Goal: Task Accomplishment & Management: Complete application form

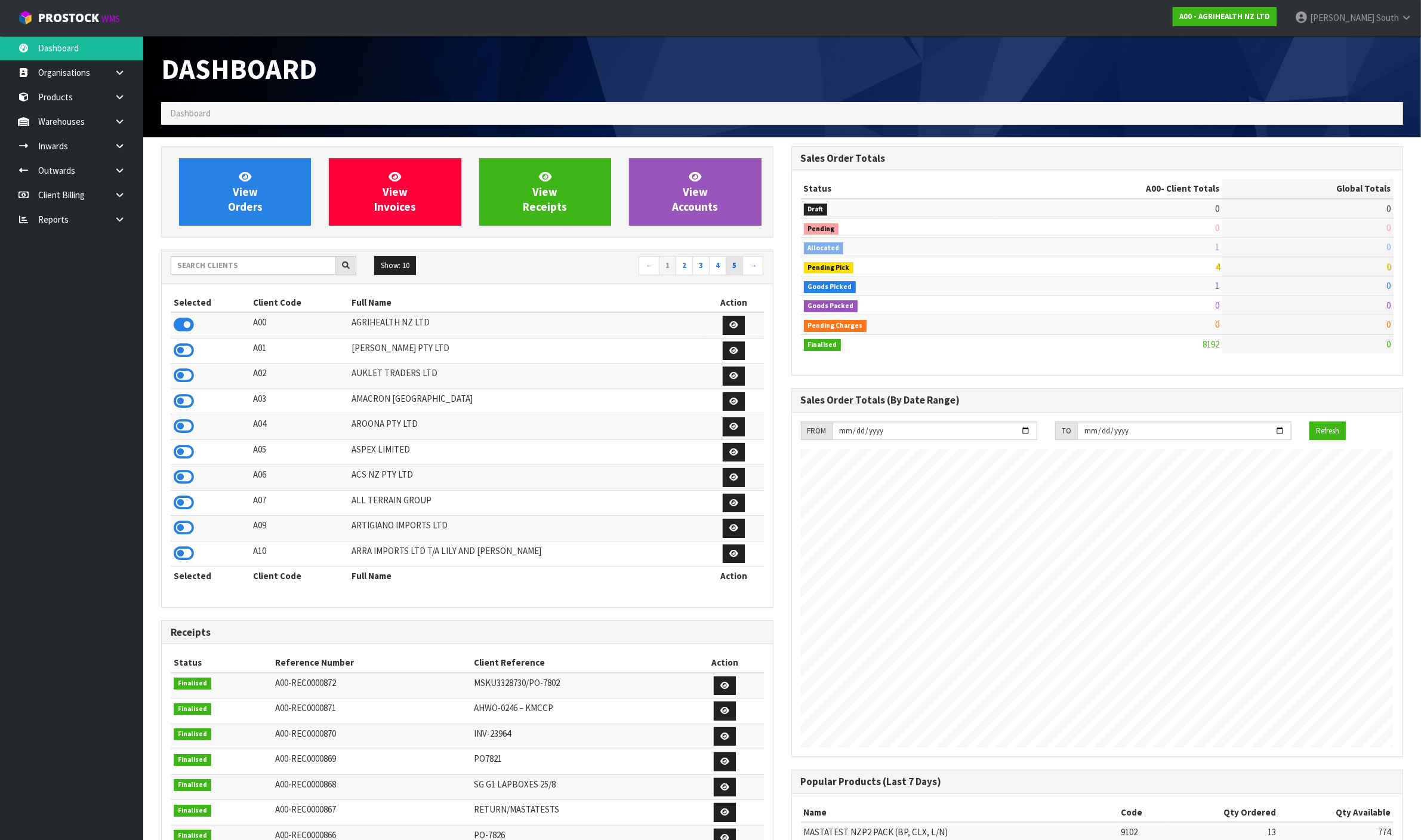
scroll to position [908, 629]
click at [262, 262] on input "text" at bounding box center [253, 265] width 165 height 19
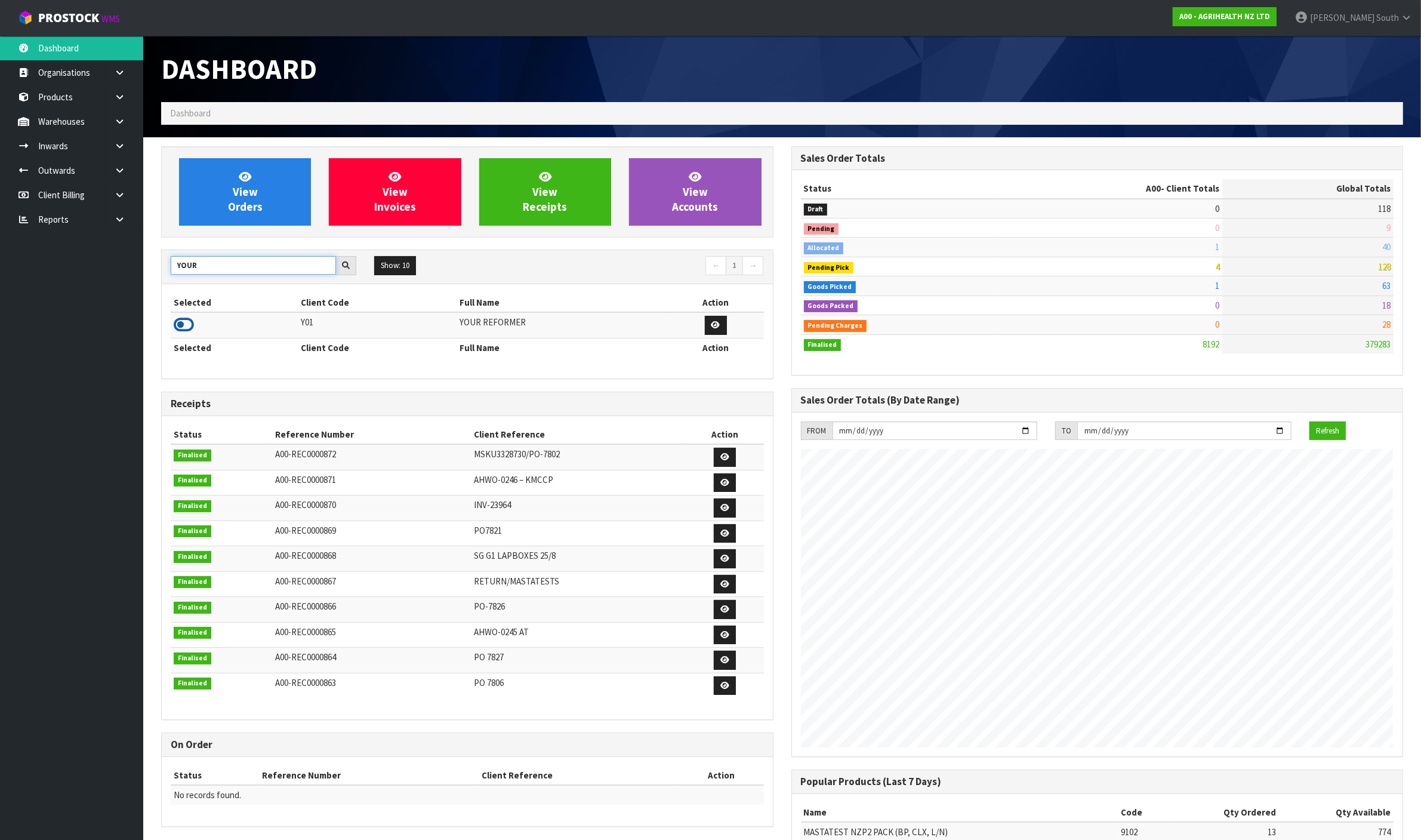
type input "YOUR"
click at [188, 328] on icon at bounding box center [184, 325] width 21 height 18
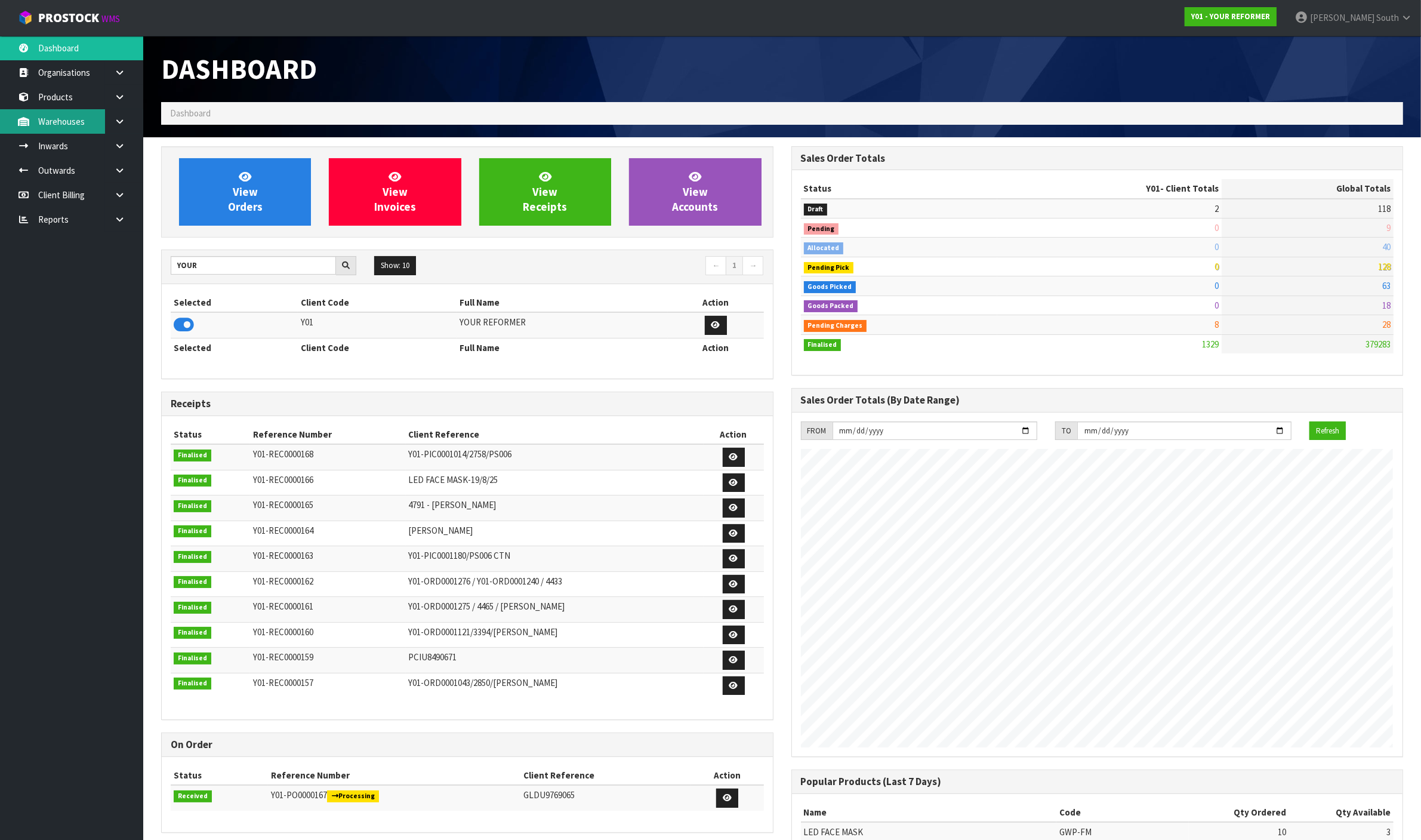
click at [84, 114] on link "Warehouses" at bounding box center [71, 122] width 143 height 25
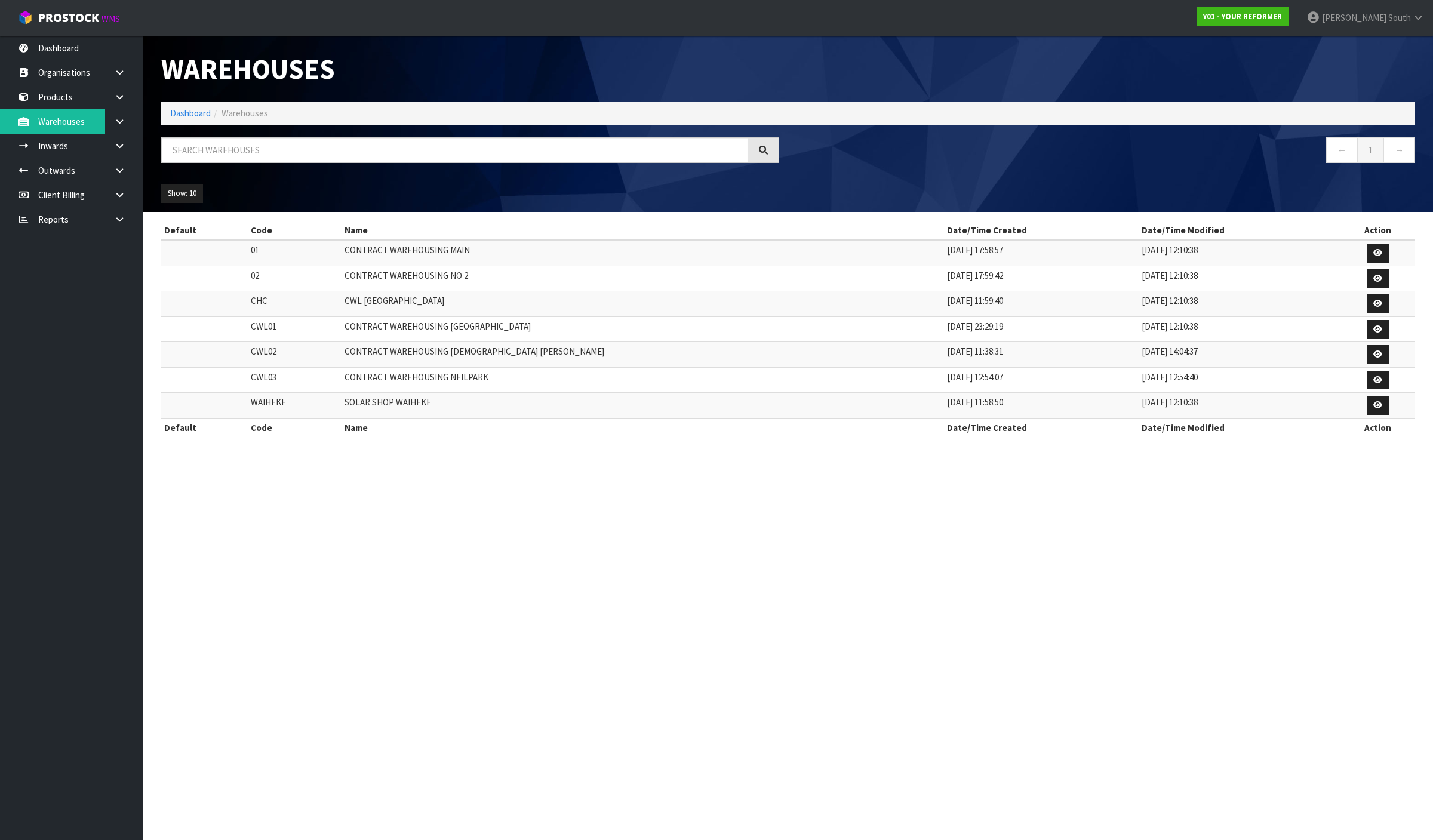
click at [82, 103] on div "Warehouses Dashboard Warehouses ← 1 → Show: 10 5 10 25 50 Default Code Name Dat…" at bounding box center [716, 229] width 1433 height 459
click at [78, 99] on link "Products" at bounding box center [71, 97] width 143 height 25
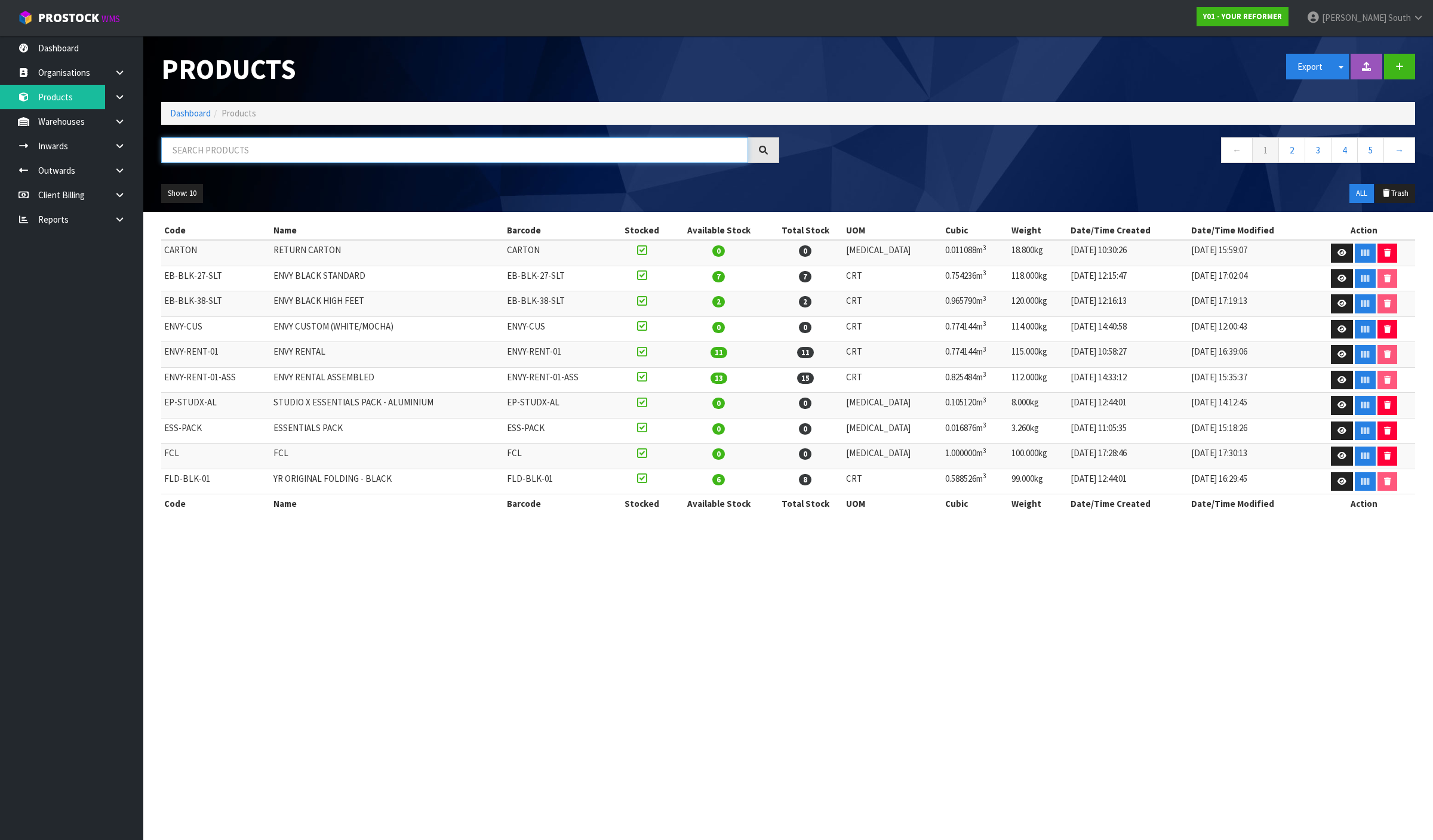
click at [200, 156] on input "text" at bounding box center [455, 150] width 587 height 26
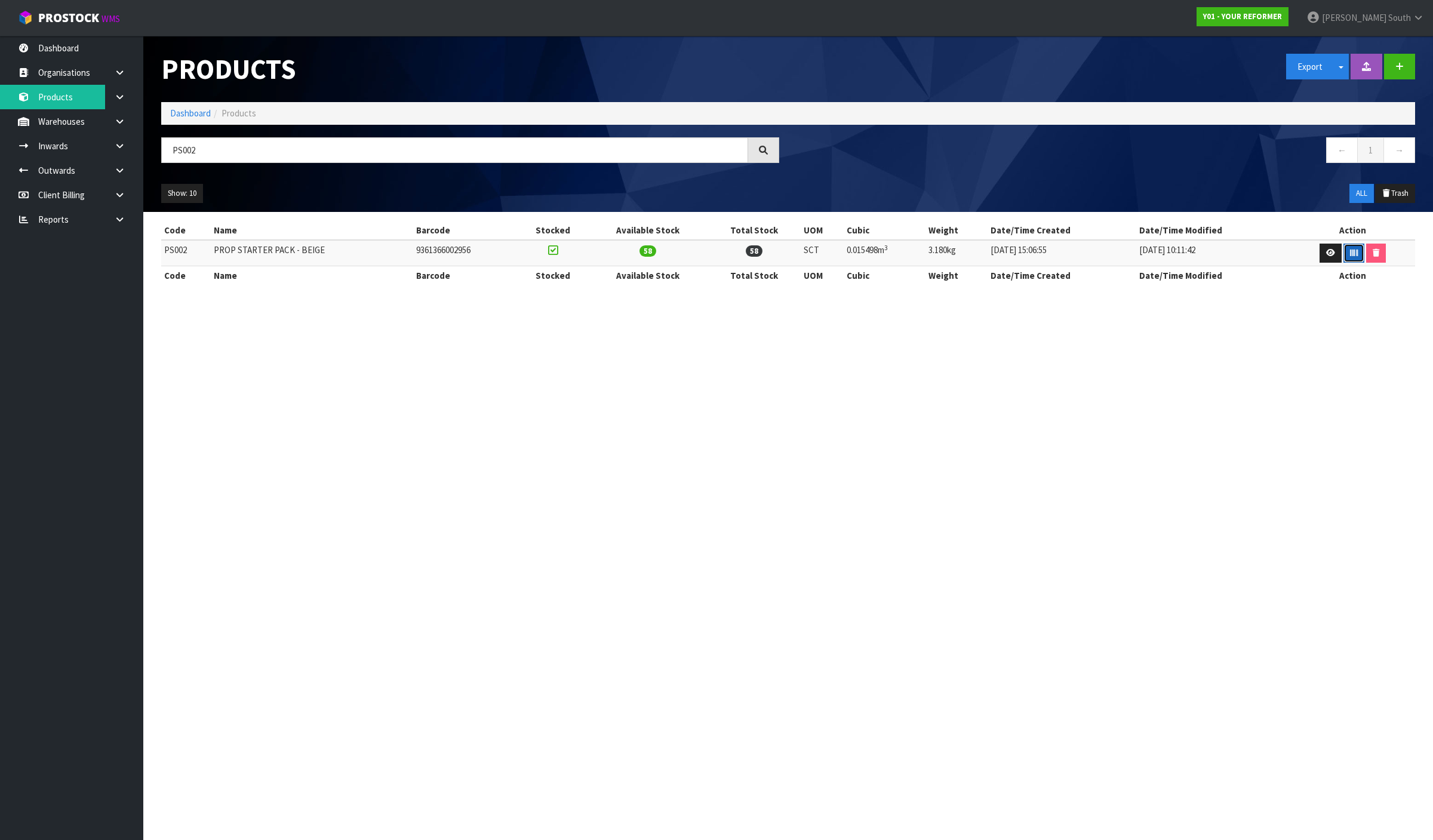
click at [1344, 254] on button "button" at bounding box center [1353, 252] width 21 height 19
click at [216, 147] on input "PS002" at bounding box center [455, 150] width 587 height 26
click at [1344, 255] on button "button" at bounding box center [1353, 252] width 21 height 19
click at [240, 158] on input "PS003" at bounding box center [455, 150] width 587 height 26
click at [1345, 253] on button "button" at bounding box center [1354, 252] width 21 height 19
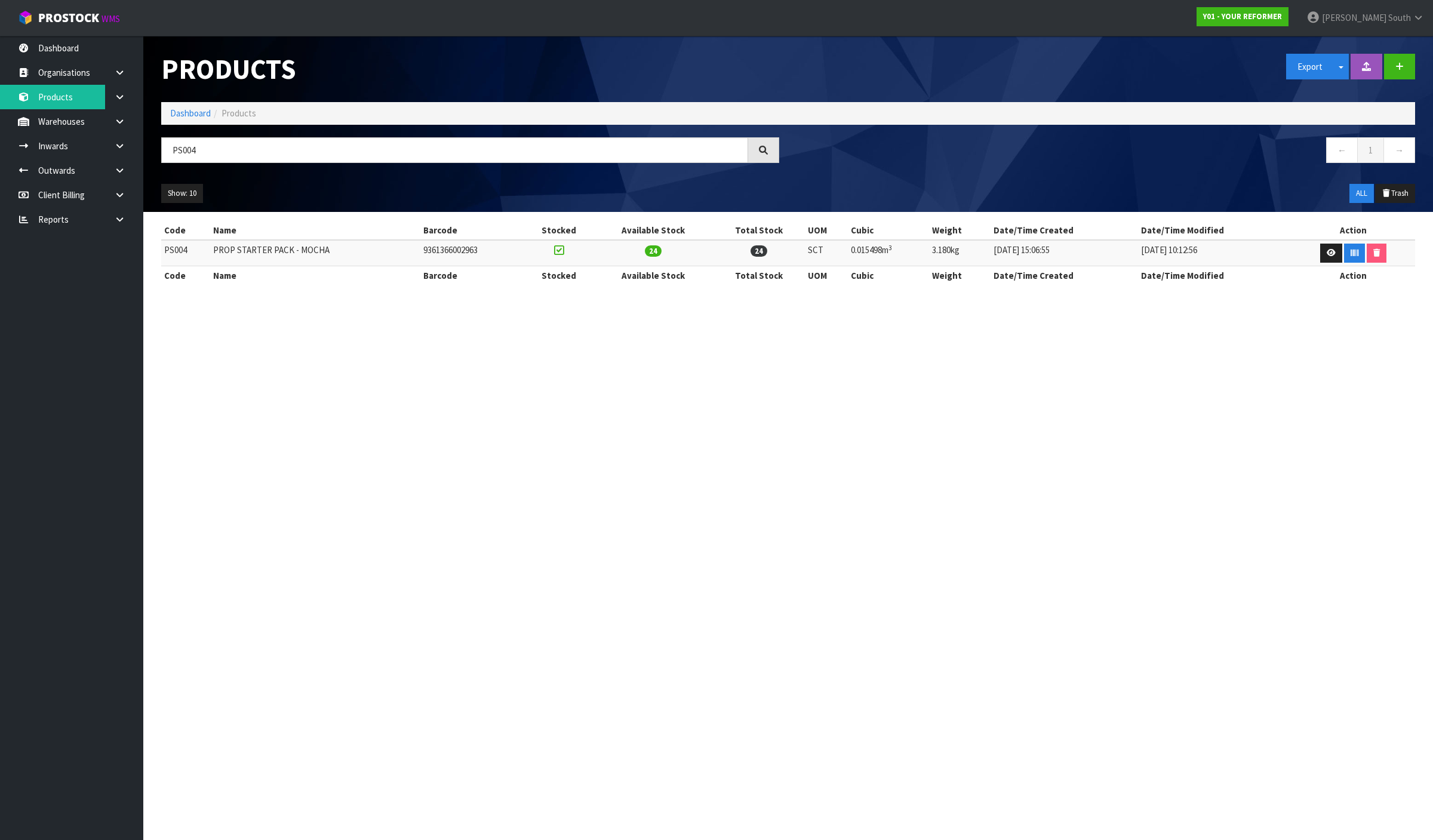
click at [774, 16] on nav "Toggle navigation ProStock WMS Y01 - YOUR REFORMER Zachary South Logout" at bounding box center [716, 18] width 1433 height 37
click at [1267, 323] on section "Products Export Split button! SOH Summary Measurements Dangerous Goods Import P…" at bounding box center [716, 420] width 1433 height 840
drag, startPoint x: 294, startPoint y: 145, endPoint x: 270, endPoint y: 152, distance: 25.0
click at [270, 152] on input "PS004" at bounding box center [455, 150] width 587 height 26
drag, startPoint x: 268, startPoint y: 150, endPoint x: 127, endPoint y: 156, distance: 141.1
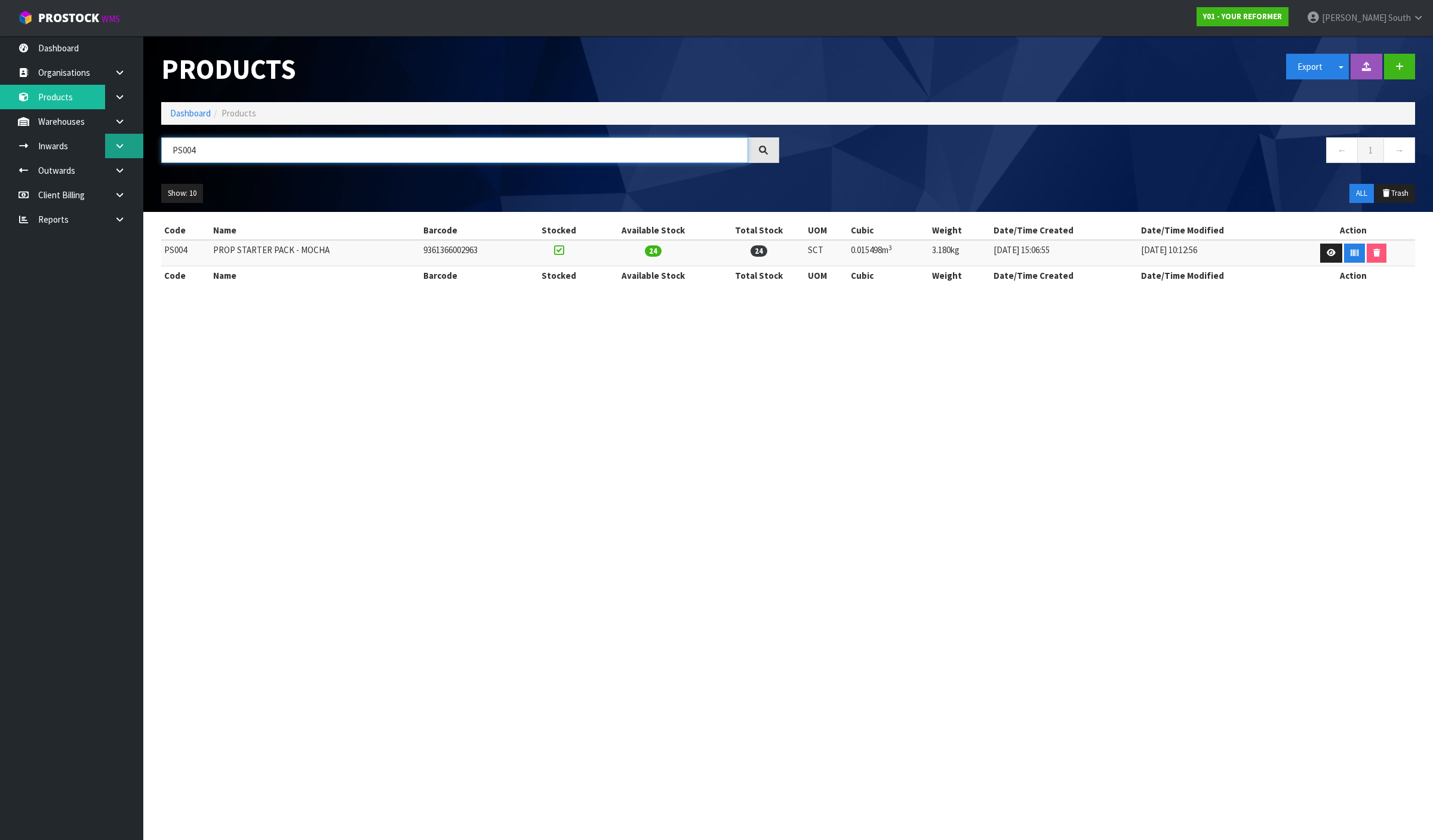
click at [128, 156] on body "Toggle navigation ProStock WMS Y01 - YOUR REFORMER Zachary South Logout Dashboa…" at bounding box center [716, 420] width 1433 height 840
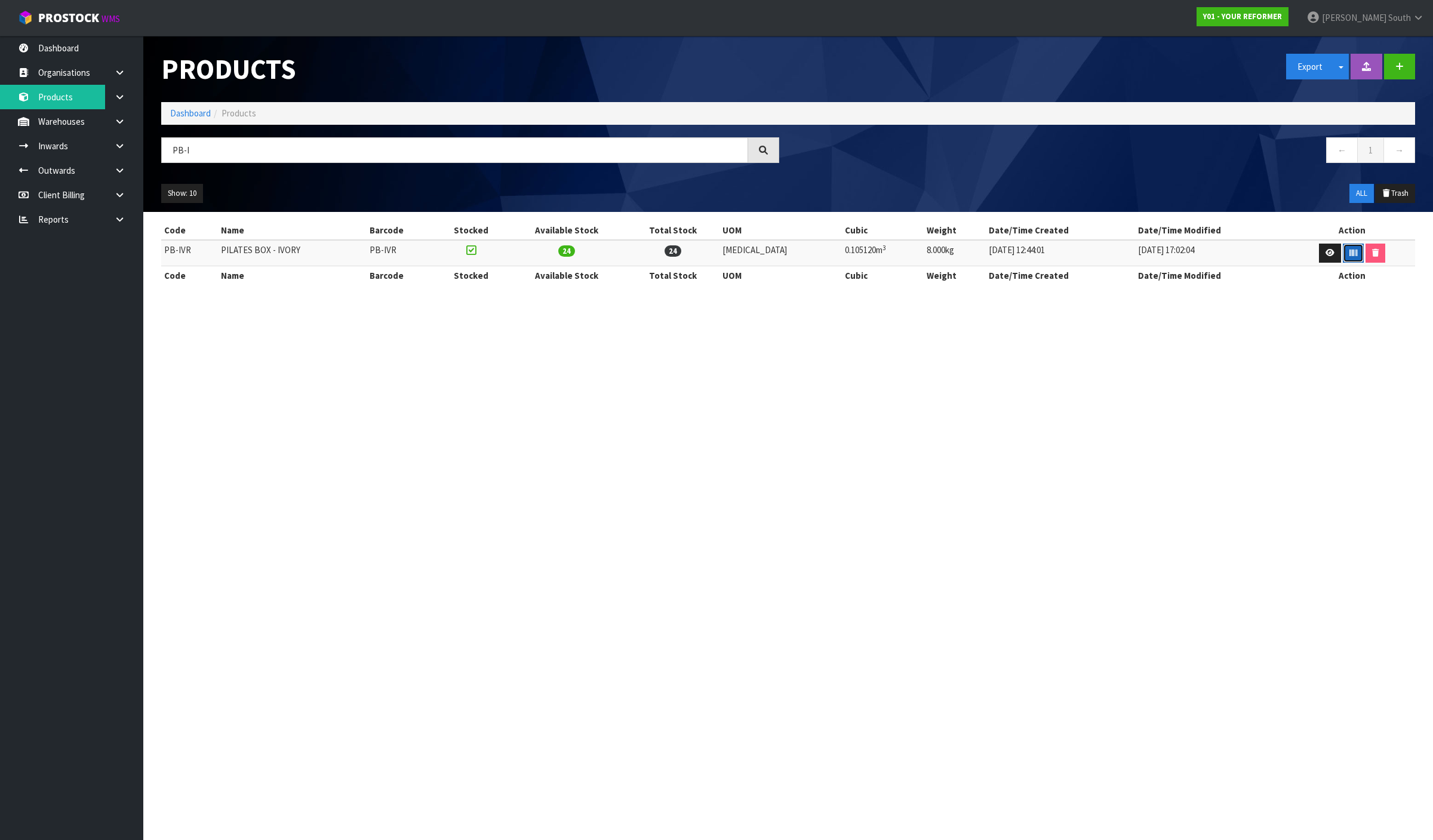
click at [1349, 253] on icon "button" at bounding box center [1353, 253] width 8 height 8
click at [442, 369] on section "Products Export Split button! SOH Summary Measurements Dangerous Goods Import P…" at bounding box center [716, 420] width 1433 height 840
click at [190, 135] on div "Products Export Split button! SOH Summary Measurements Dangerous Goods Import P…" at bounding box center [788, 124] width 1272 height 176
drag, startPoint x: 203, startPoint y: 141, endPoint x: 177, endPoint y: 150, distance: 27.5
click at [177, 150] on input "PB-I" at bounding box center [455, 150] width 587 height 26
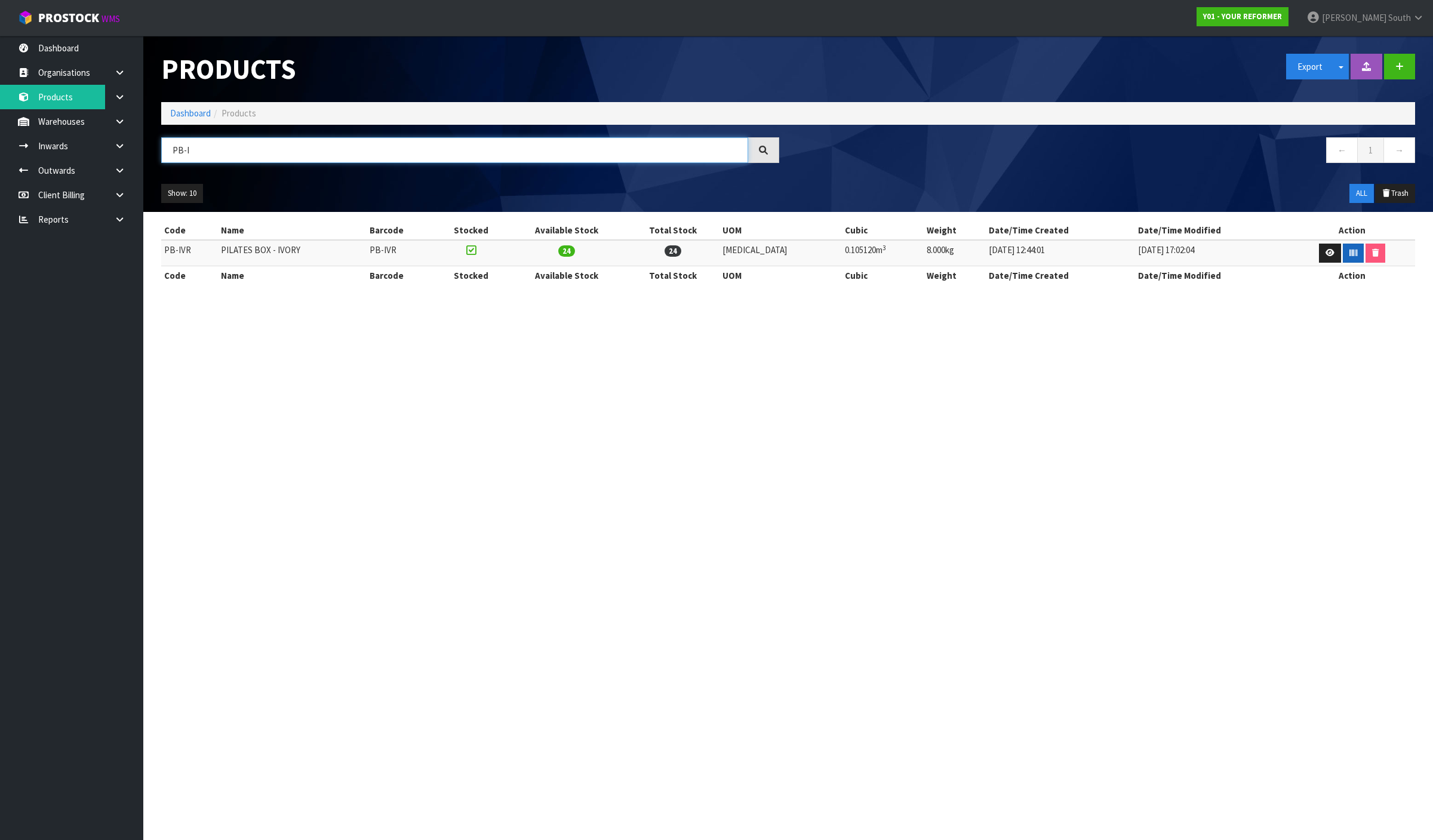
type input "P"
click at [569, 568] on section "Products Export Split button! SOH Summary Measurements Dangerous Goods Import P…" at bounding box center [716, 420] width 1433 height 840
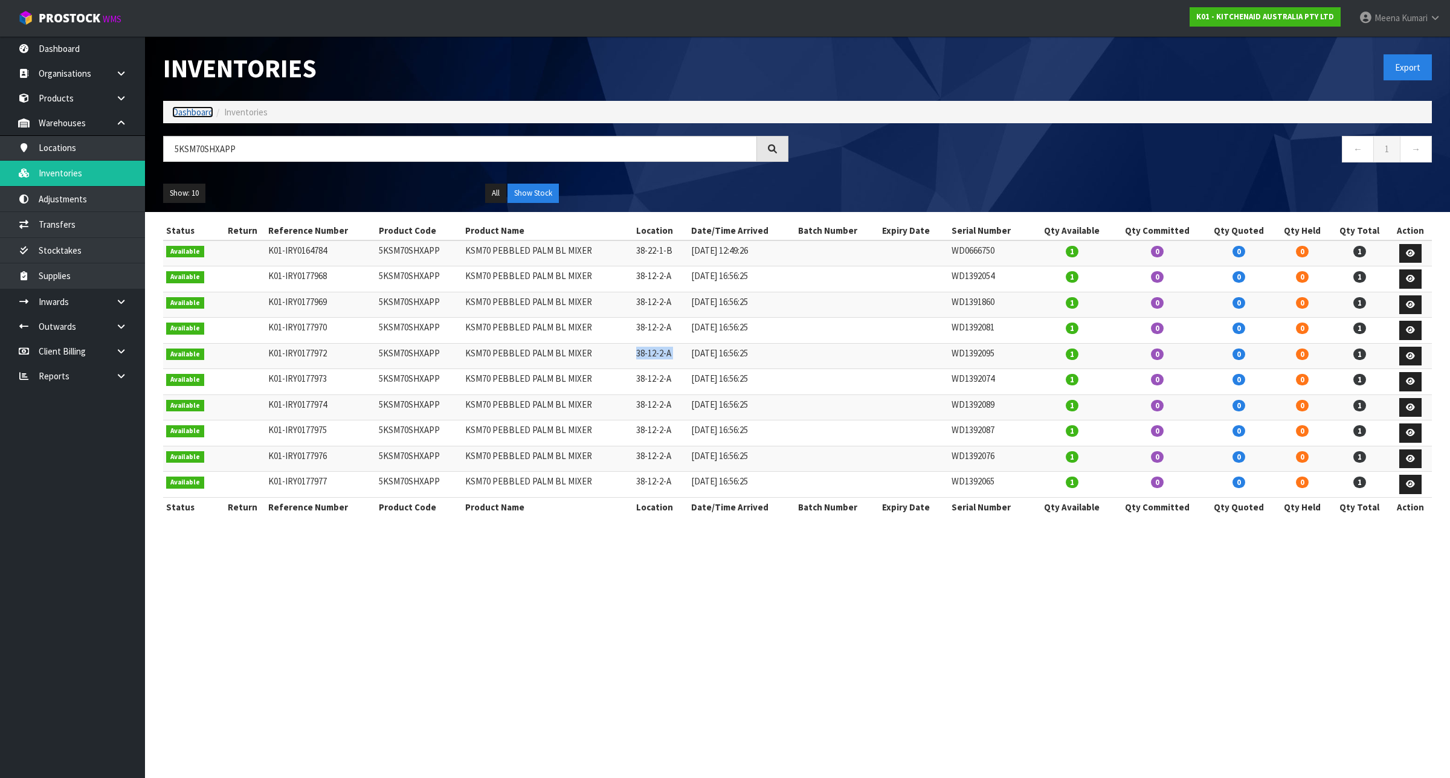
click at [185, 109] on link "Dashboard" at bounding box center [192, 111] width 41 height 11
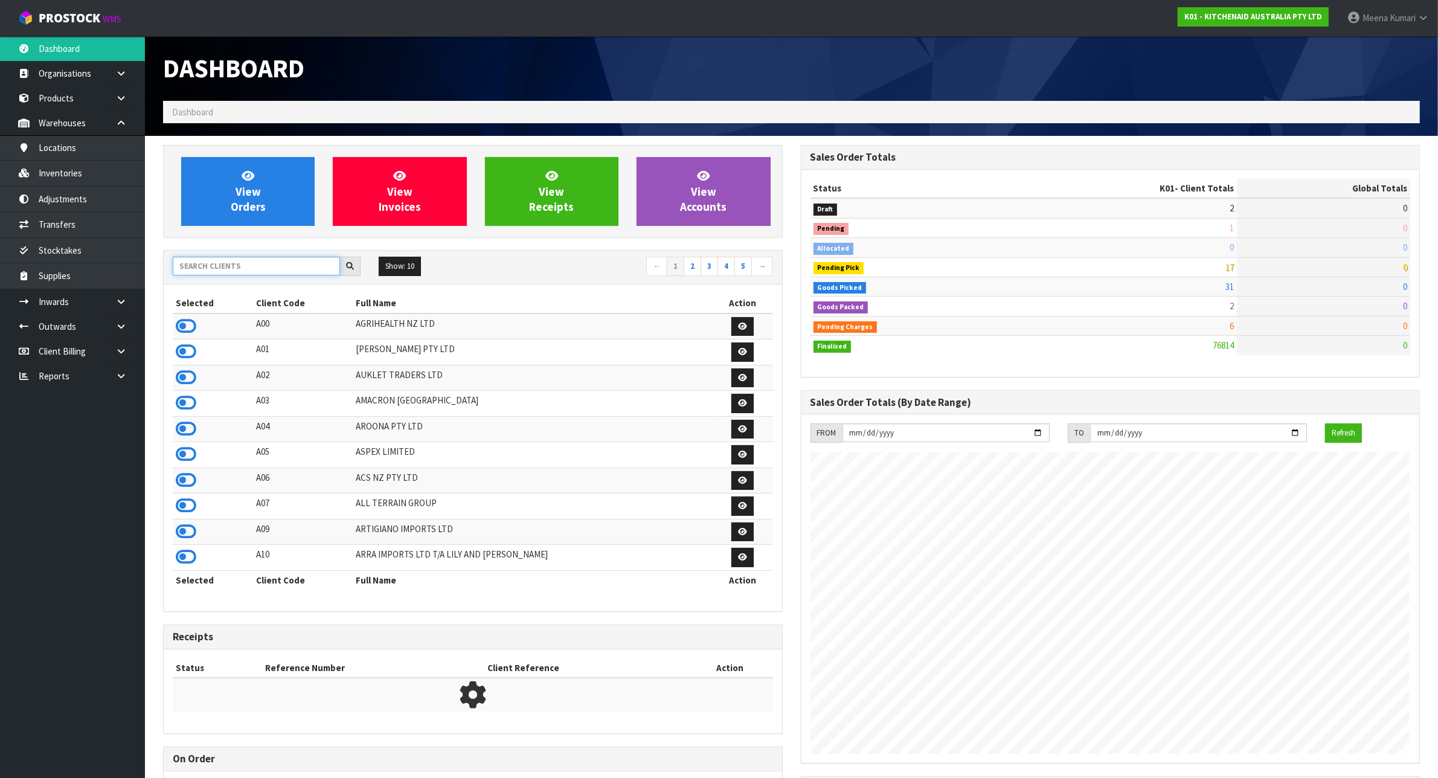
click at [290, 274] on input "text" at bounding box center [256, 266] width 167 height 19
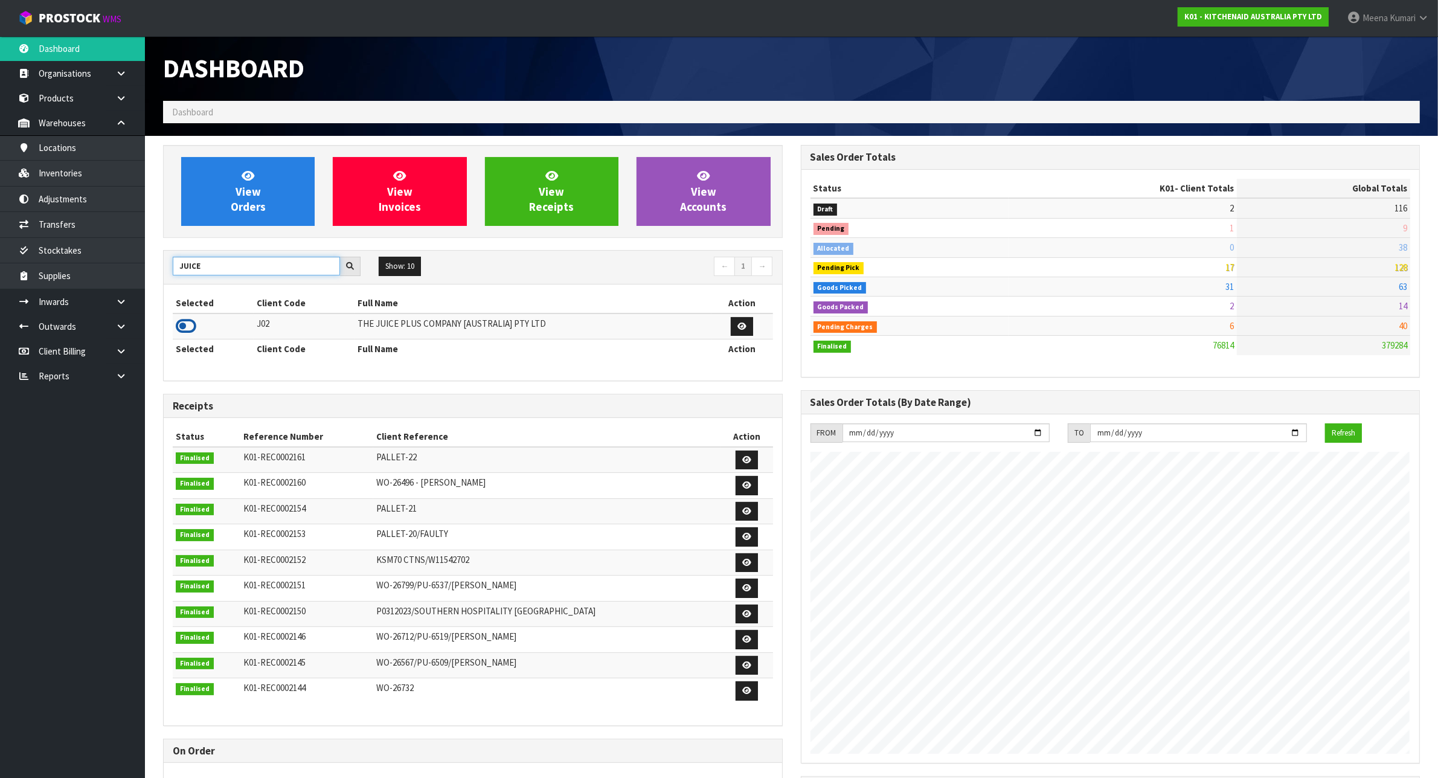
type input "JUICE"
click at [193, 327] on icon at bounding box center [186, 326] width 21 height 18
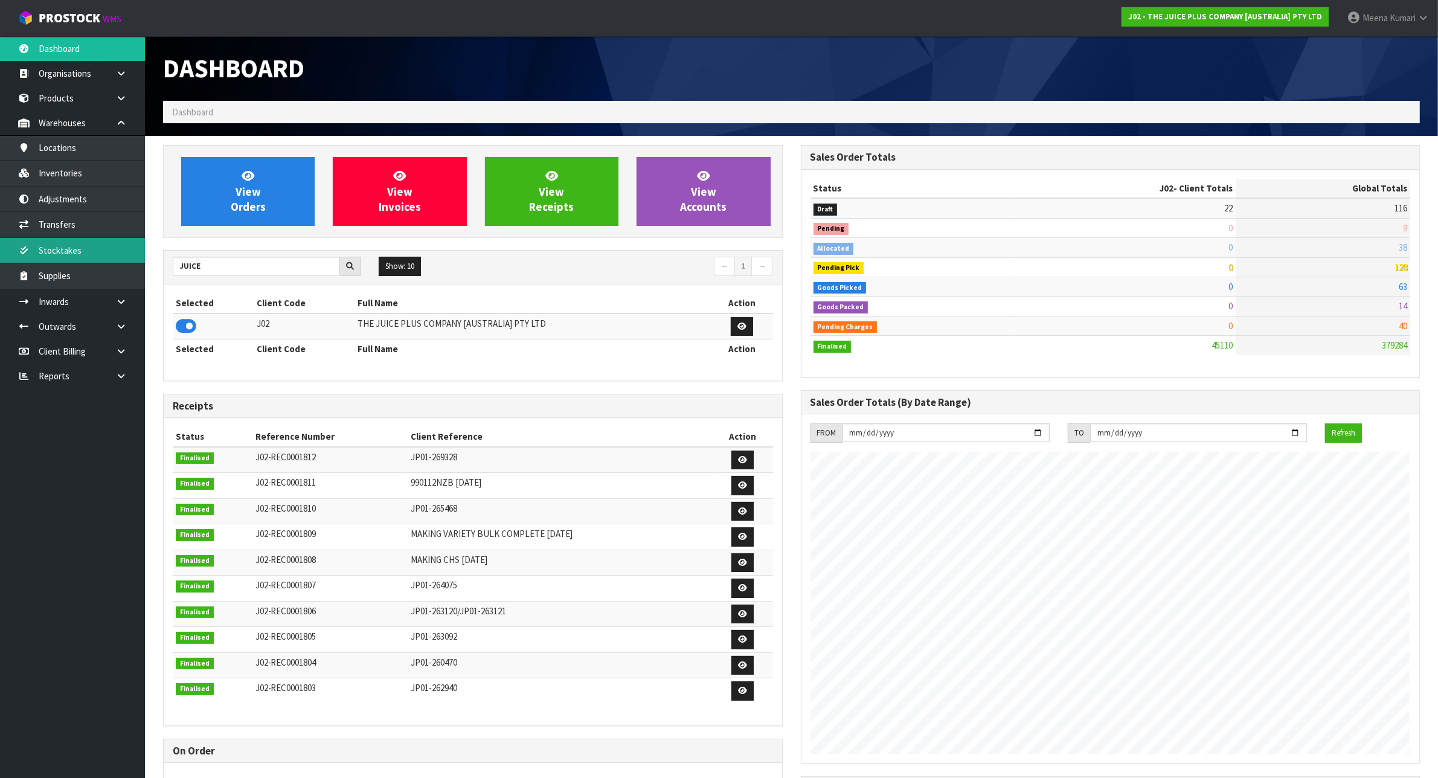
click at [122, 243] on link "Stocktakes" at bounding box center [72, 250] width 145 height 25
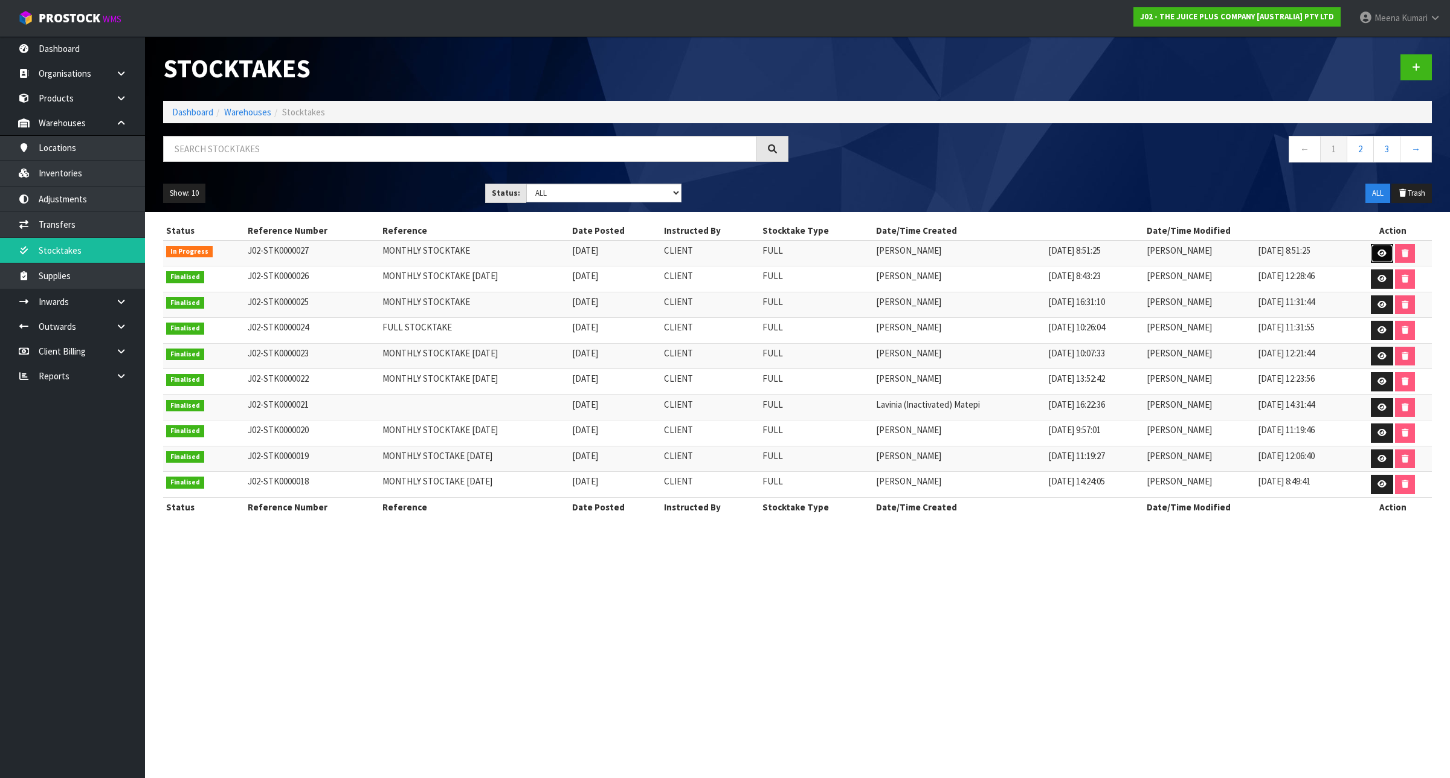
click at [1381, 252] on icon at bounding box center [1381, 253] width 9 height 8
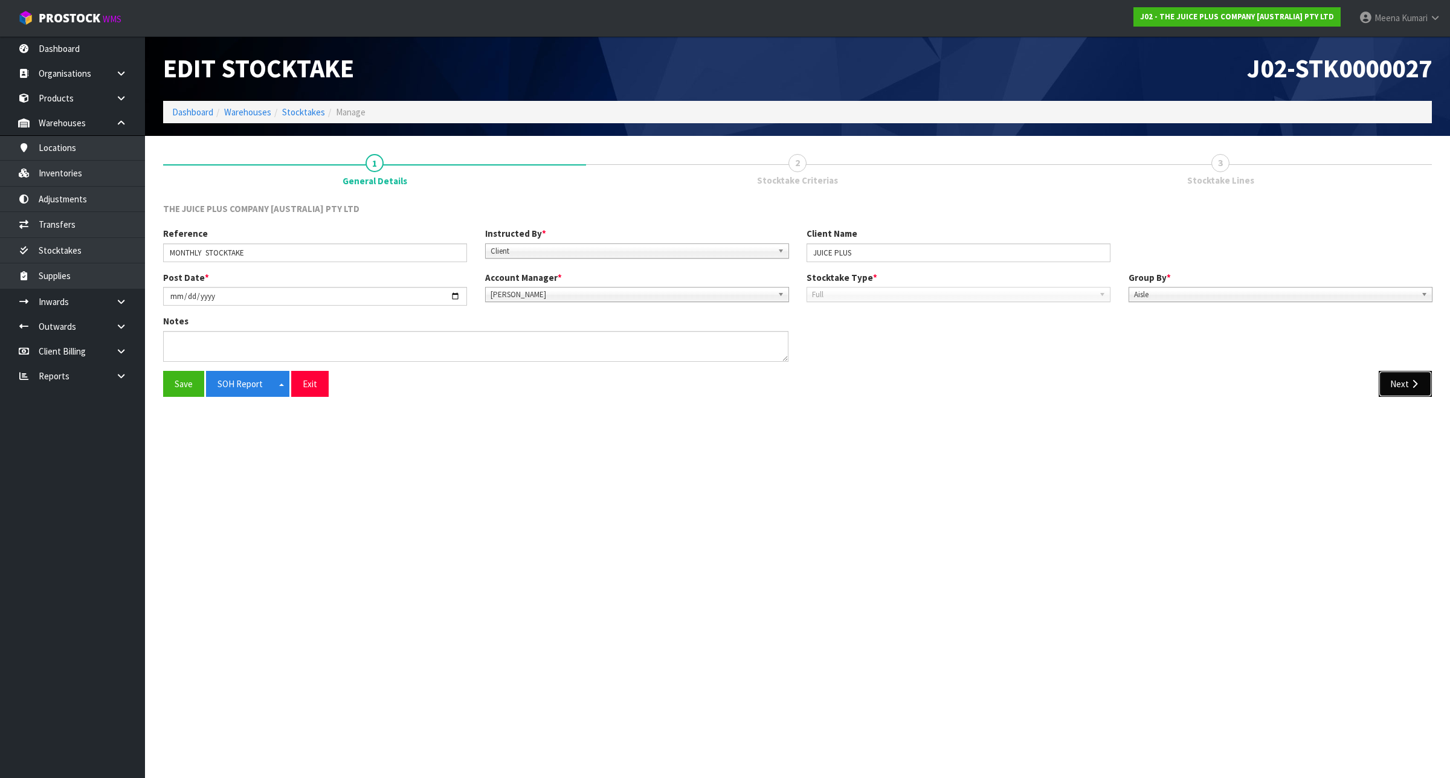
click at [1388, 379] on button "Next" at bounding box center [1404, 384] width 53 height 26
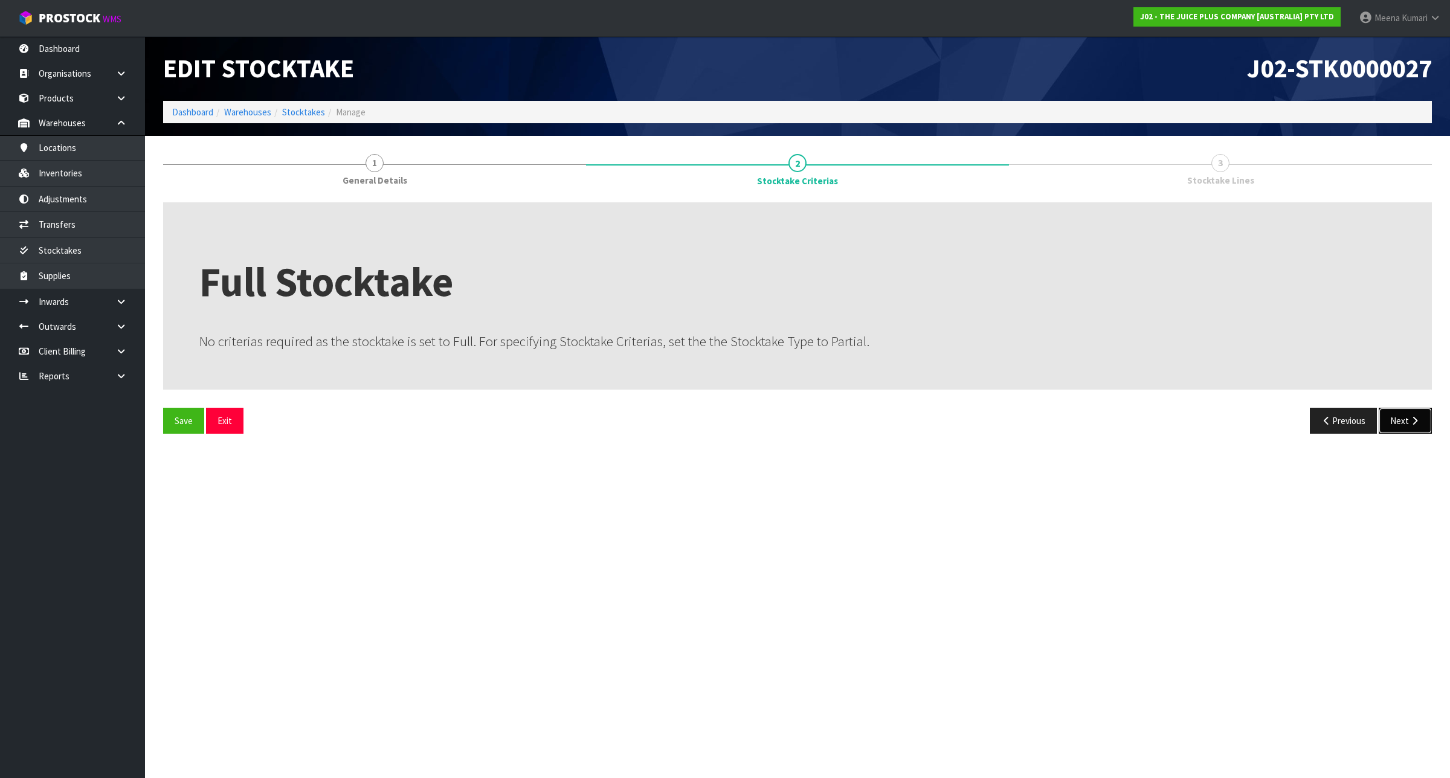
click at [1414, 422] on icon "button" at bounding box center [1414, 420] width 11 height 9
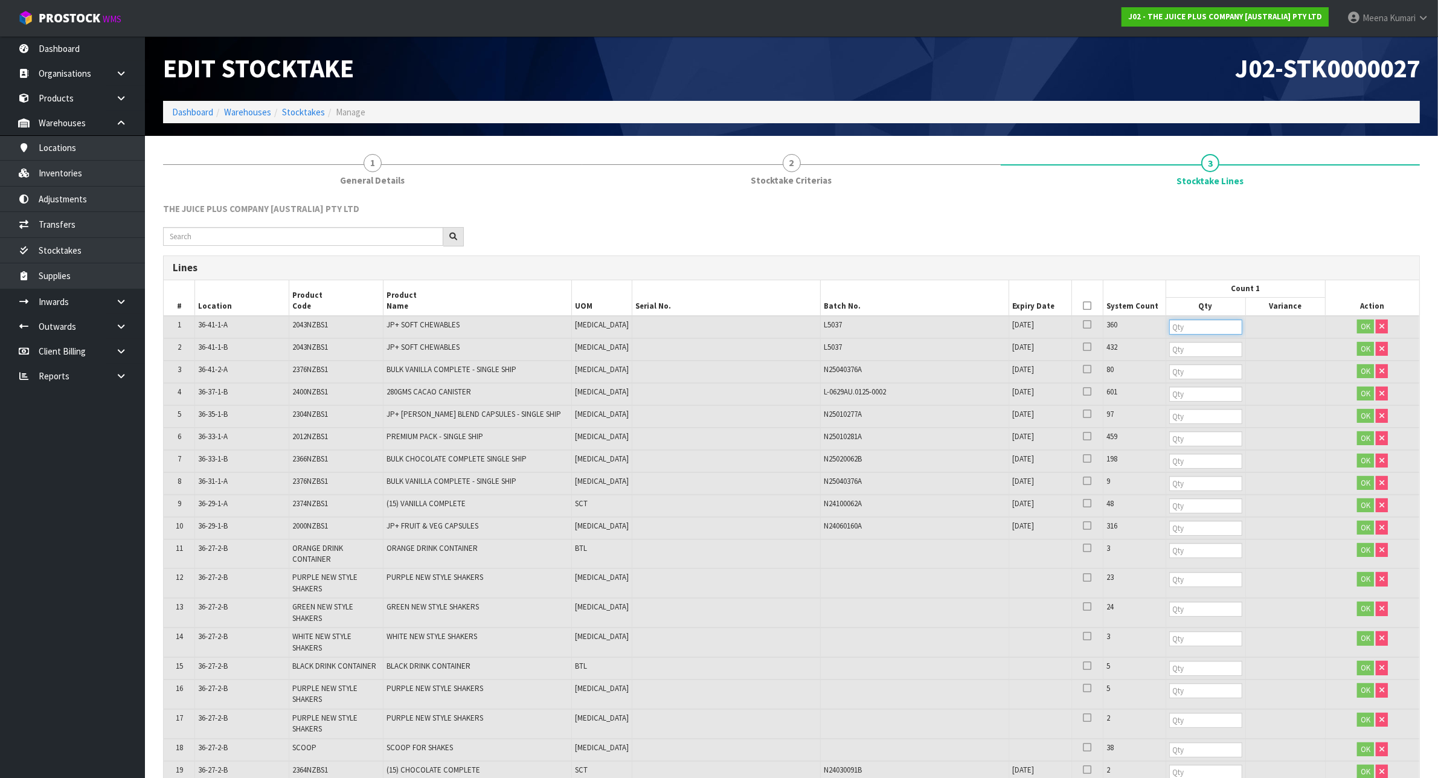
click at [1169, 327] on input "number" at bounding box center [1205, 327] width 73 height 15
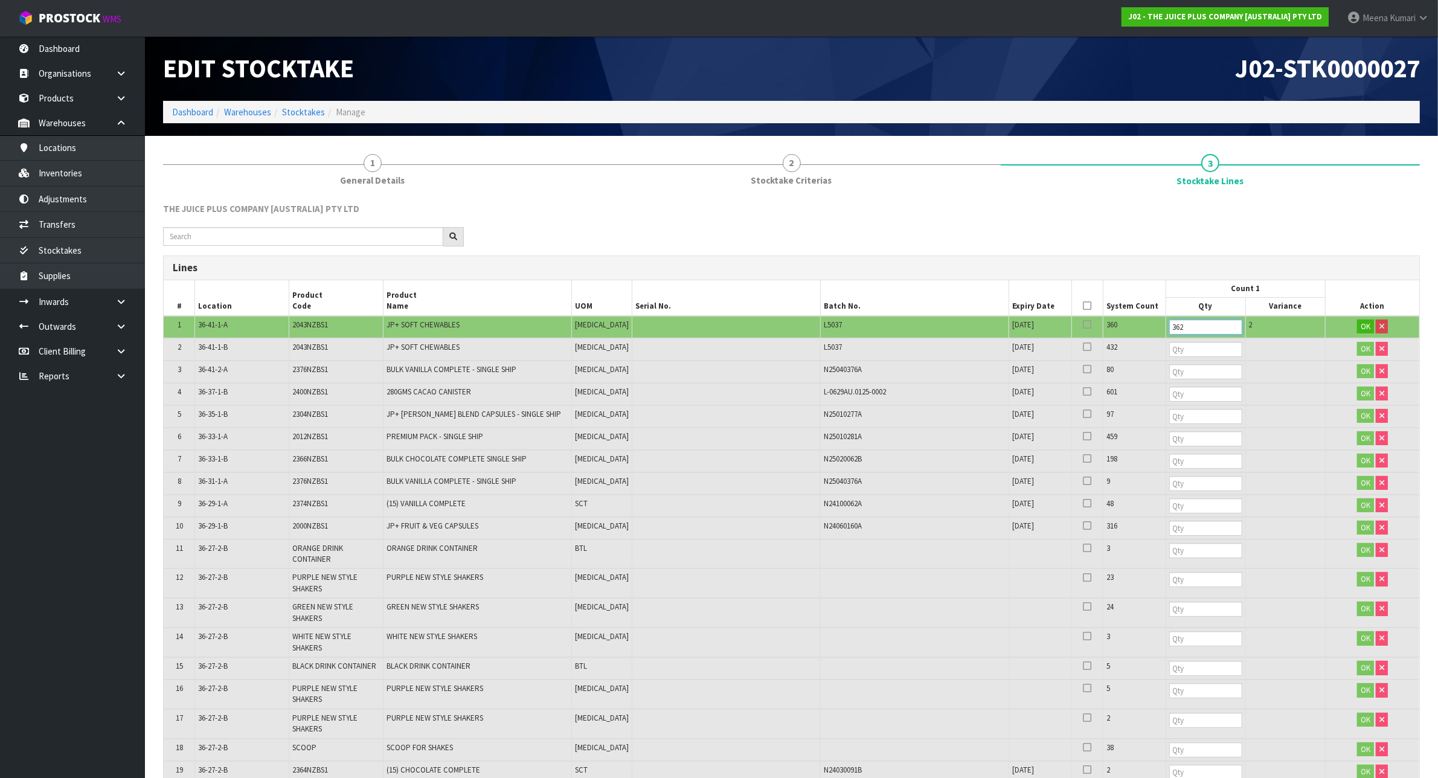
type input "362"
click at [1169, 345] on input "number" at bounding box center [1205, 349] width 73 height 15
type input "432"
click at [1169, 366] on input "number" at bounding box center [1205, 371] width 73 height 15
type input "80"
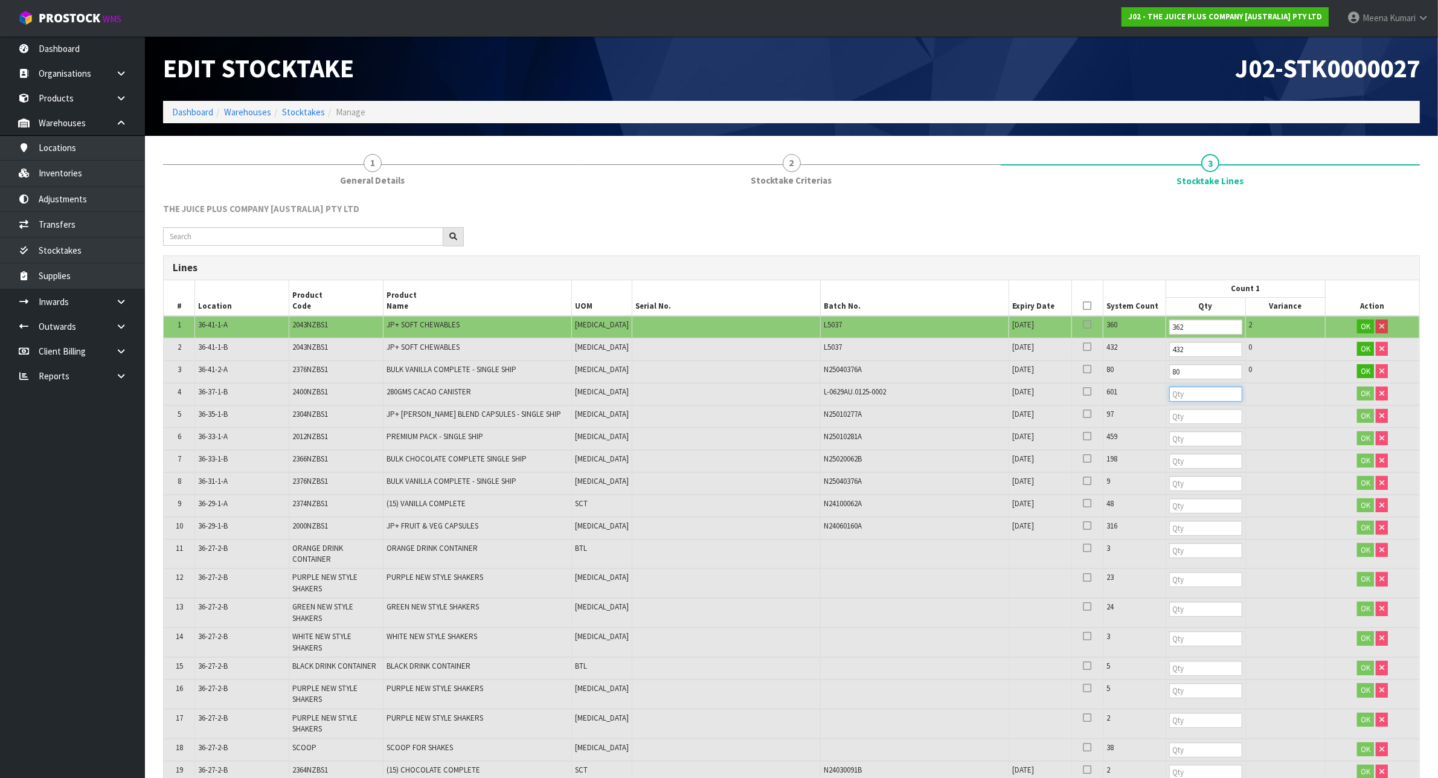
click at [1169, 390] on input "number" at bounding box center [1205, 394] width 73 height 15
type input "601"
click at [1169, 421] on input "number" at bounding box center [1205, 416] width 73 height 15
type input "97"
click at [1170, 439] on input "number" at bounding box center [1205, 438] width 73 height 15
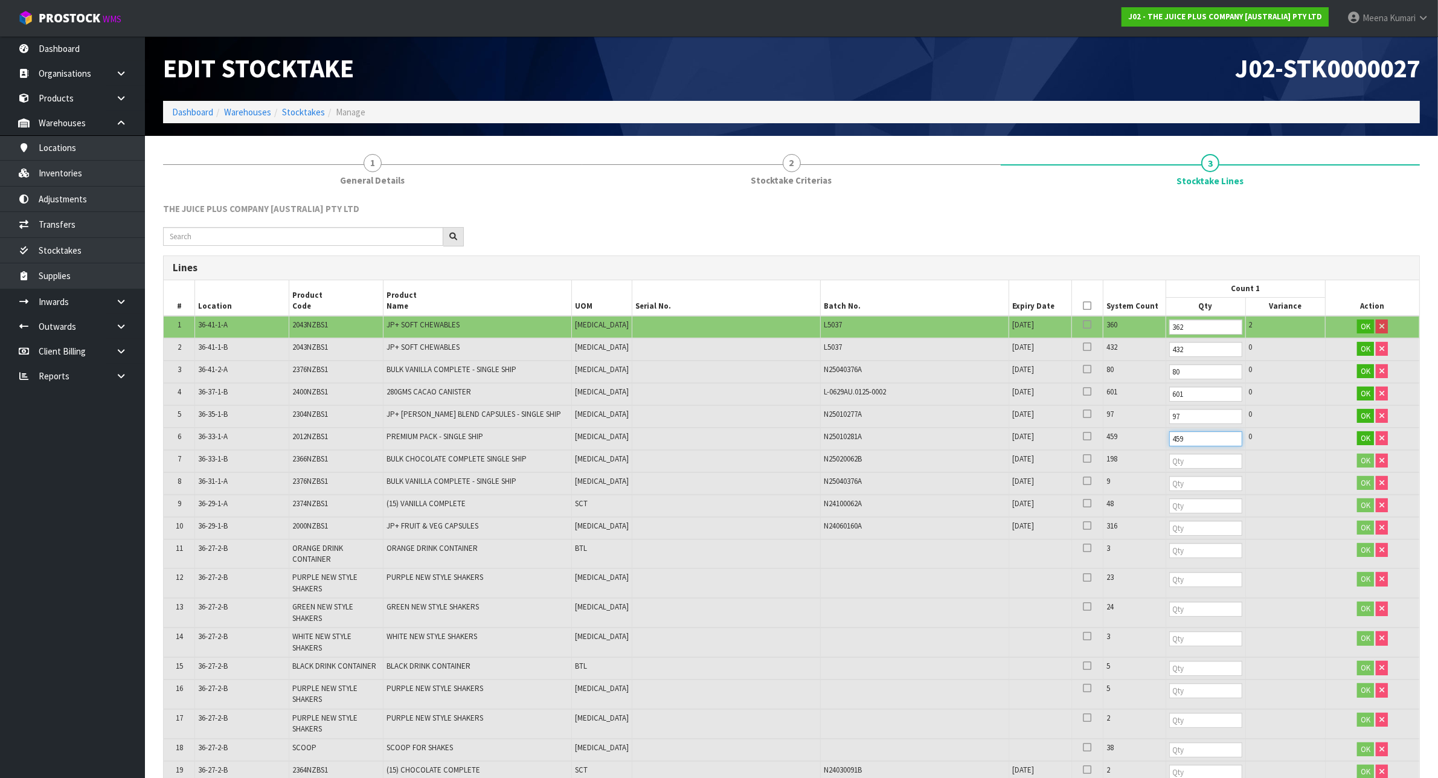
type input "459"
click at [1169, 458] on input "number" at bounding box center [1205, 461] width 73 height 15
type input "198"
click at [1172, 481] on input "number" at bounding box center [1205, 483] width 73 height 15
type input "9"
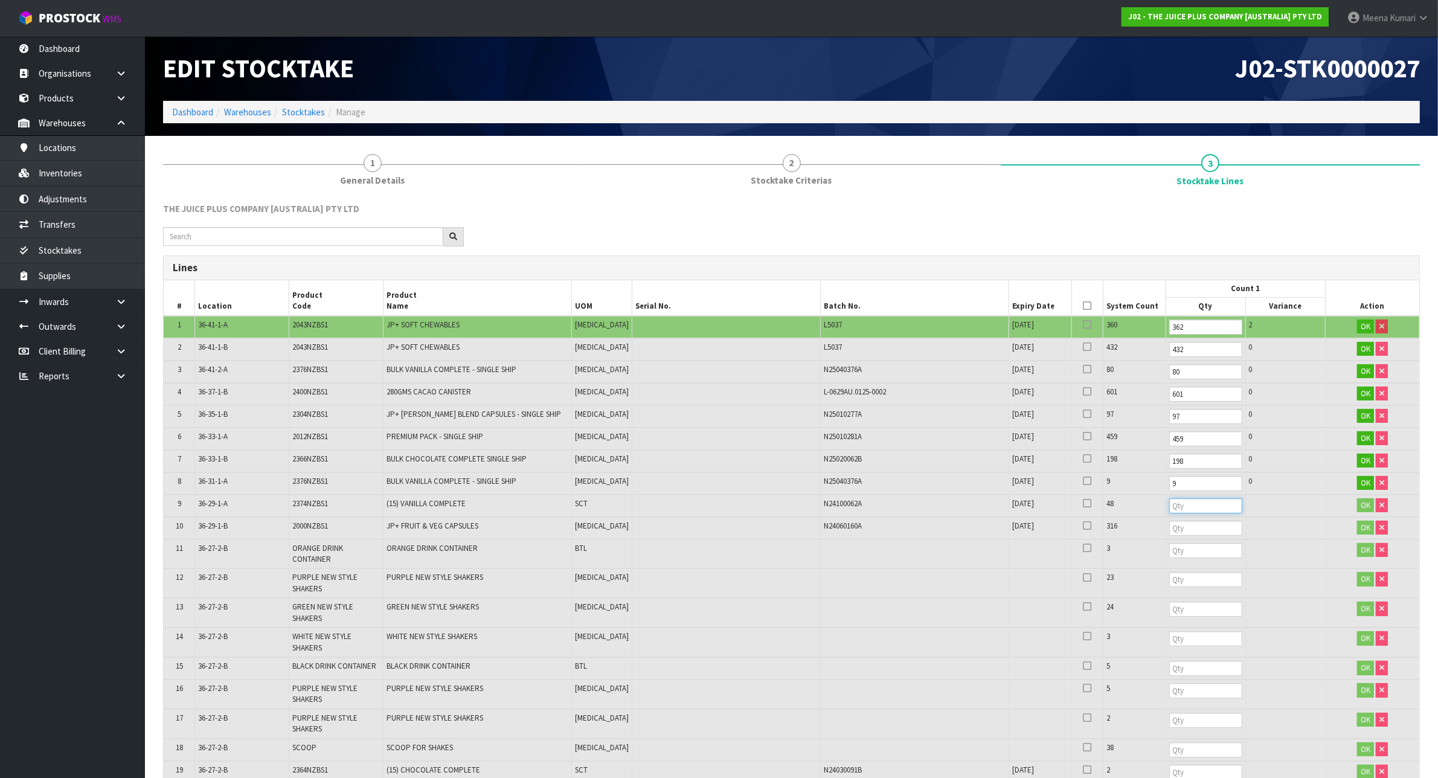
click at [1174, 503] on input "number" at bounding box center [1205, 505] width 73 height 15
type input "48"
click at [1171, 530] on input "number" at bounding box center [1205, 528] width 73 height 15
type input "316"
click at [1170, 548] on input "number" at bounding box center [1205, 550] width 73 height 15
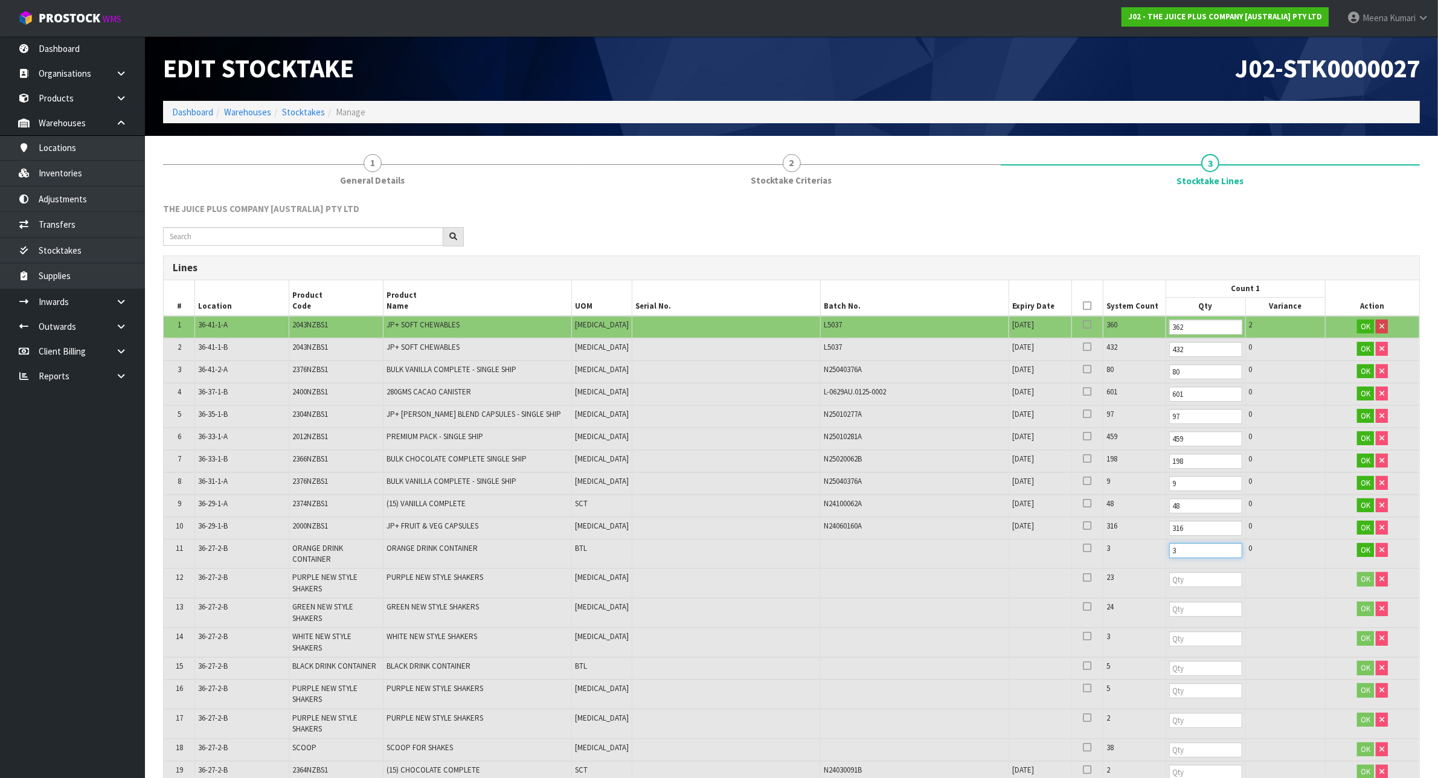
type input "3"
click at [1176, 574] on input "number" at bounding box center [1205, 579] width 73 height 15
type input "23"
click at [1185, 602] on input "number" at bounding box center [1205, 609] width 73 height 15
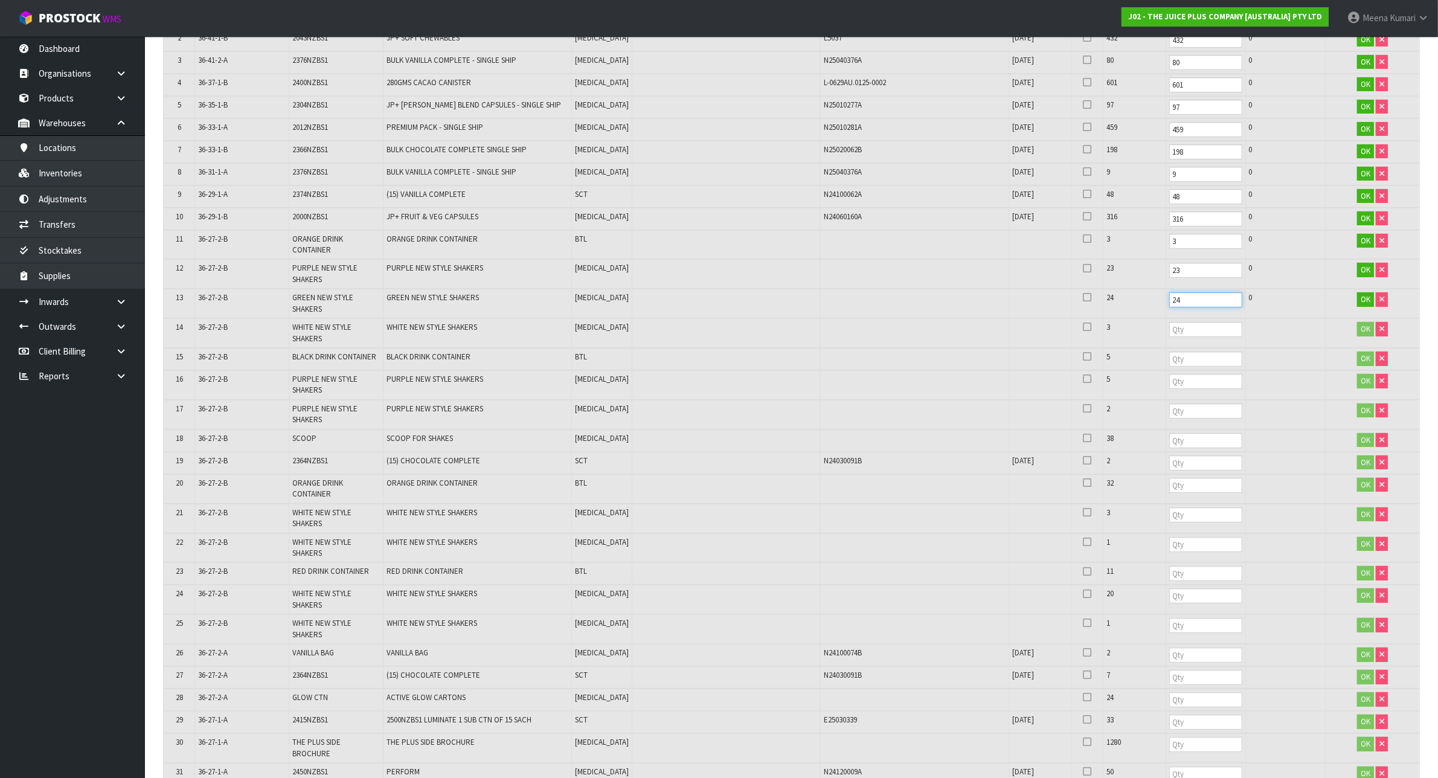
scroll to position [378, 0]
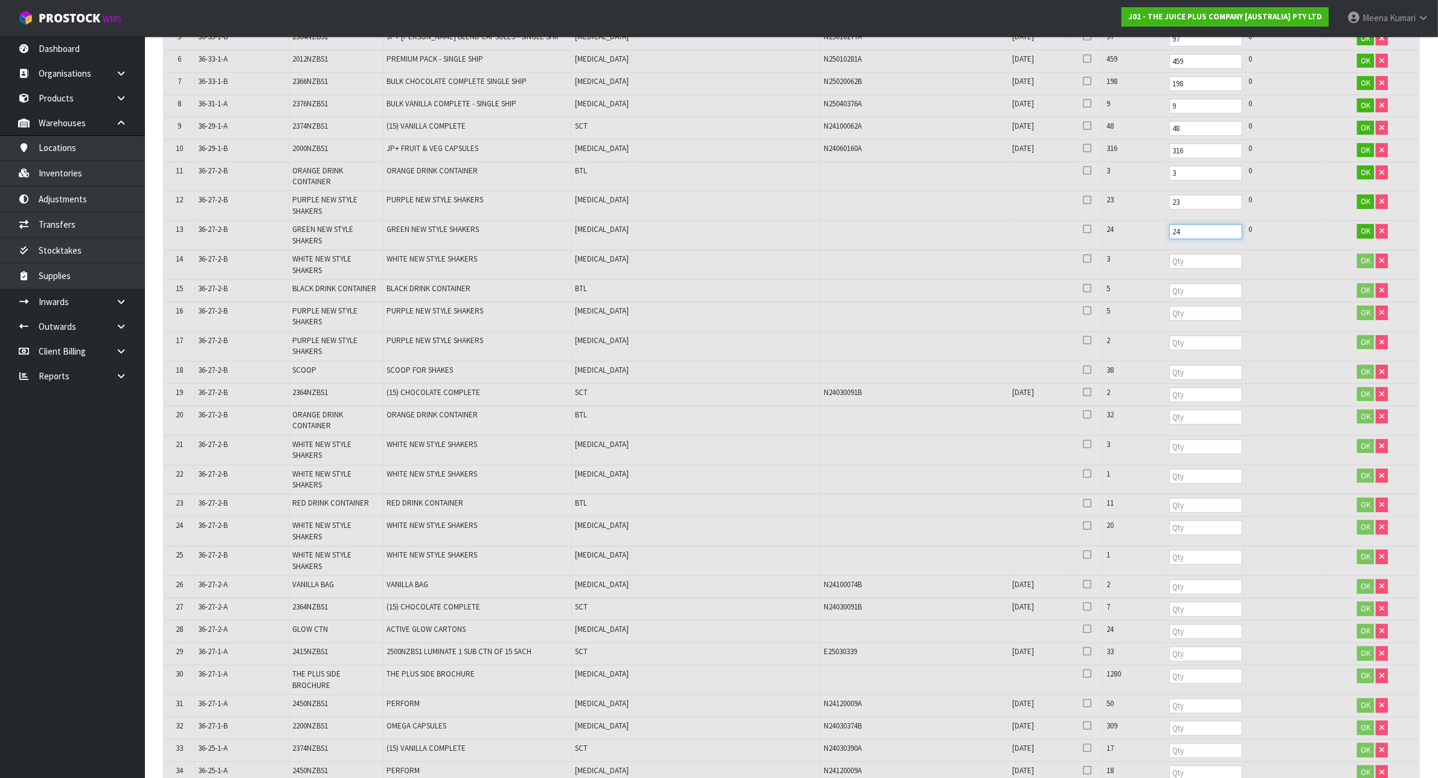
type input "24"
click at [1184, 283] on input "number" at bounding box center [1205, 290] width 73 height 15
click at [1182, 266] on td at bounding box center [1206, 265] width 80 height 30
click at [1182, 259] on input "number" at bounding box center [1205, 261] width 73 height 15
type input "3"
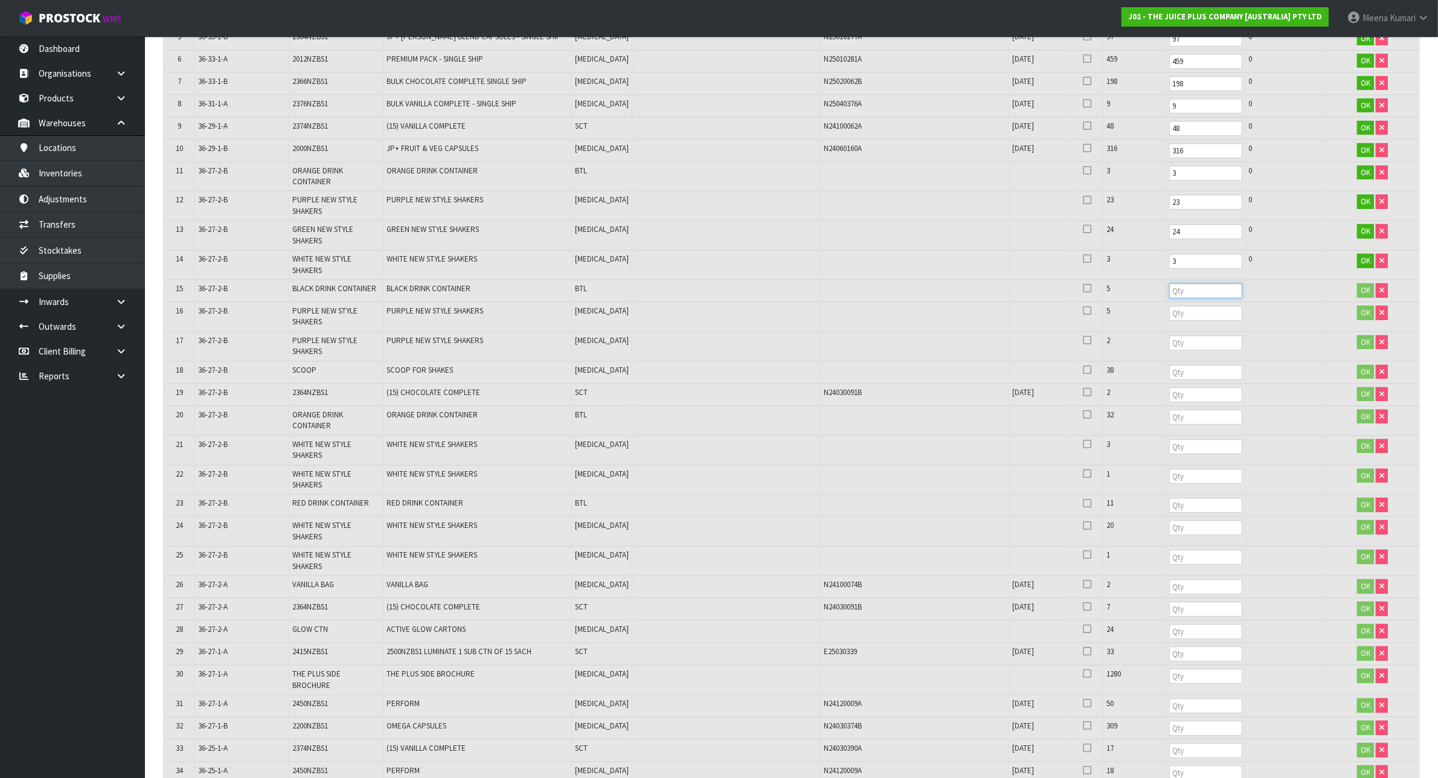
click at [1179, 283] on input "number" at bounding box center [1205, 290] width 73 height 15
type input "5"
click at [1176, 306] on input "number" at bounding box center [1205, 313] width 73 height 15
type input "5"
click at [1179, 335] on input "number" at bounding box center [1205, 342] width 73 height 15
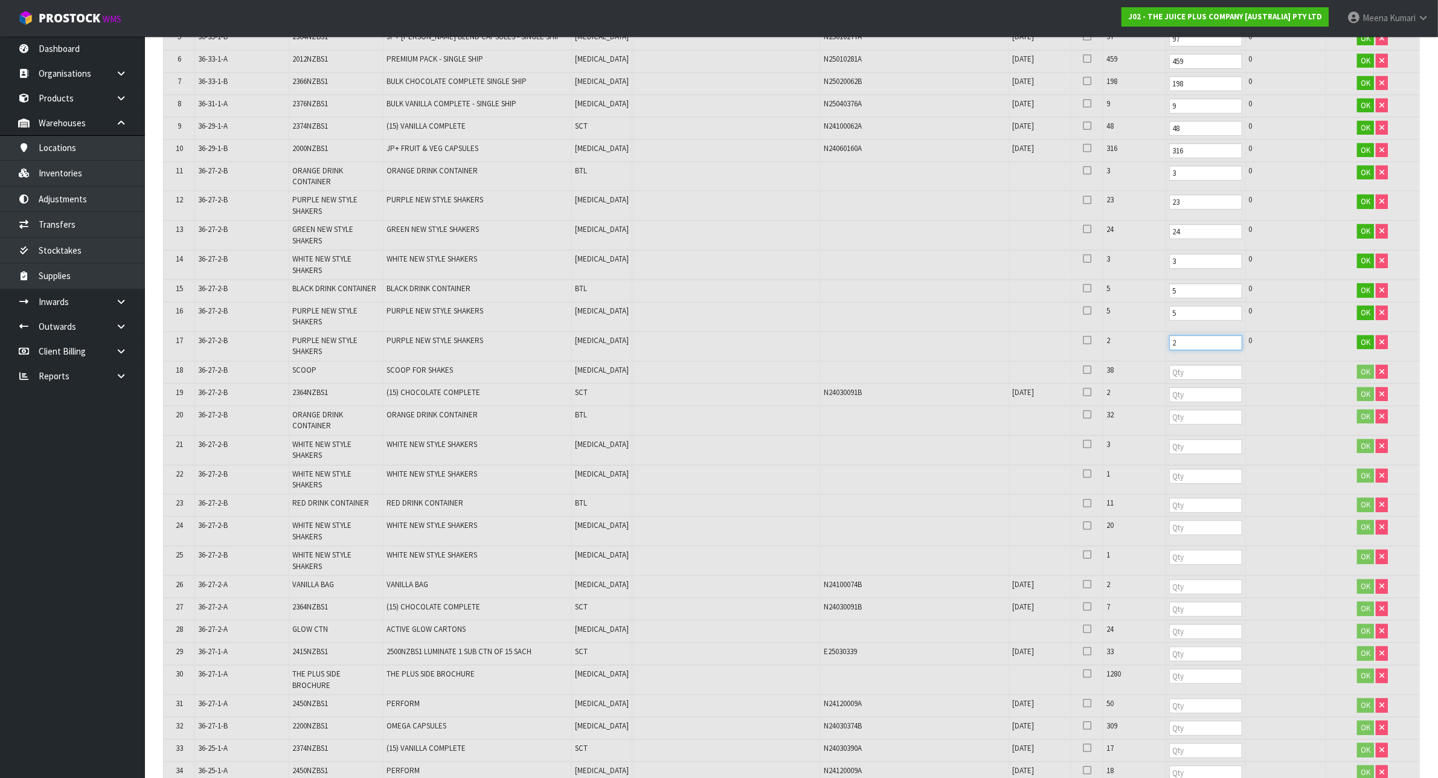
type input "2"
click at [1185, 365] on input "number" at bounding box center [1205, 372] width 73 height 15
type input "38"
click at [1185, 387] on input "number" at bounding box center [1205, 394] width 73 height 15
type input "2"
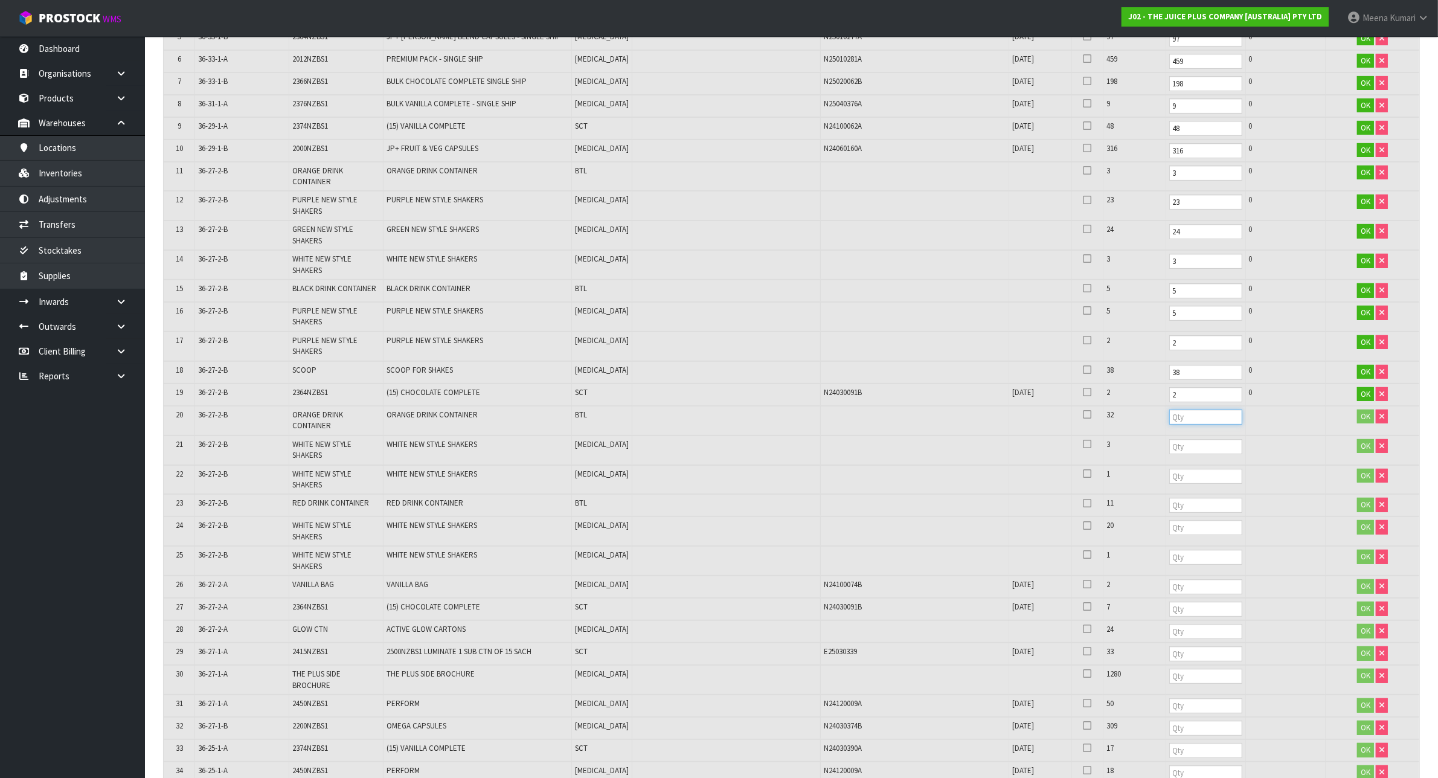
click at [1182, 414] on input "number" at bounding box center [1205, 417] width 73 height 15
type input "32"
click at [1179, 439] on input "number" at bounding box center [1205, 446] width 73 height 15
type input "3"
click at [1181, 469] on input "number" at bounding box center [1205, 476] width 73 height 15
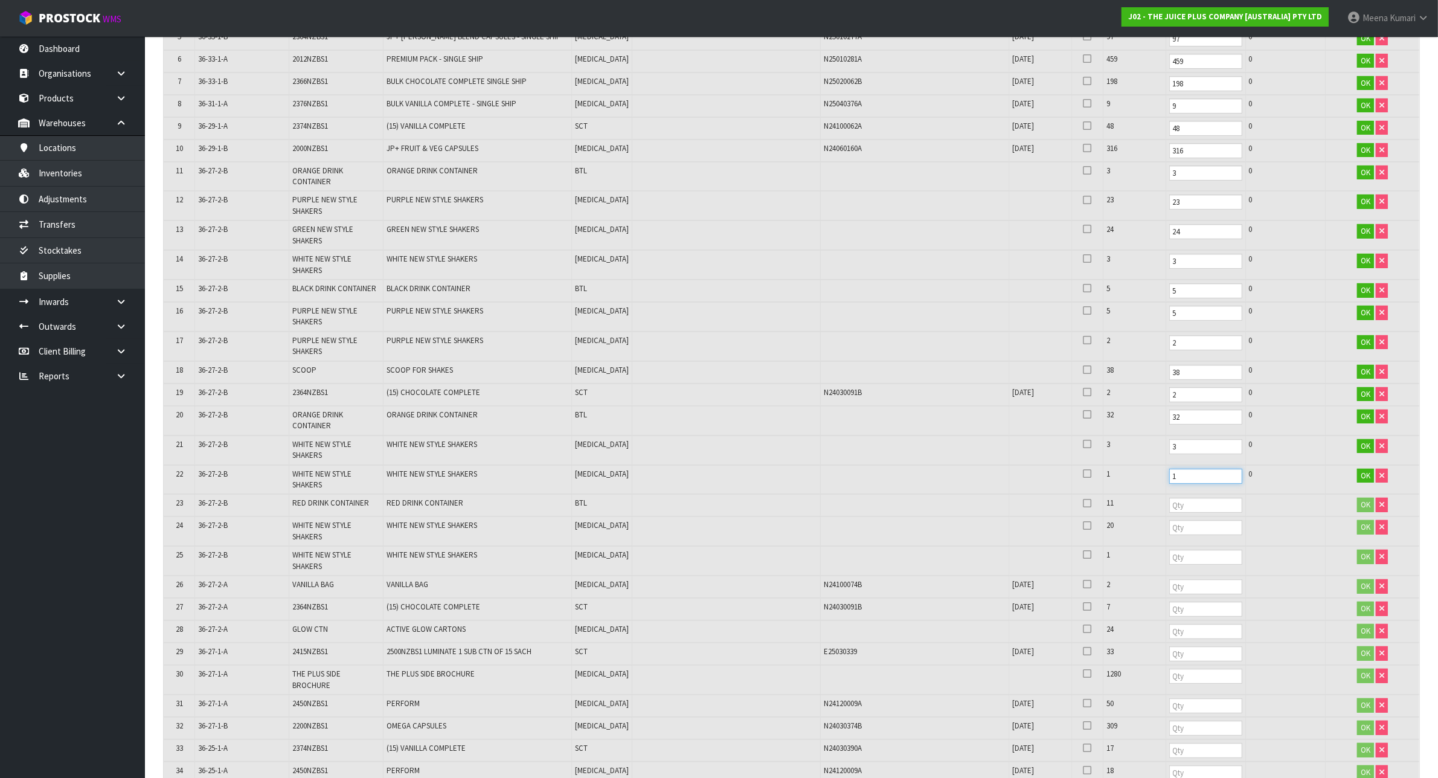
type input "1"
click at [1176, 498] on input "number" at bounding box center [1205, 505] width 73 height 15
type input "11"
click at [1169, 520] on input "number" at bounding box center [1205, 527] width 73 height 15
type input "20"
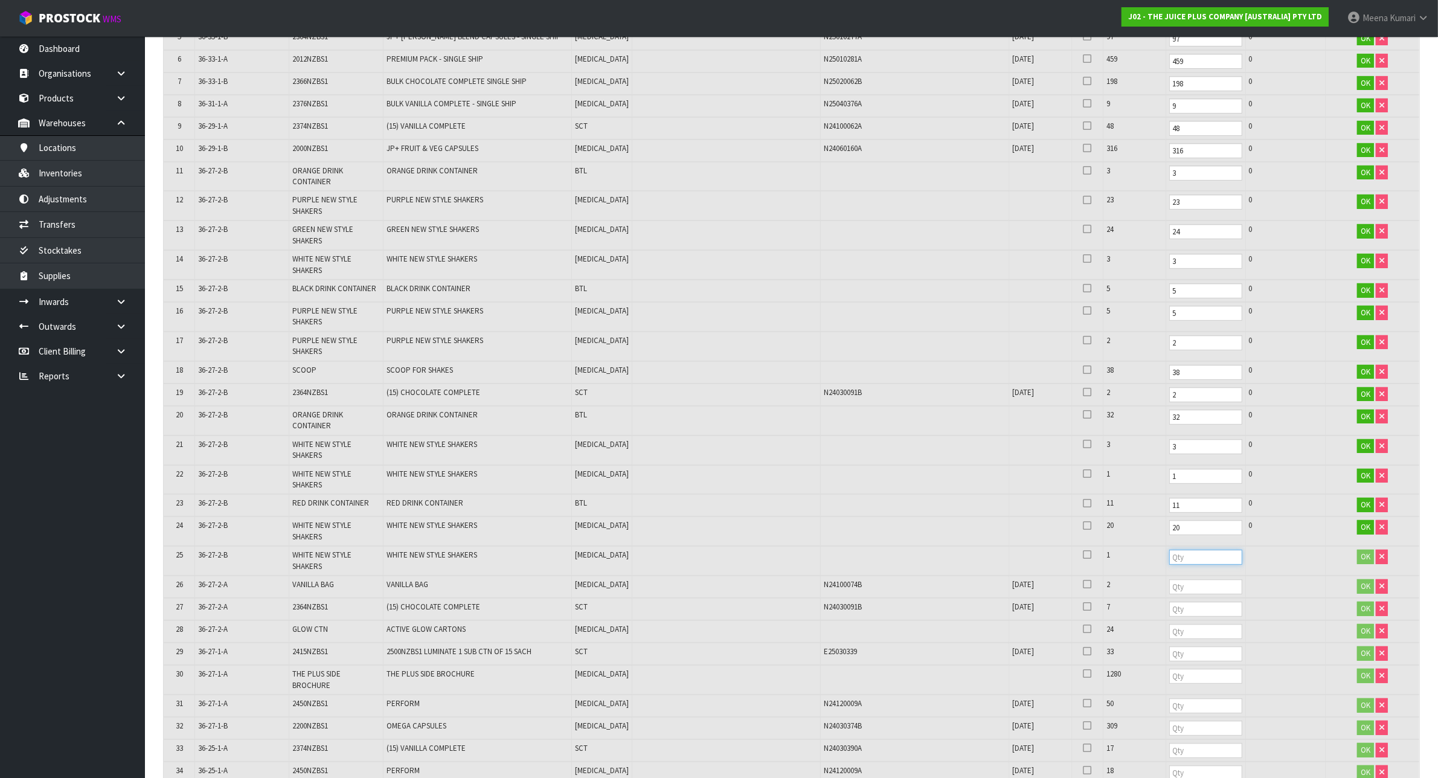
click at [1169, 550] on input "number" at bounding box center [1205, 557] width 73 height 15
type input "1"
click at [1169, 579] on input "number" at bounding box center [1205, 586] width 73 height 15
type input "2"
click at [1169, 602] on input "number" at bounding box center [1205, 609] width 73 height 15
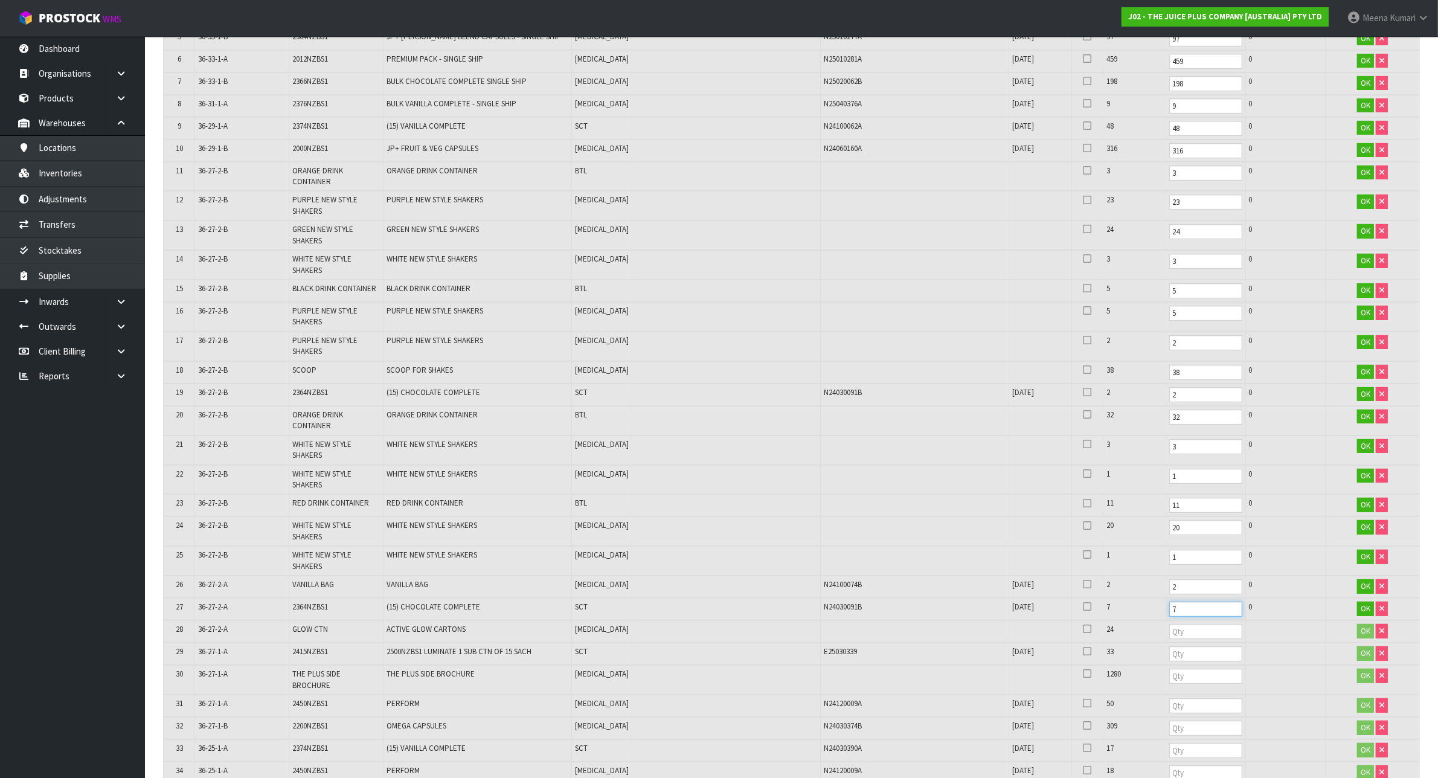
type input "7"
click at [1166, 627] on td at bounding box center [1206, 631] width 80 height 22
click at [1169, 624] on input "number" at bounding box center [1205, 631] width 73 height 15
type input "24"
click at [1169, 646] on input "number" at bounding box center [1205, 653] width 73 height 15
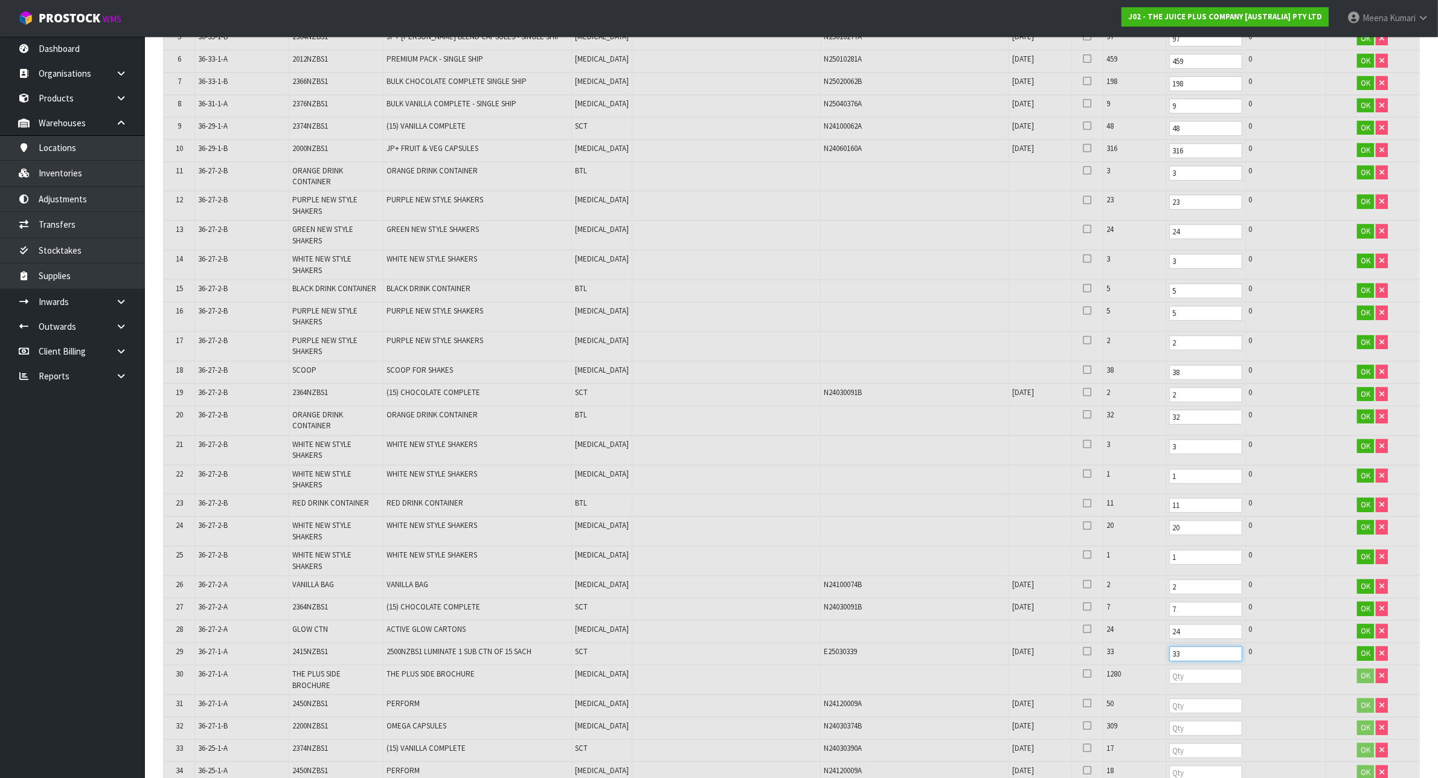
type input "33"
click at [1169, 669] on input "number" at bounding box center [1205, 676] width 73 height 15
type input "1280"
click at [1273, 717] on td at bounding box center [1286, 728] width 80 height 22
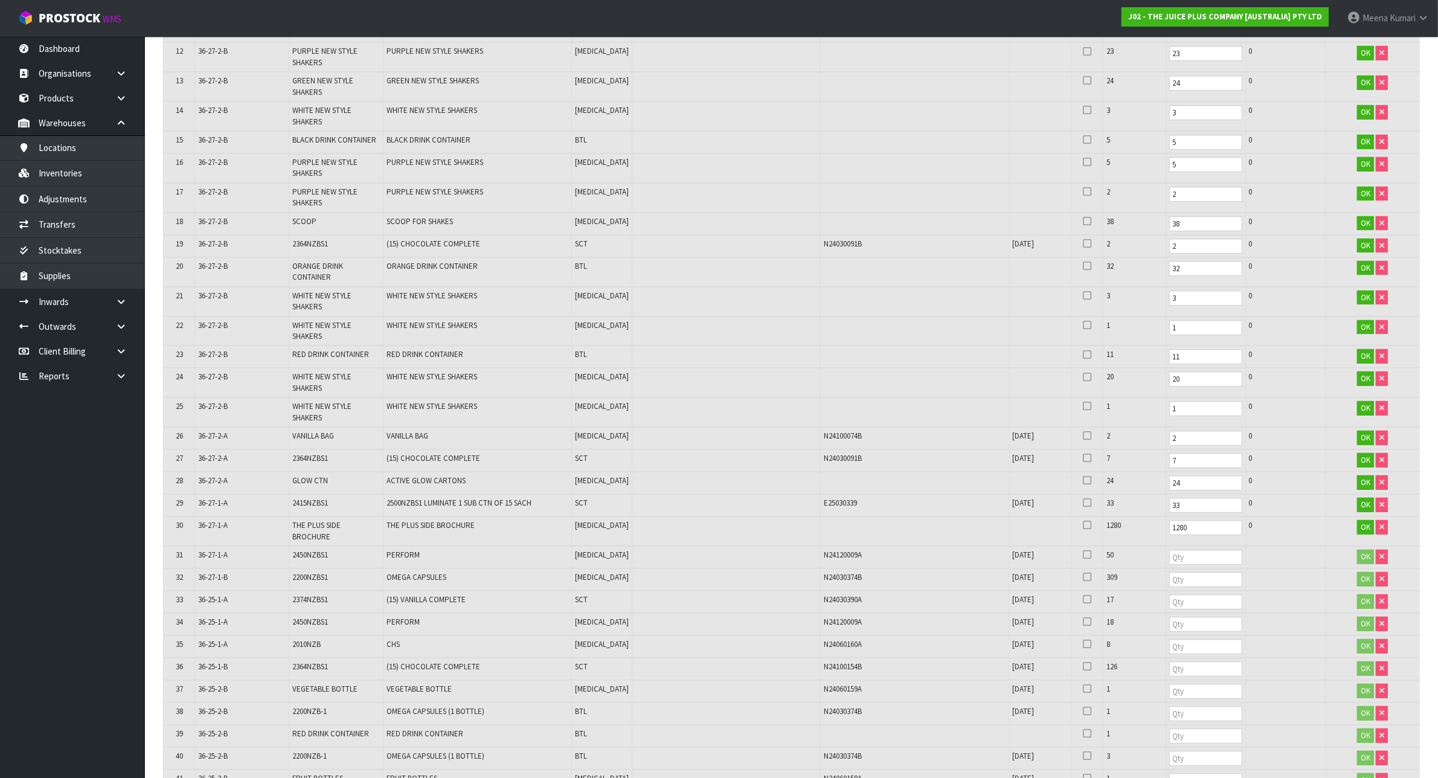
scroll to position [831, 0]
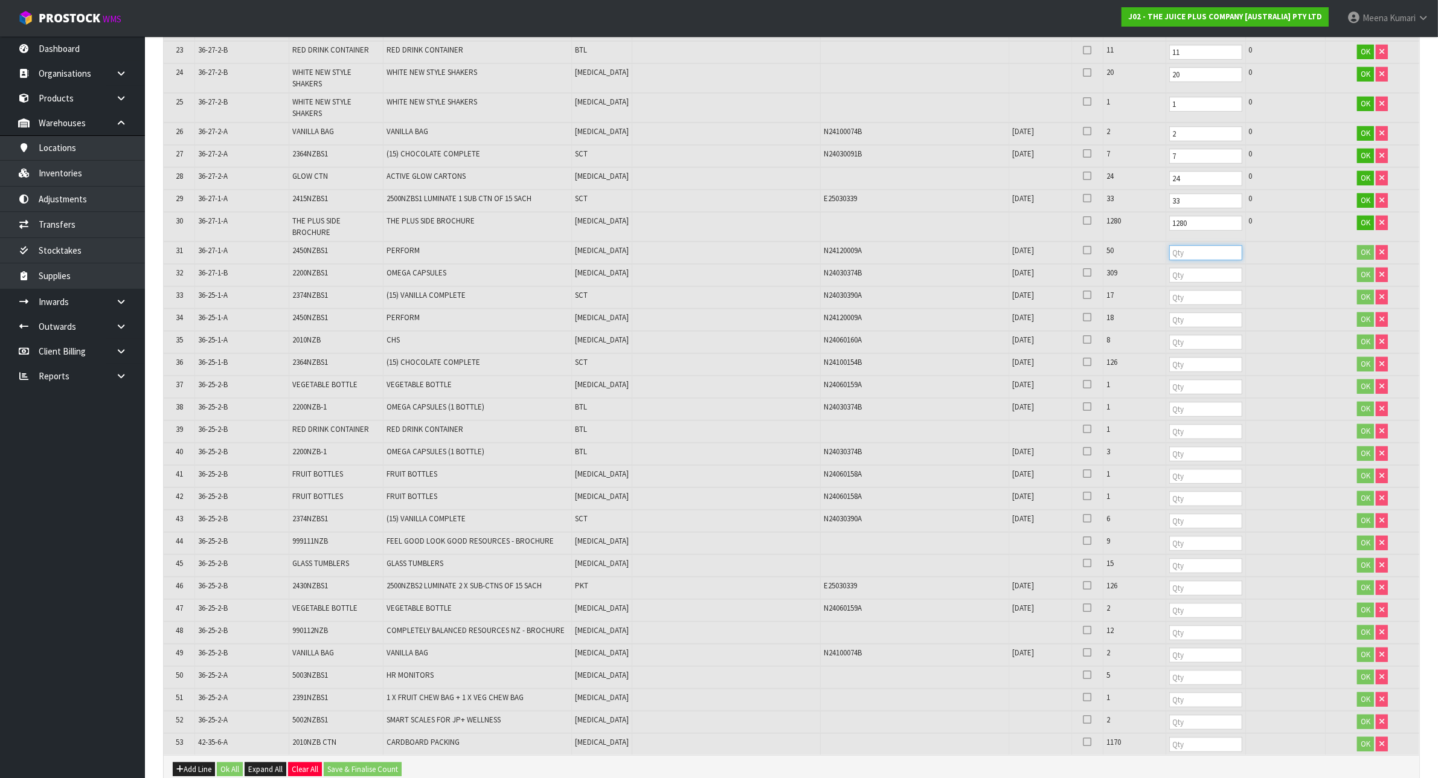
click at [1169, 245] on input "number" at bounding box center [1205, 252] width 73 height 15
type input "50"
click at [1169, 268] on input "number" at bounding box center [1205, 275] width 73 height 15
type input "309"
click at [1169, 290] on input "number" at bounding box center [1205, 297] width 73 height 15
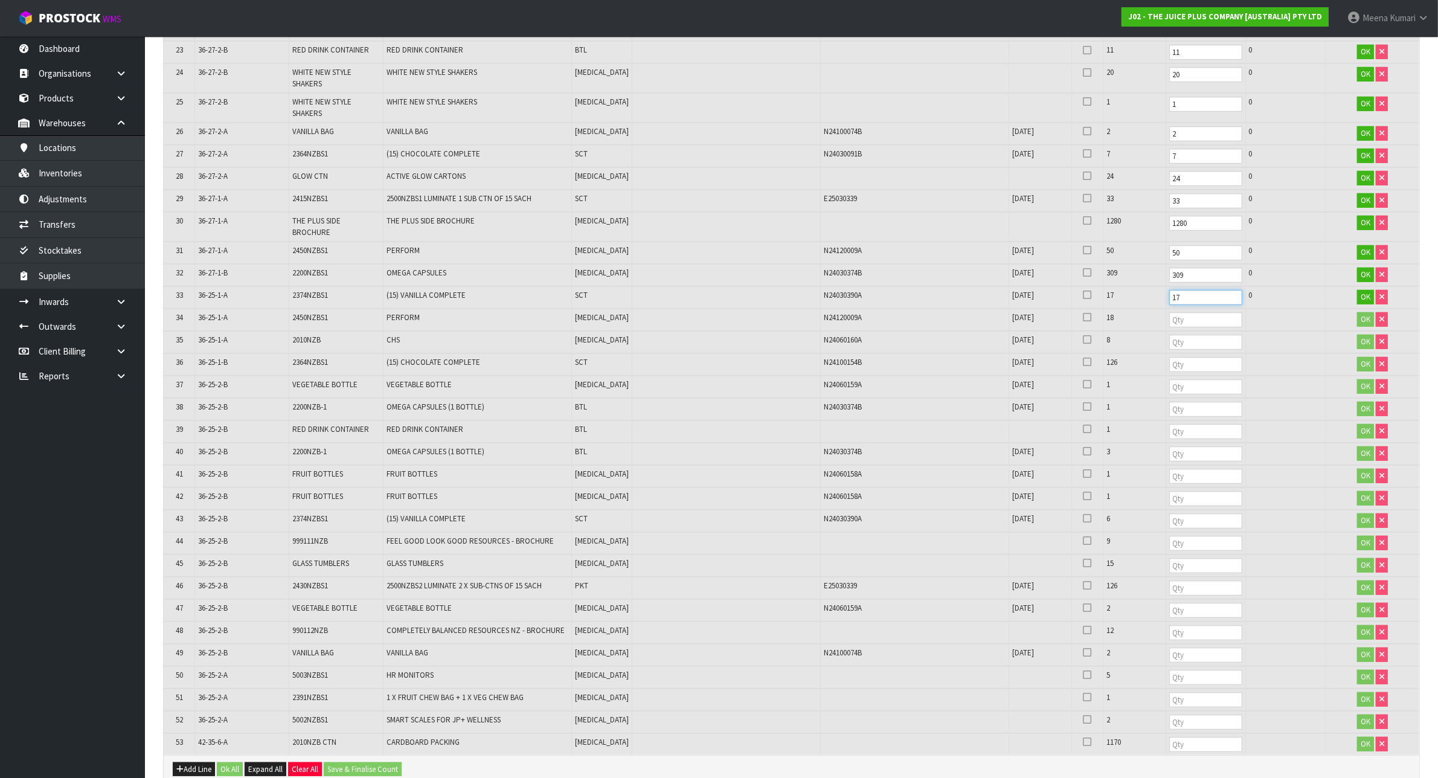
type input "17"
click at [1169, 312] on input "number" at bounding box center [1205, 319] width 73 height 15
type input "18"
click at [1169, 335] on input "number" at bounding box center [1205, 342] width 73 height 15
type input "8"
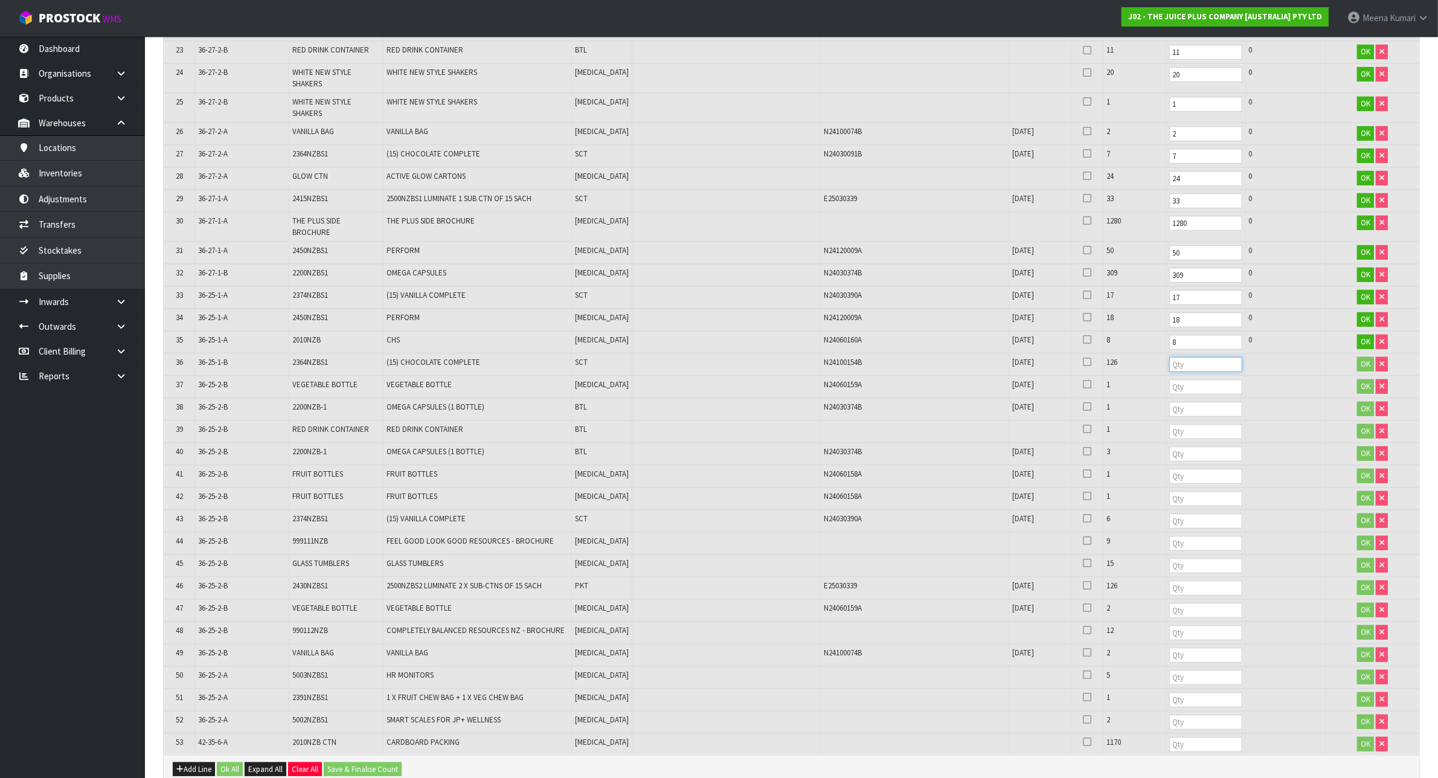
click at [1169, 357] on input "number" at bounding box center [1205, 364] width 73 height 15
type input "126"
click at [1169, 379] on input "number" at bounding box center [1205, 386] width 73 height 15
type input "1"
click at [1169, 402] on input "number" at bounding box center [1205, 409] width 73 height 15
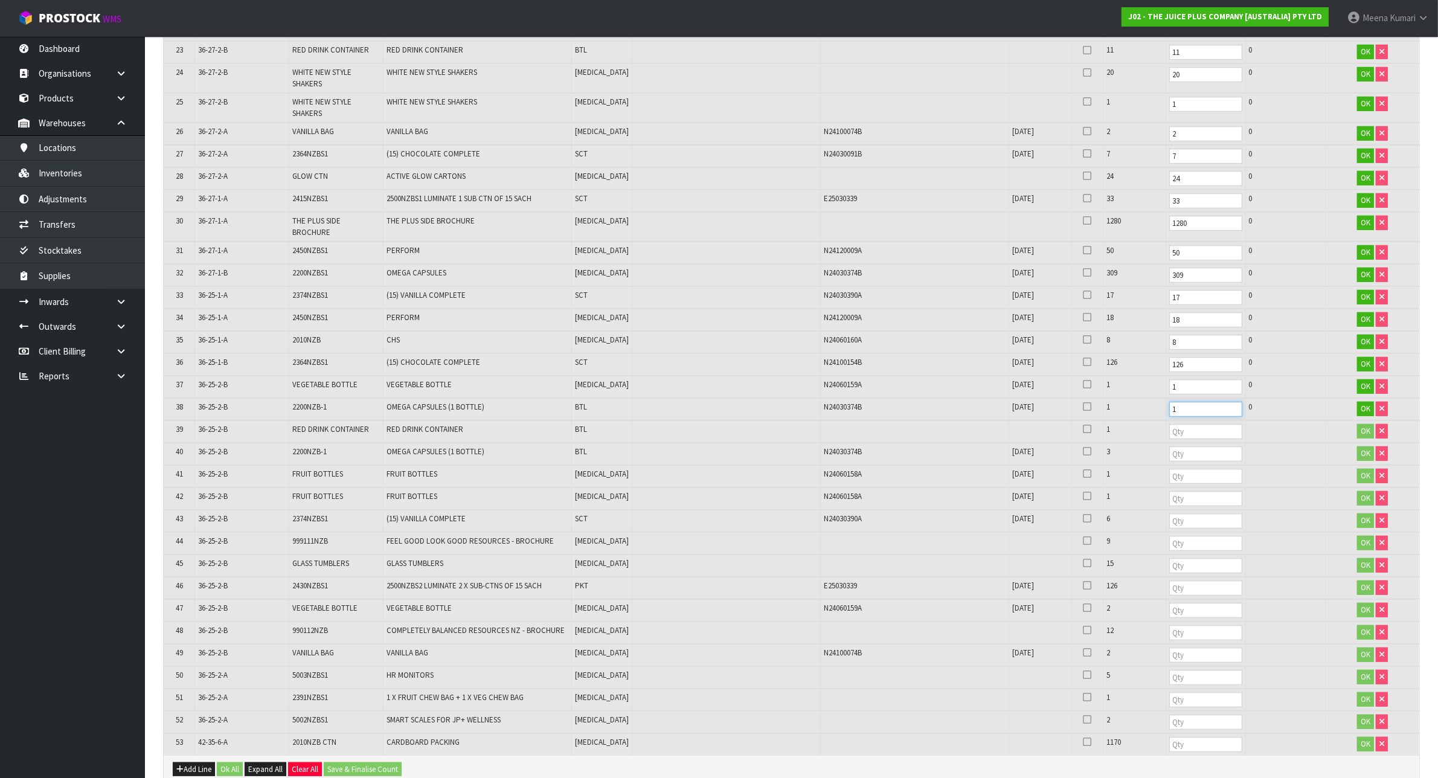
type input "1"
click at [1172, 402] on td "1" at bounding box center [1206, 409] width 80 height 22
click at [1174, 424] on input "number" at bounding box center [1205, 431] width 73 height 15
type input "1"
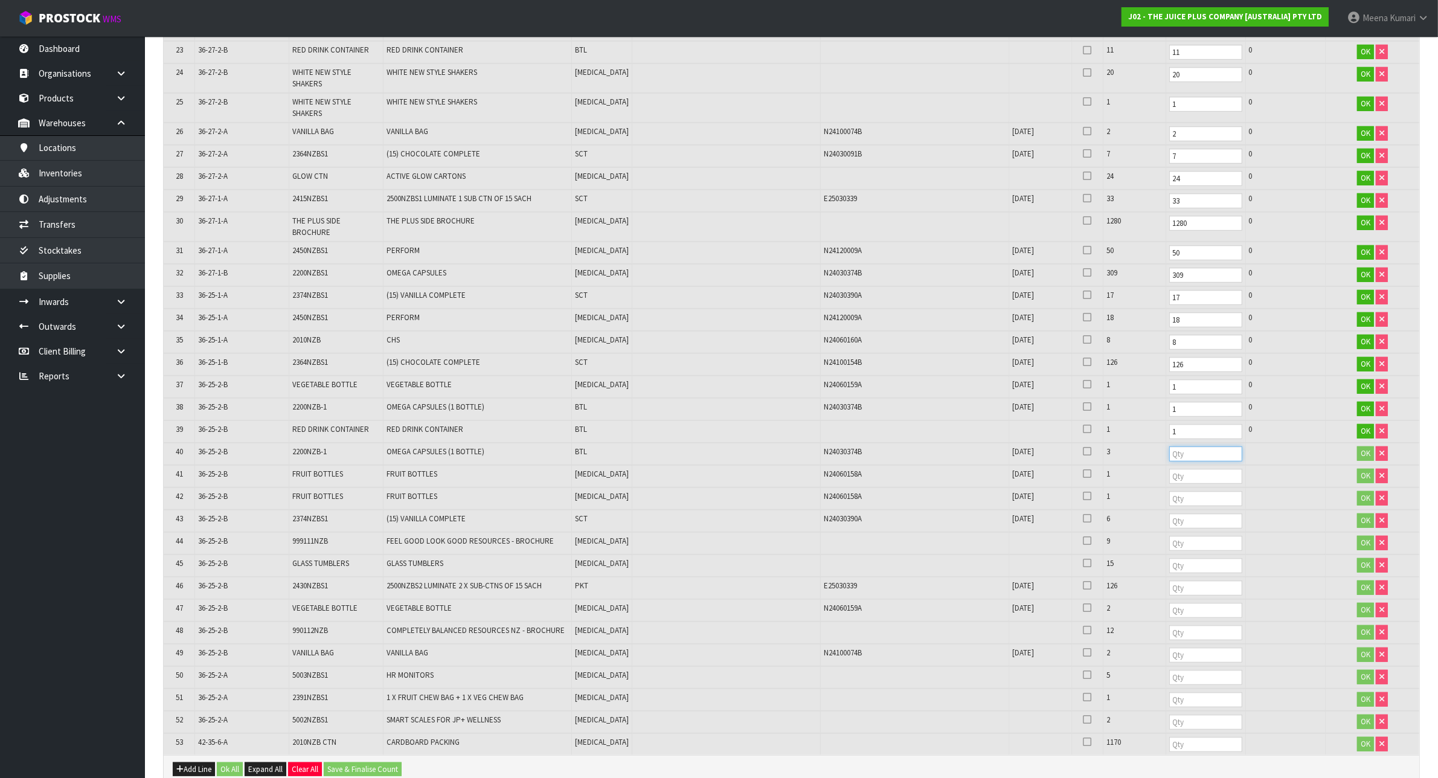
click at [1169, 446] on input "number" at bounding box center [1205, 453] width 73 height 15
type input "3"
click at [1175, 469] on input "number" at bounding box center [1205, 476] width 73 height 15
type input "1"
click at [1176, 491] on input "number" at bounding box center [1205, 498] width 73 height 15
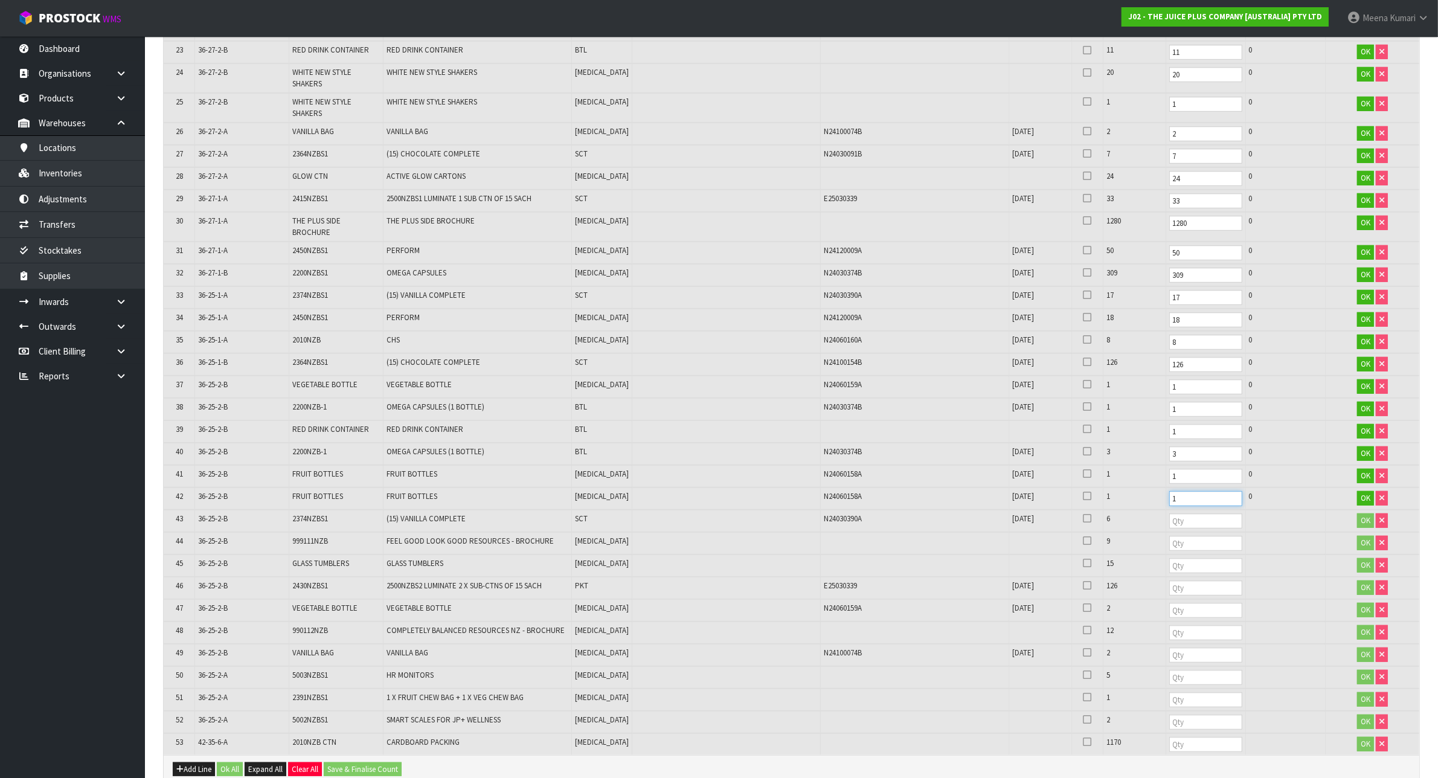
type input "1"
click at [1176, 513] on input "number" at bounding box center [1205, 520] width 73 height 15
type input "6"
click at [1170, 536] on input "number" at bounding box center [1205, 543] width 73 height 15
type input "9"
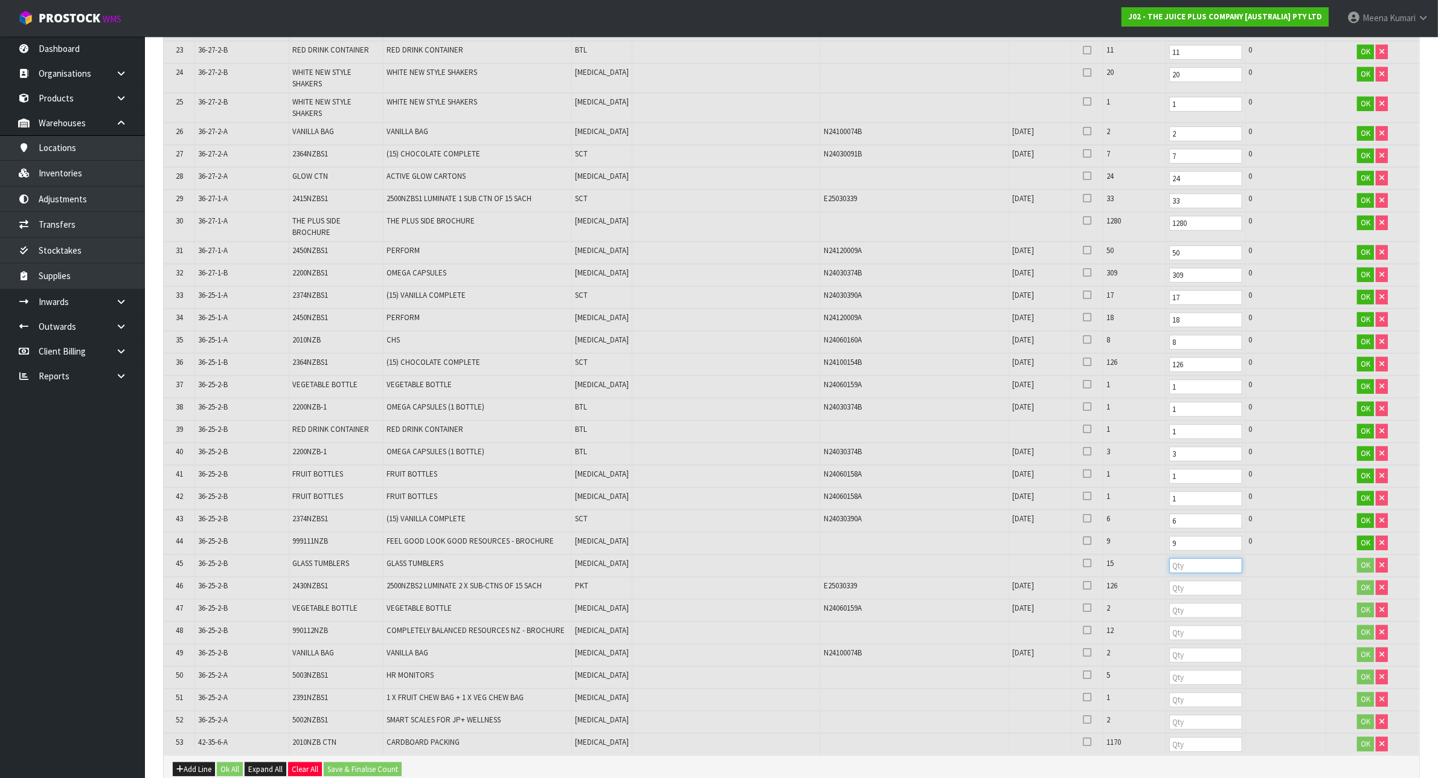
click at [1173, 558] on input "number" at bounding box center [1205, 565] width 73 height 15
type input "15"
click at [1172, 581] on input "number" at bounding box center [1205, 588] width 73 height 15
type input "126"
click at [1171, 603] on input "number" at bounding box center [1205, 610] width 73 height 15
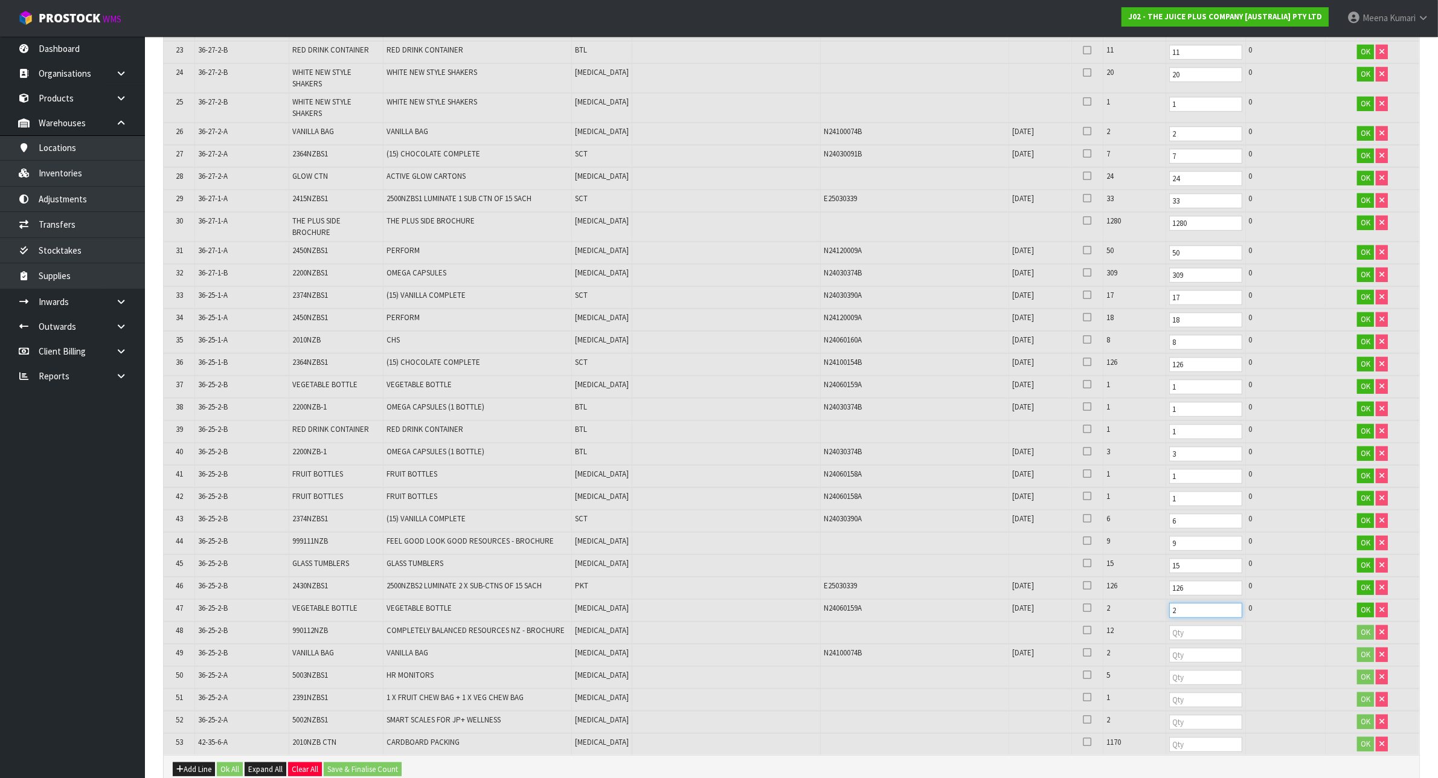
type input "2"
click at [1169, 625] on input "number" at bounding box center [1205, 632] width 73 height 15
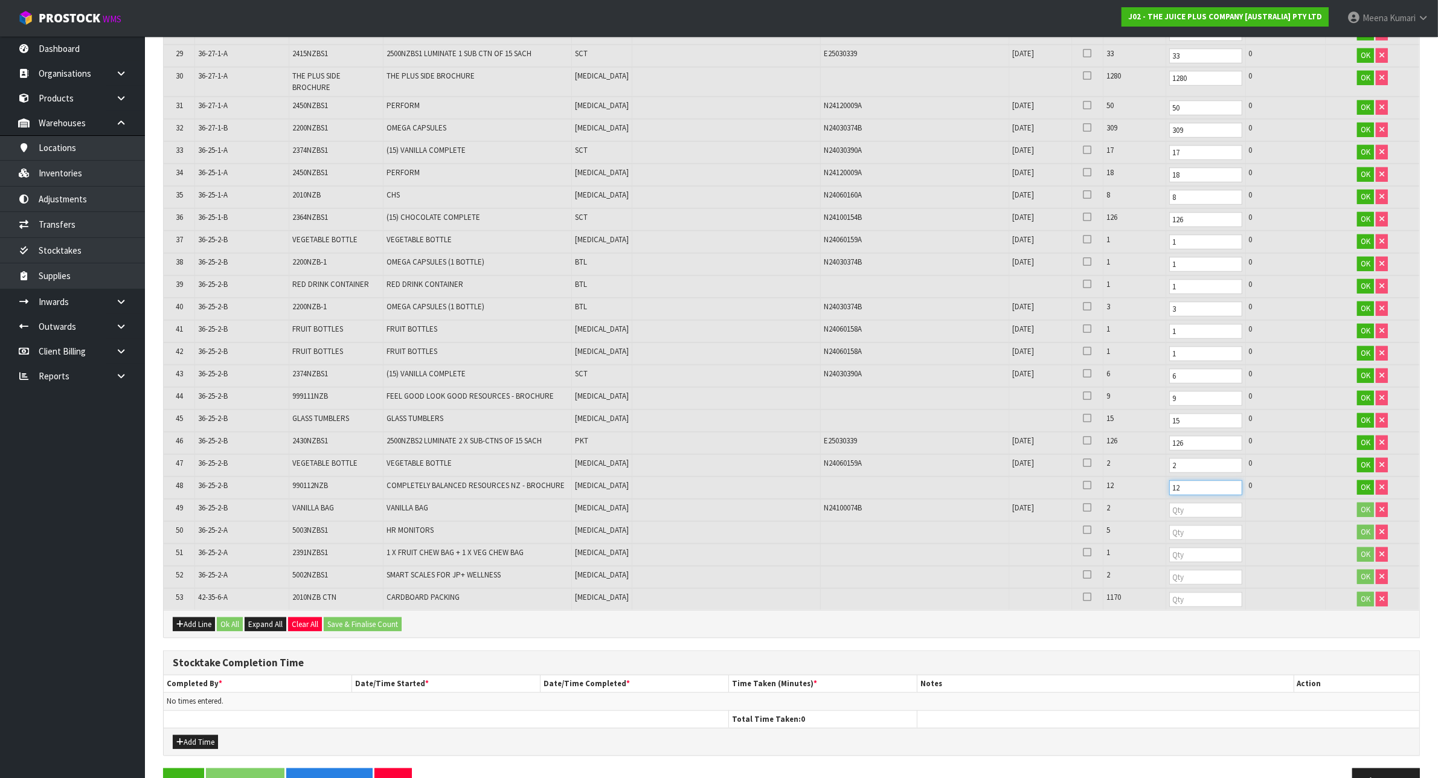
scroll to position [988, 0]
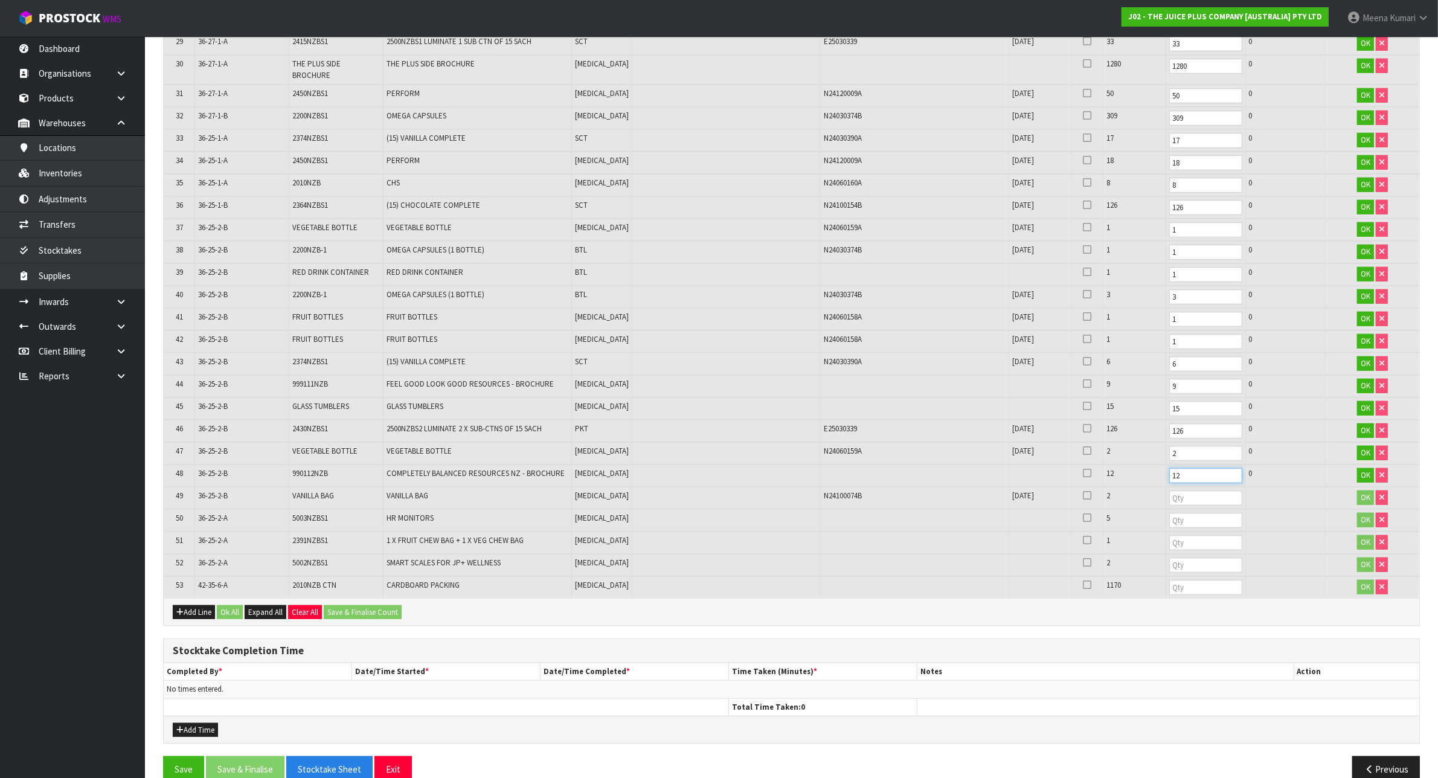
type input "12"
click at [1179, 490] on input "number" at bounding box center [1205, 497] width 73 height 15
type input "2"
click at [1181, 513] on input "number" at bounding box center [1205, 520] width 73 height 15
type input "5"
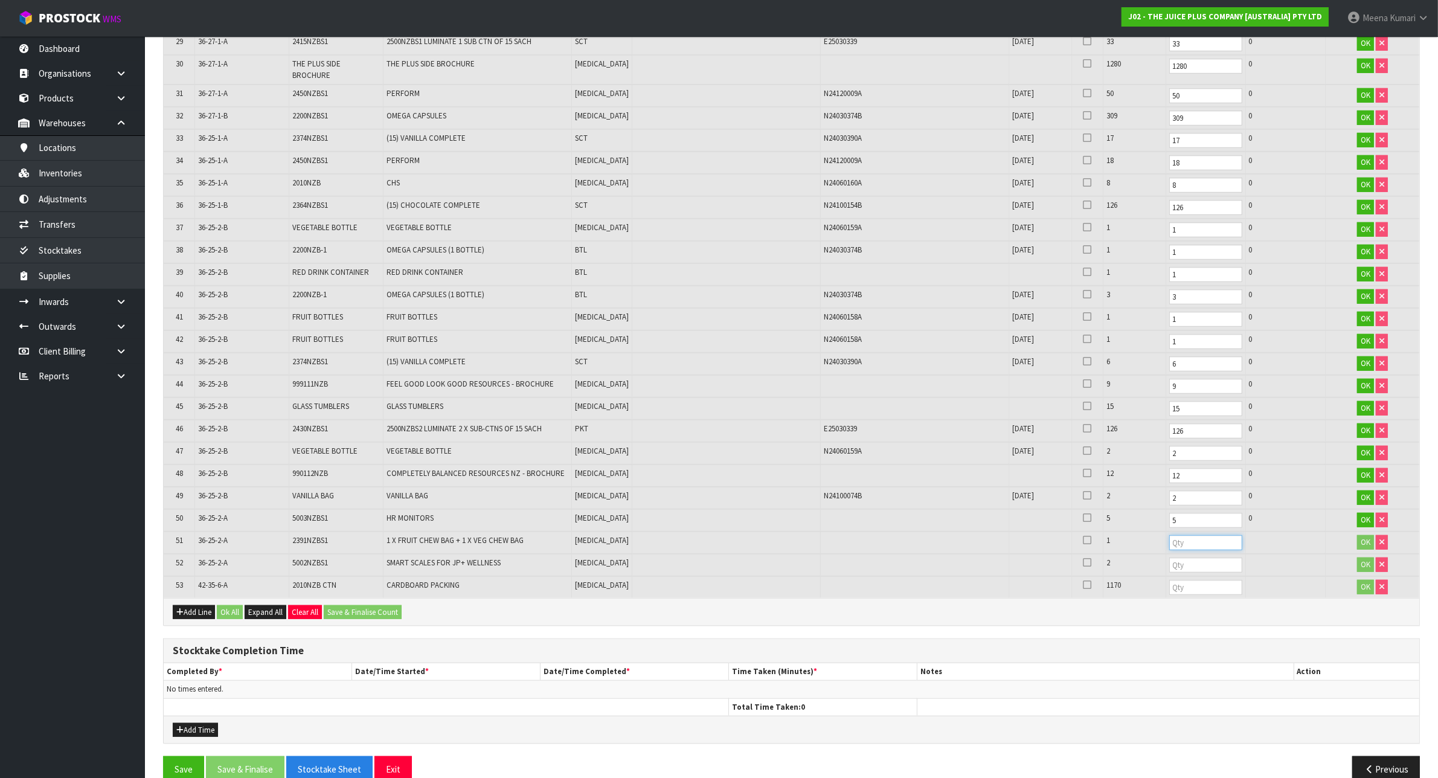
click at [1180, 535] on input "number" at bounding box center [1205, 542] width 73 height 15
type input "1"
click at [1179, 558] on input "number" at bounding box center [1205, 565] width 73 height 15
type input "2"
click at [1174, 580] on input "number" at bounding box center [1205, 587] width 73 height 15
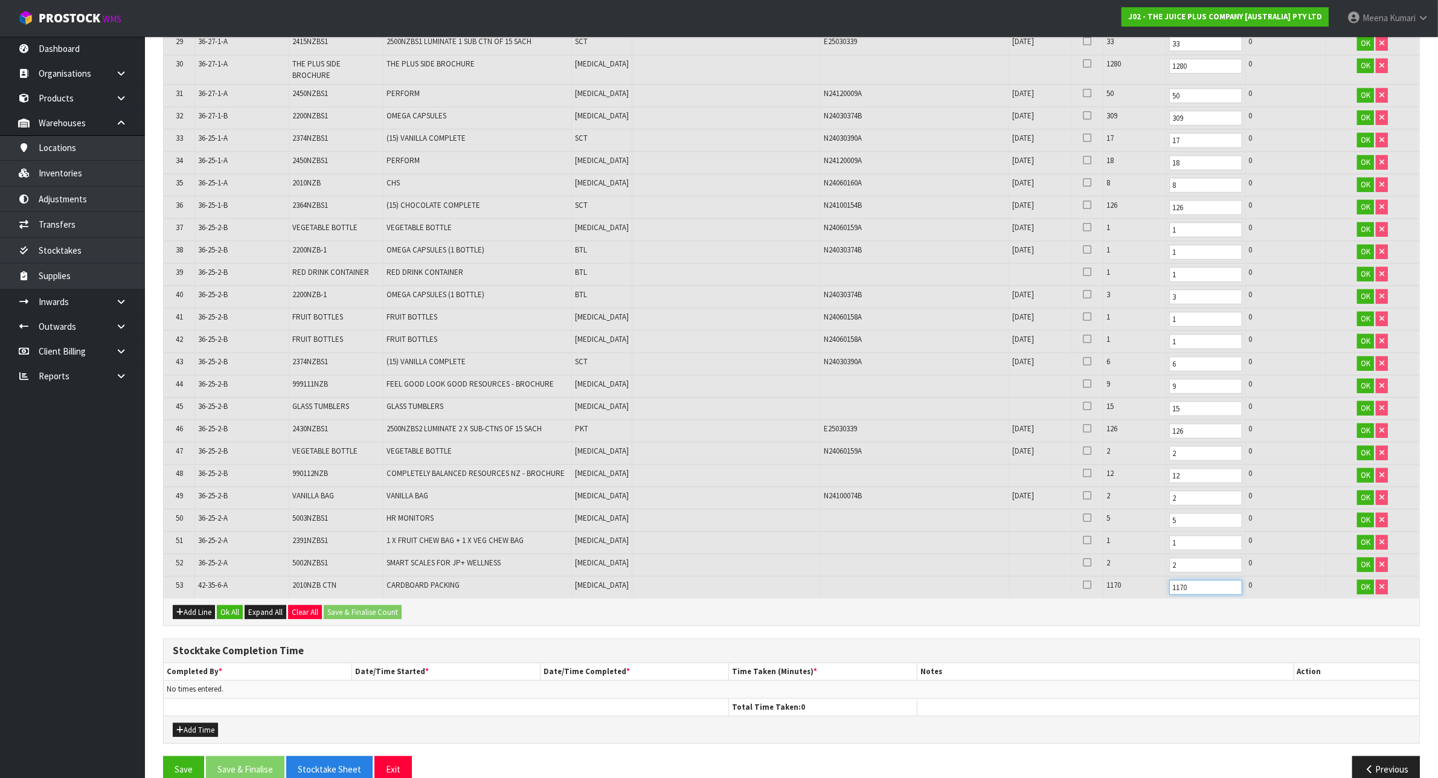
drag, startPoint x: 1174, startPoint y: 565, endPoint x: 1151, endPoint y: 565, distance: 23.0
click at [1169, 580] on input "1170" at bounding box center [1205, 587] width 73 height 15
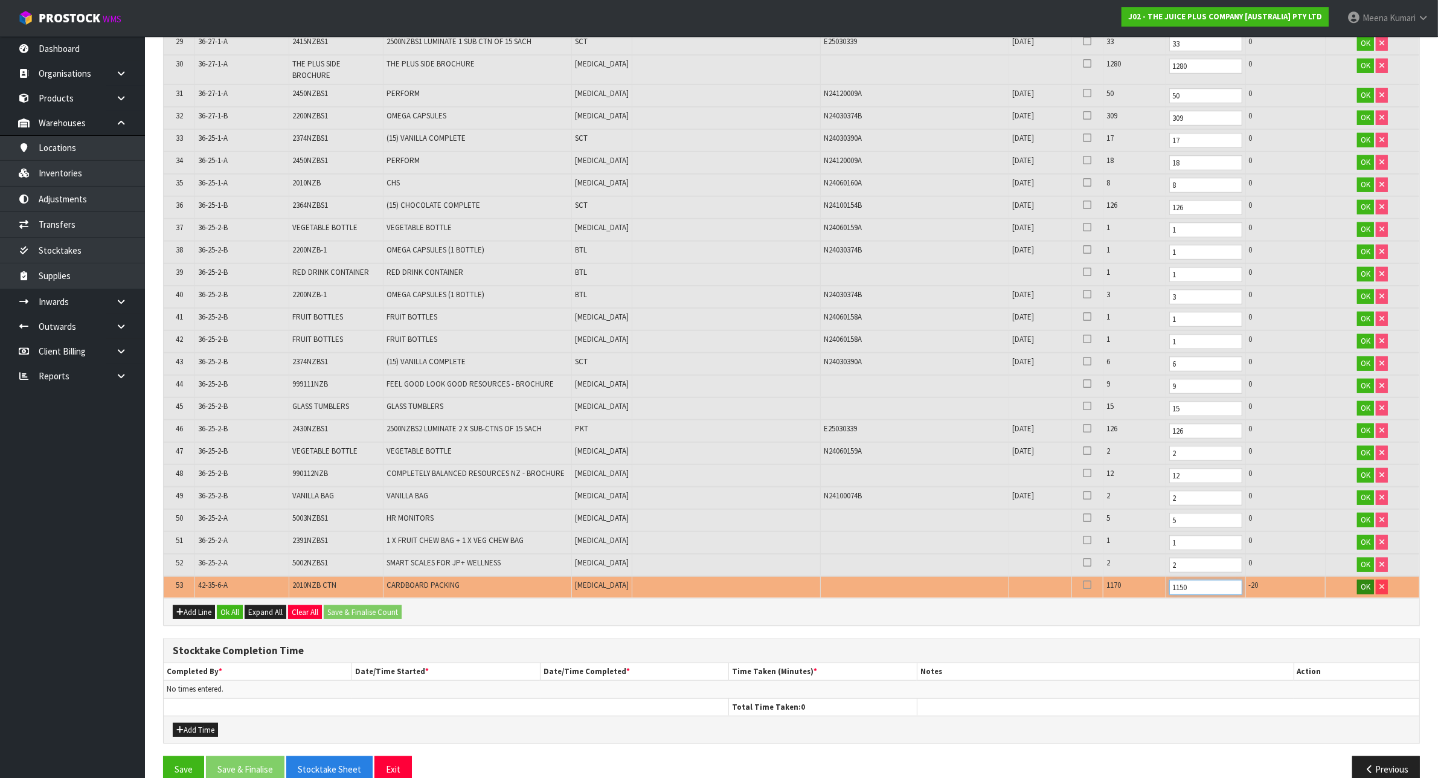
type input "1150"
click at [1363, 582] on span "OK" at bounding box center [1366, 587] width 10 height 10
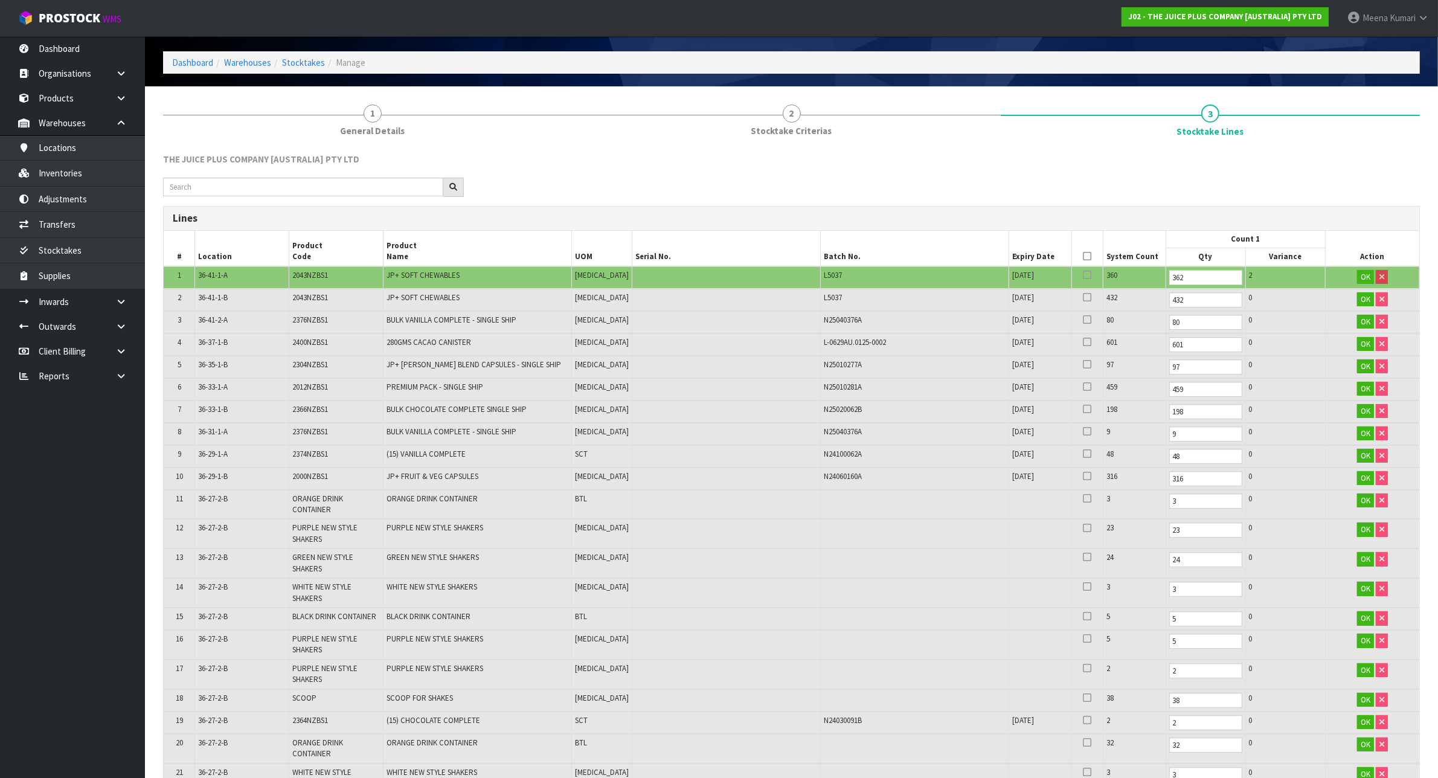
scroll to position [529, 0]
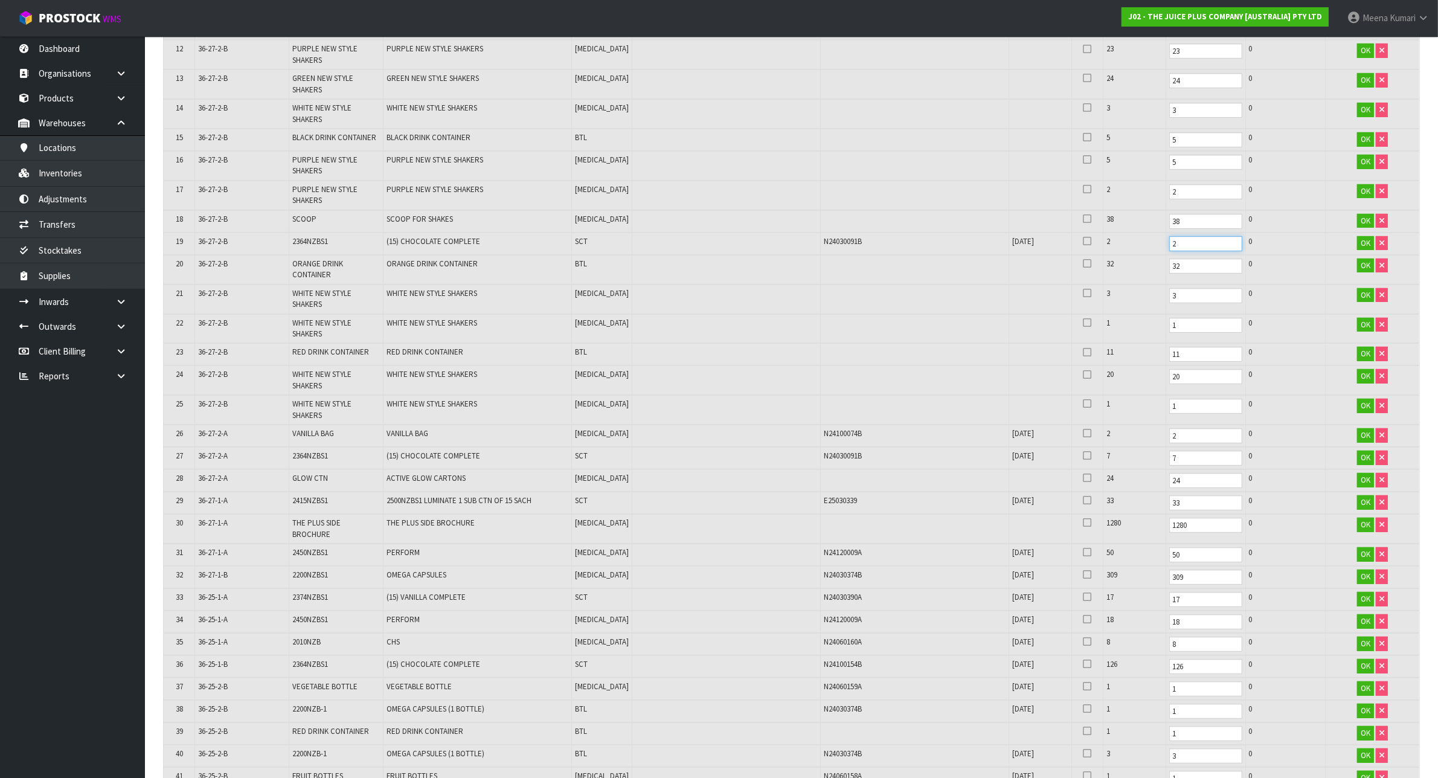
drag, startPoint x: 1122, startPoint y: 240, endPoint x: 979, endPoint y: 254, distance: 143.2
click at [979, 254] on table "# Location Product Code Product Name UOM Serial No. Batch No. Expiry Date Syste…" at bounding box center [792, 404] width 1256 height 1305
drag, startPoint x: 1151, startPoint y: 441, endPoint x: 1067, endPoint y: 442, distance: 83.4
click at [1067, 447] on tr "27 36-27-2-A 2364NZBS1 (15) CHOCOLATE COMPLETE SCT N24030091B [DATE] 7 7 0 OK" at bounding box center [792, 458] width 1256 height 22
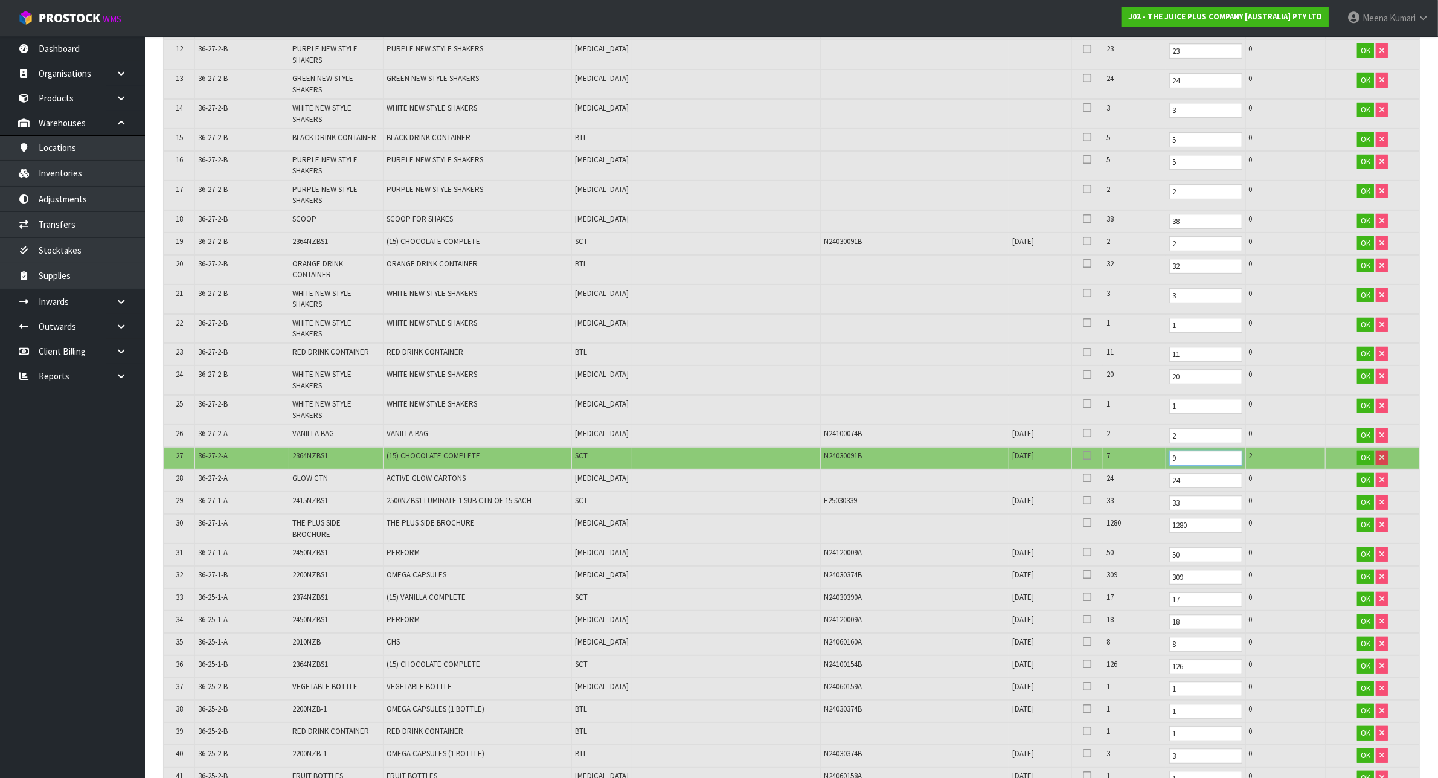
type input "9"
drag, startPoint x: 1172, startPoint y: 511, endPoint x: 1046, endPoint y: 523, distance: 126.8
click at [1046, 523] on tr "30 36-27-1-A THE PLUS SIDE BROCHURE THE PLUS SIDE BROCHURE [MEDICAL_DATA] 1280 …" at bounding box center [792, 529] width 1256 height 30
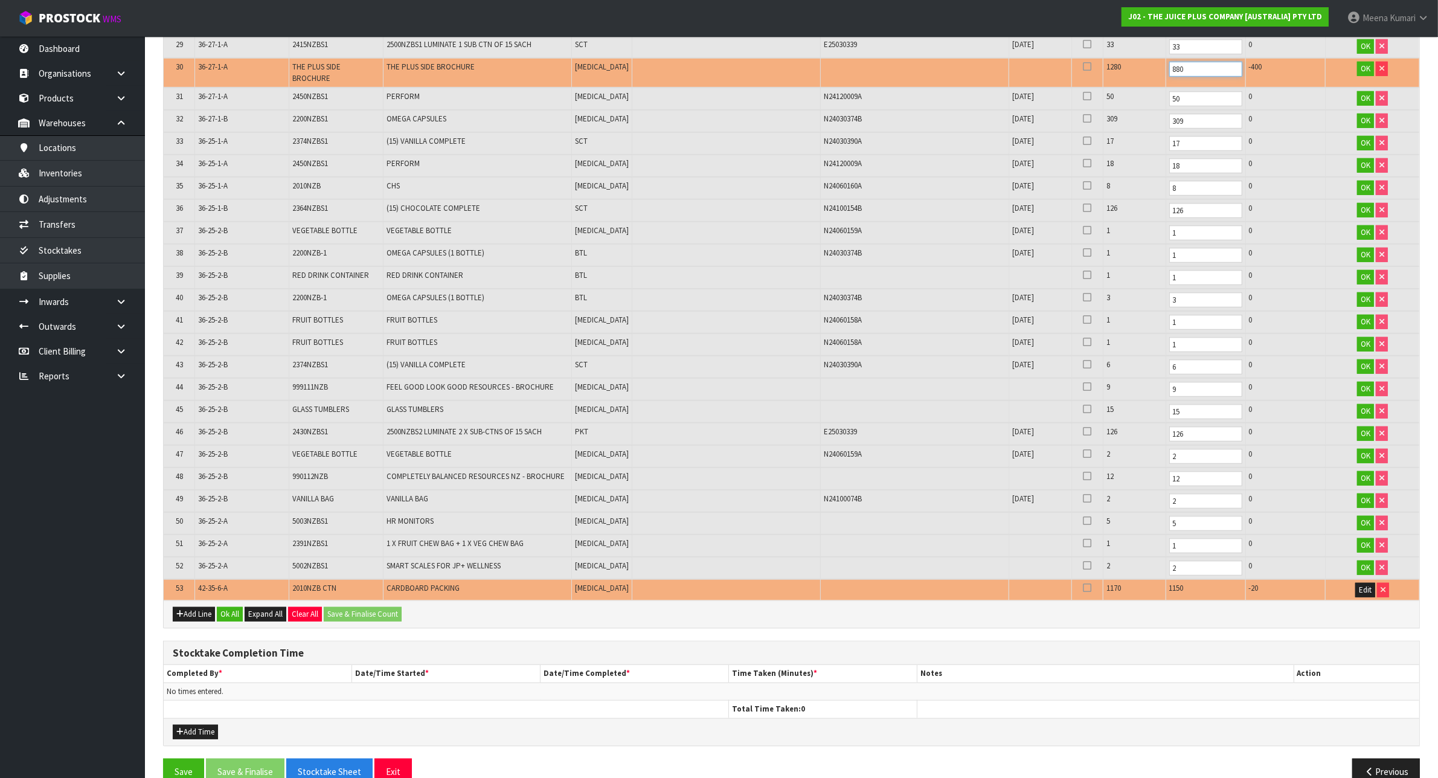
scroll to position [986, 0]
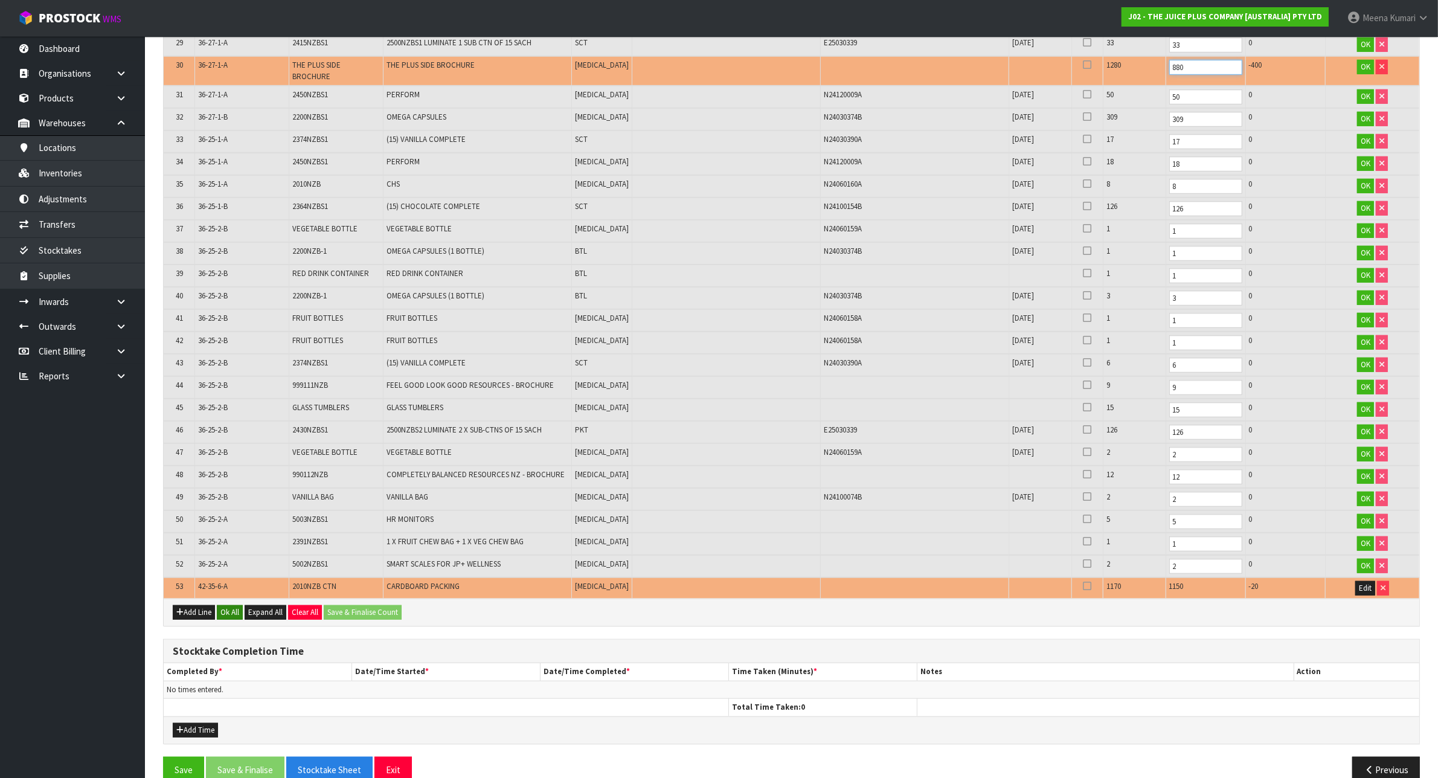
type input "880"
click at [233, 605] on button "Ok All" at bounding box center [230, 612] width 26 height 14
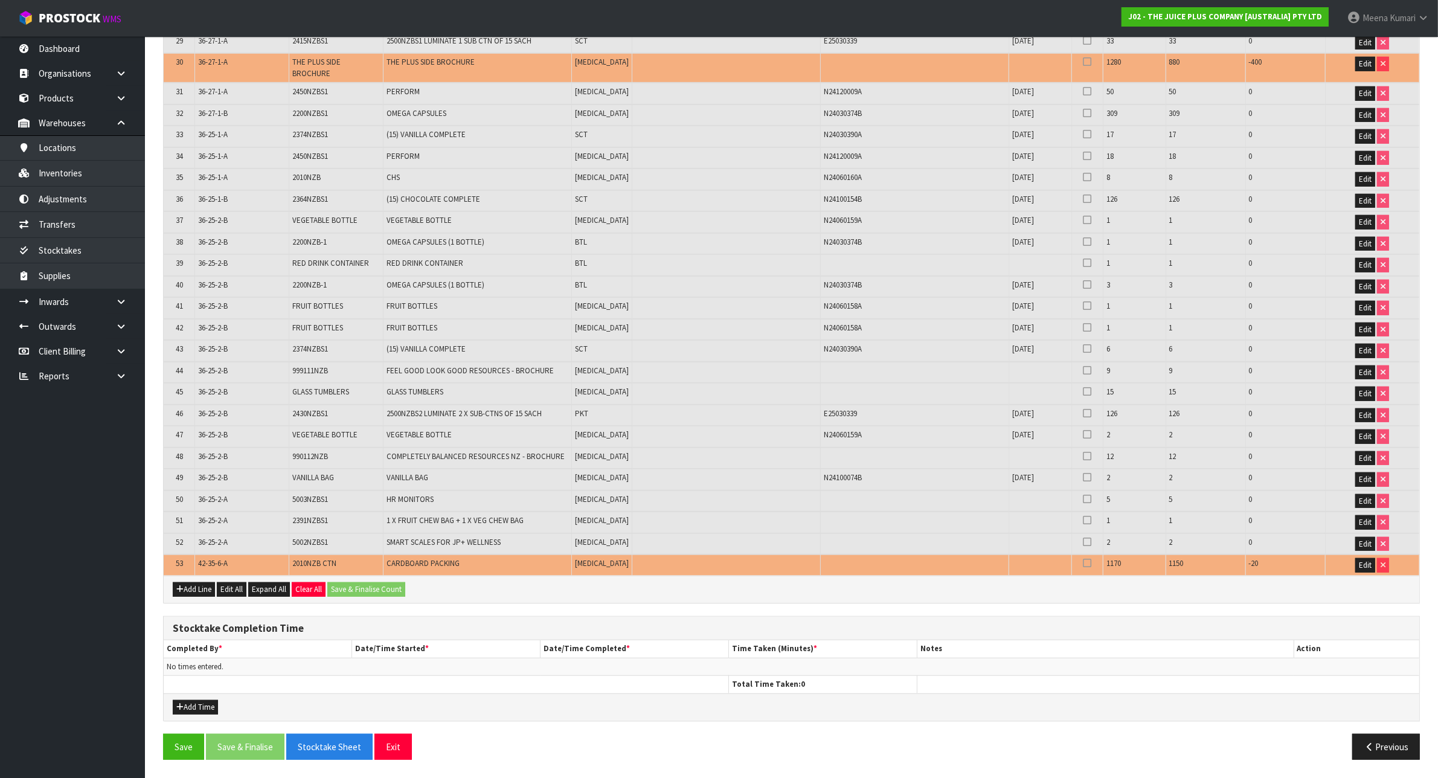
scroll to position [962, 0]
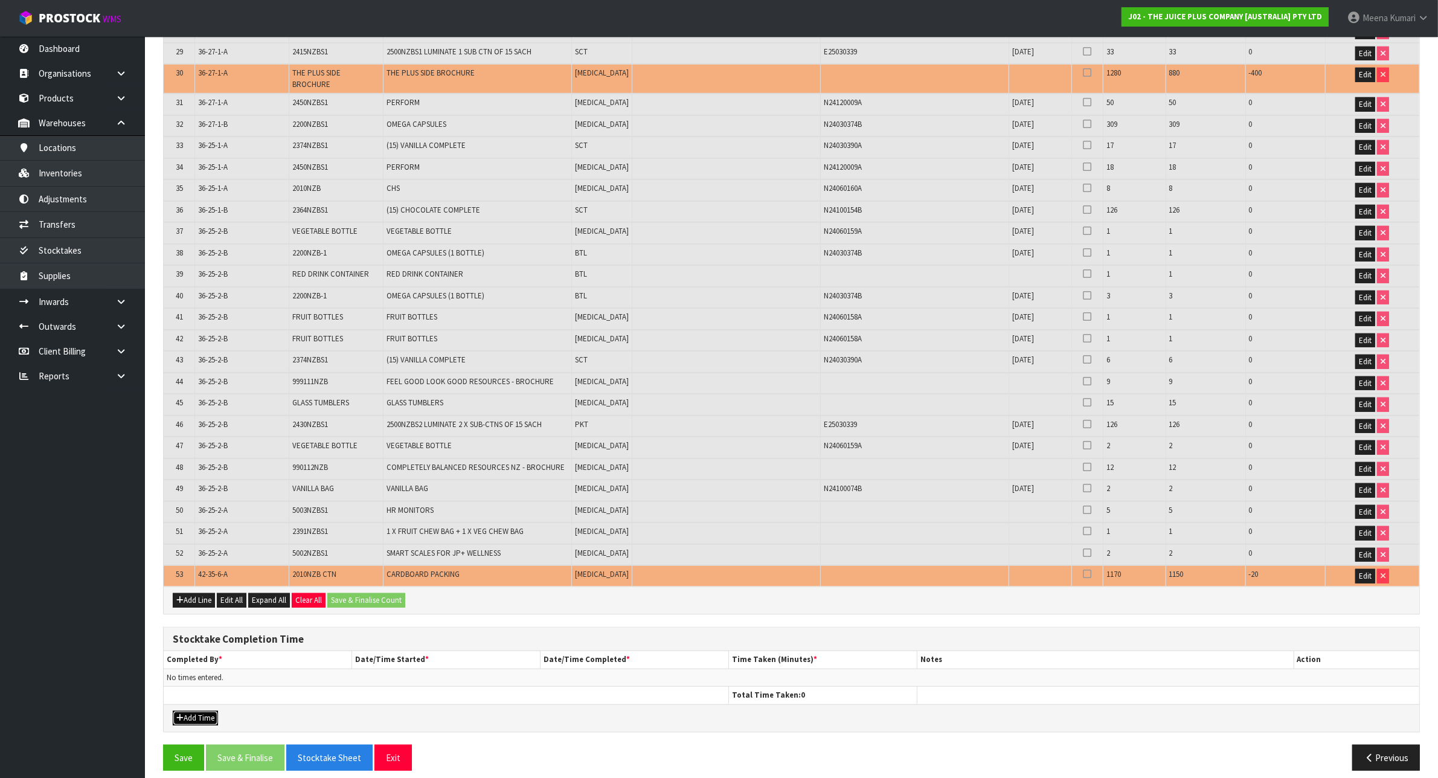
click at [197, 711] on button "Add Time" at bounding box center [195, 718] width 45 height 14
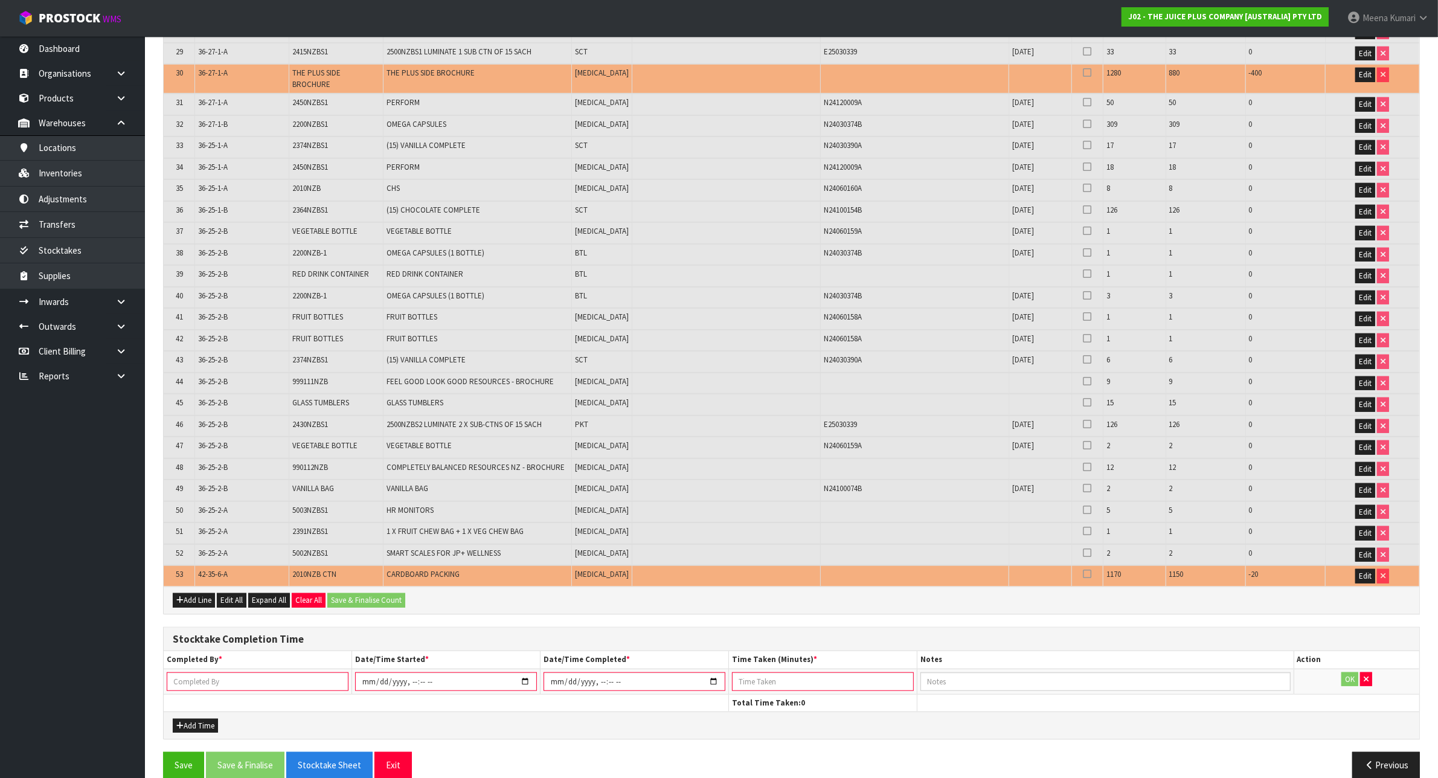
click at [220, 672] on input "text" at bounding box center [258, 681] width 182 height 19
type input "[PERSON_NAME]"
click at [521, 672] on input "datetime-local" at bounding box center [446, 681] width 182 height 19
type input "[DATE]T10:46"
click at [709, 672] on input "datetime-local" at bounding box center [635, 681] width 182 height 19
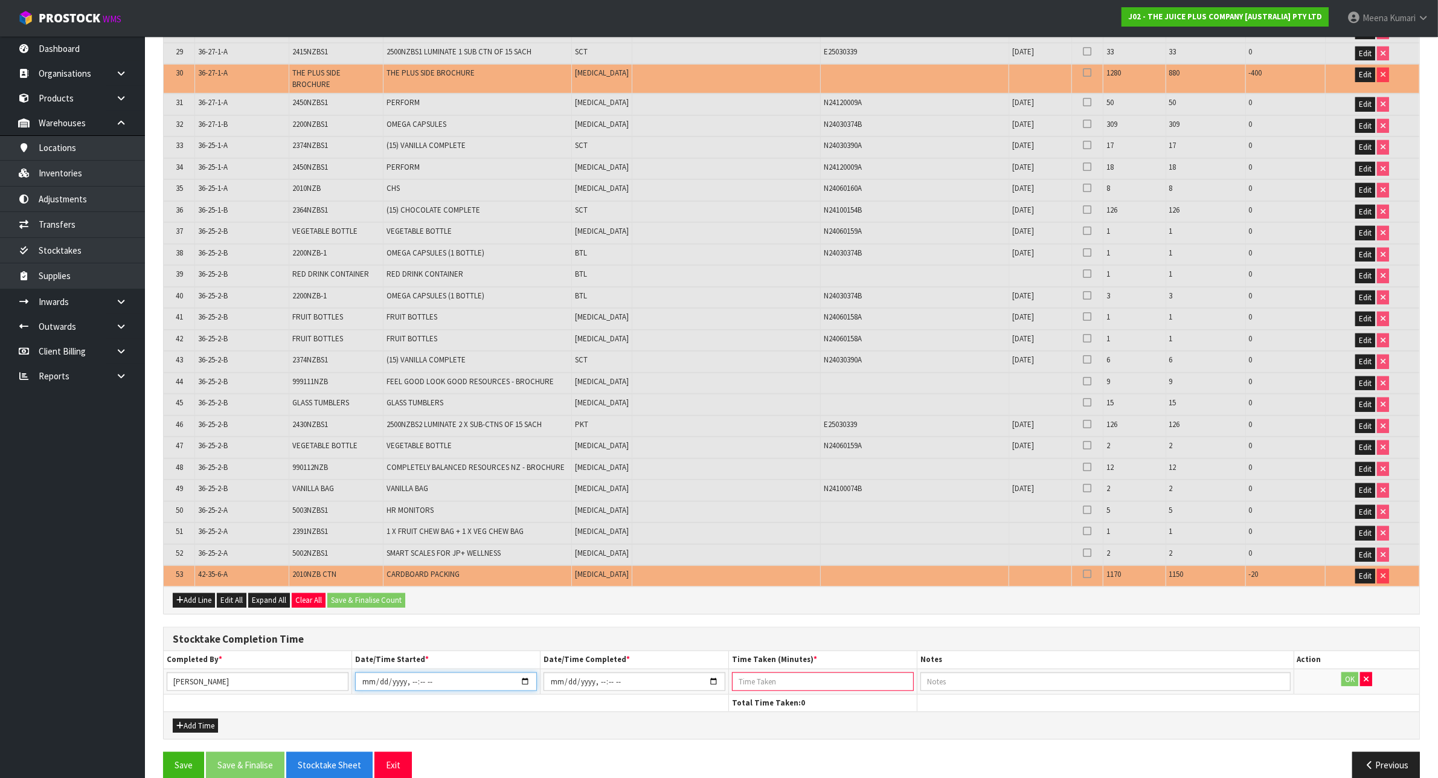
type input "[DATE]T10:46"
click at [423, 672] on input "datetime-local" at bounding box center [446, 681] width 182 height 19
click at [409, 674] on input "datetime-local" at bounding box center [446, 681] width 182 height 19
type input "[DATE]T09:46"
click at [817, 672] on input "number" at bounding box center [823, 681] width 182 height 19
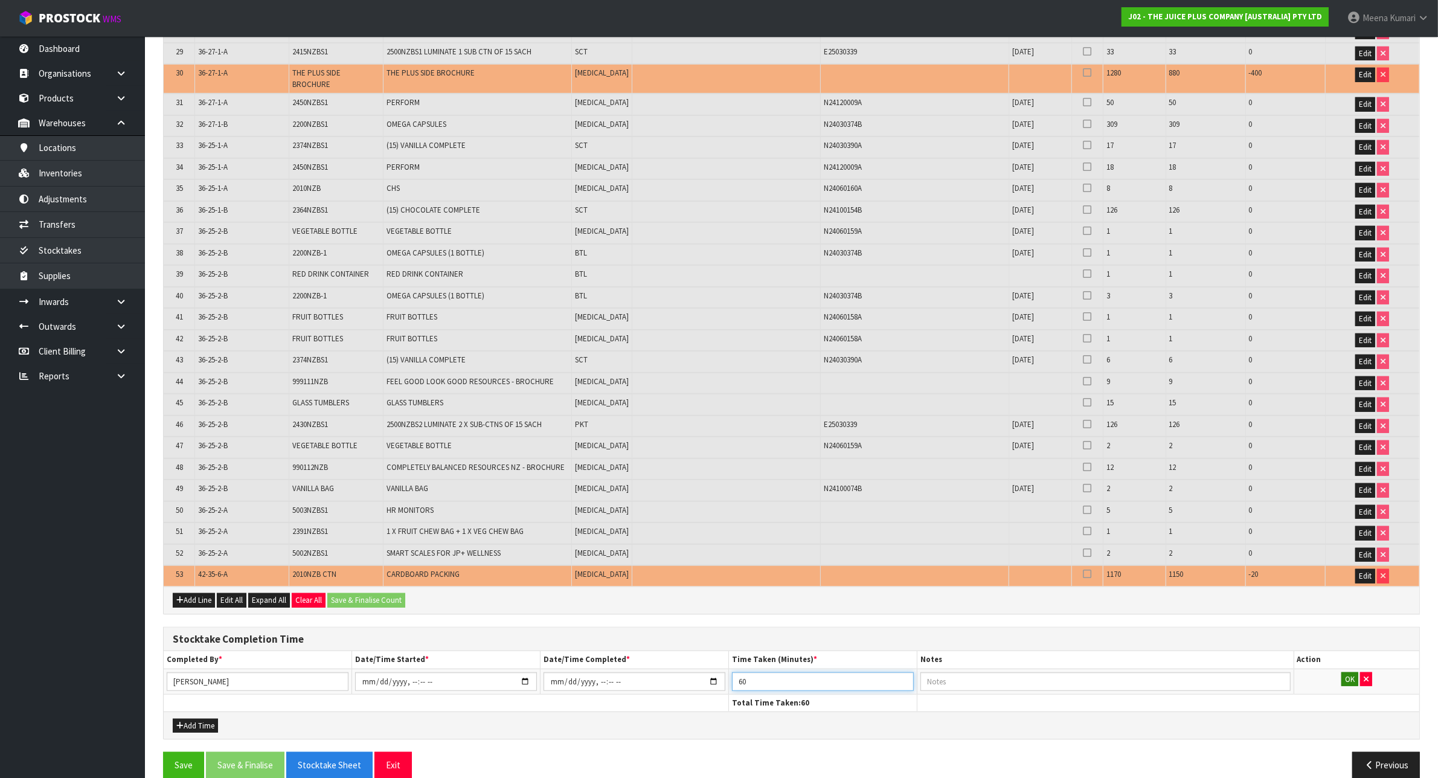
type input "60"
click at [1351, 672] on button "OK" at bounding box center [1350, 679] width 17 height 14
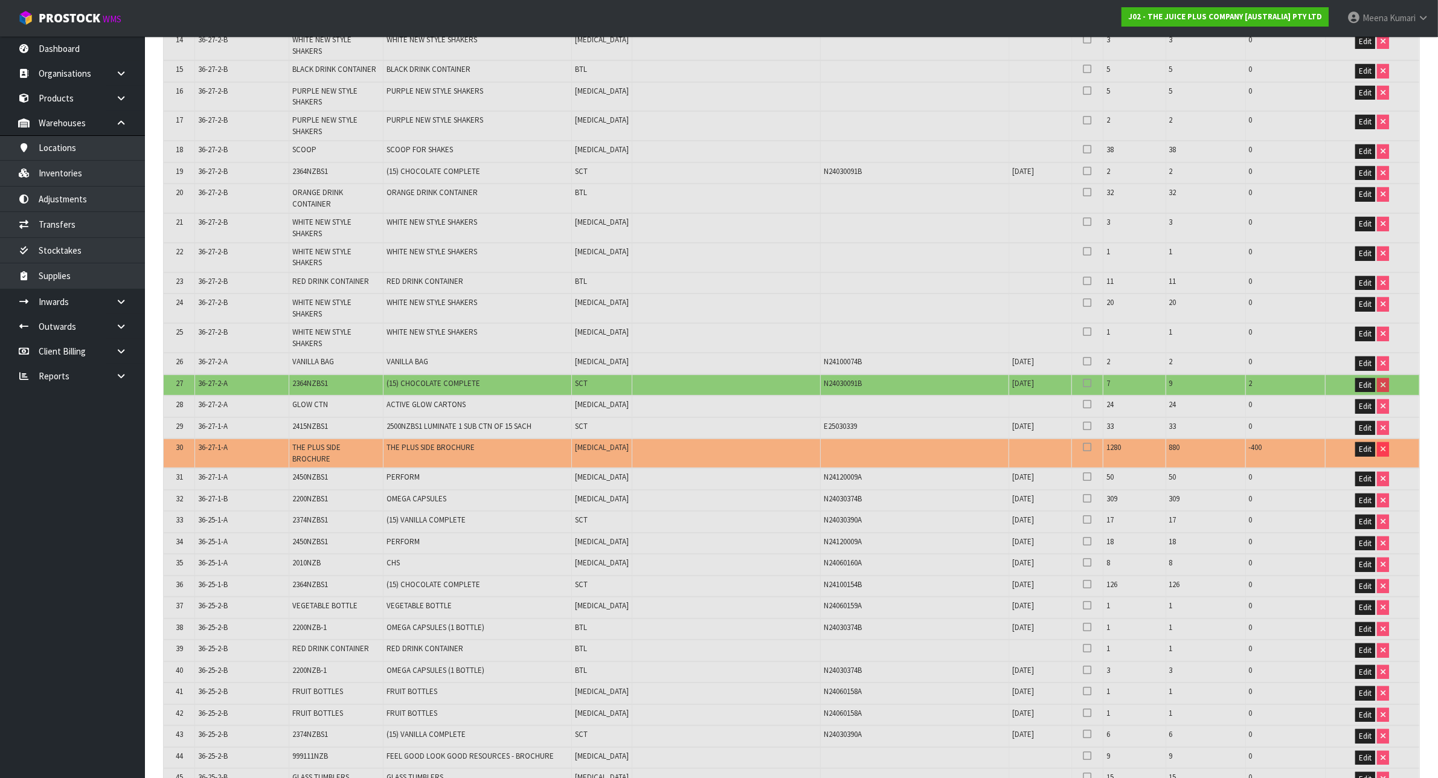
scroll to position [517, 0]
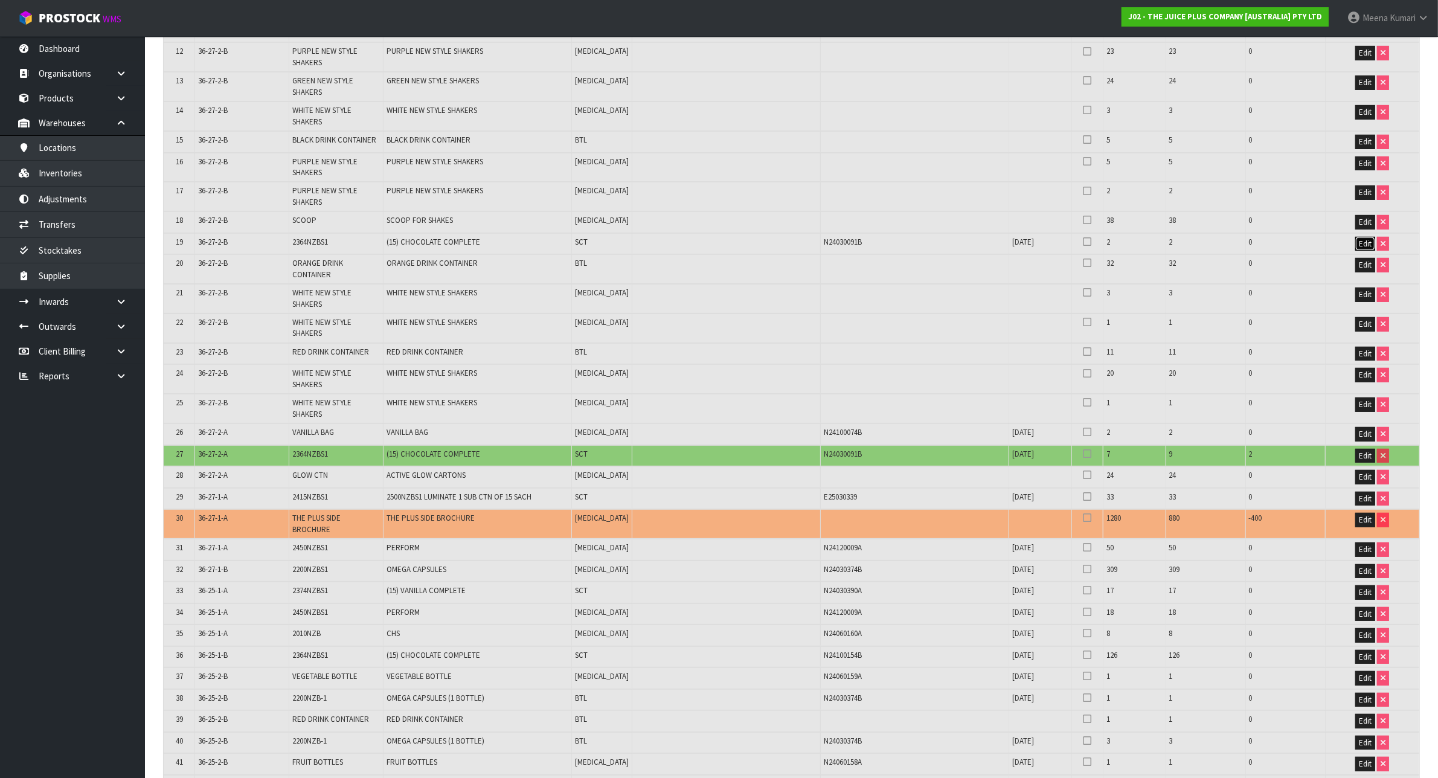
click at [1360, 239] on span "Edit" at bounding box center [1365, 244] width 13 height 10
drag, startPoint x: 1077, startPoint y: 251, endPoint x: 1066, endPoint y: 251, distance: 10.9
click at [1066, 251] on table "# Location Product Code Product Name UOM Serial No. Batch No. Expiry Date Syste…" at bounding box center [792, 397] width 1256 height 1269
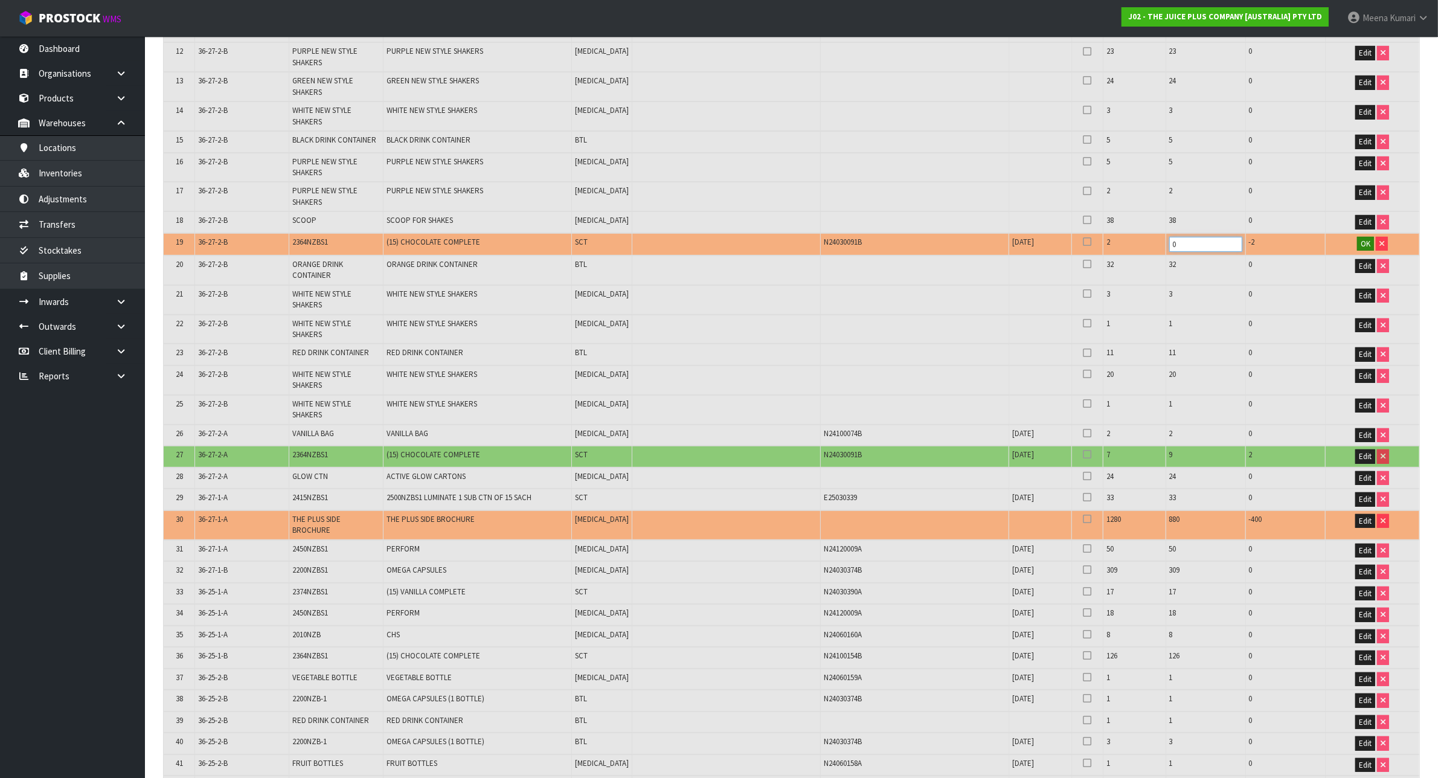
type input "0"
click at [1364, 239] on span "OK" at bounding box center [1366, 244] width 10 height 10
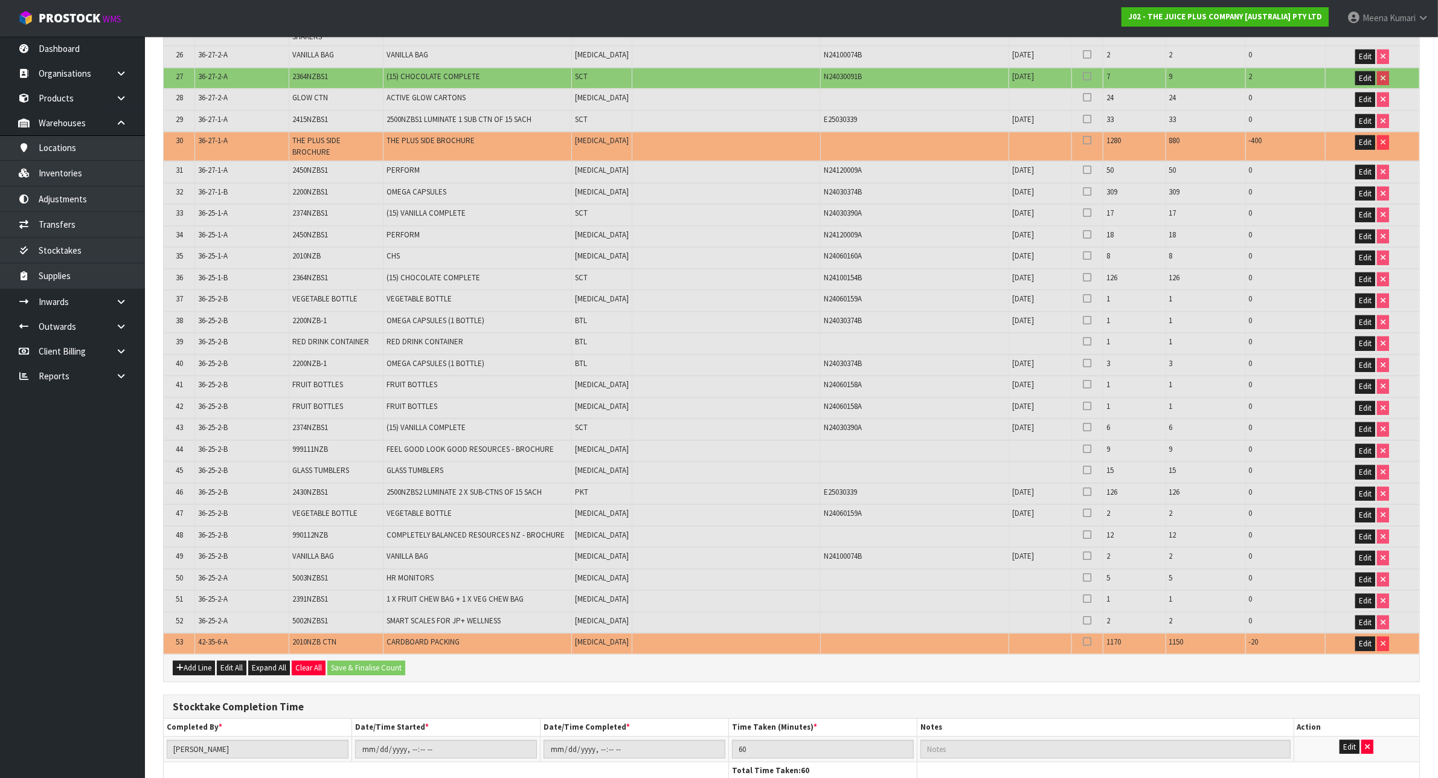
scroll to position [970, 0]
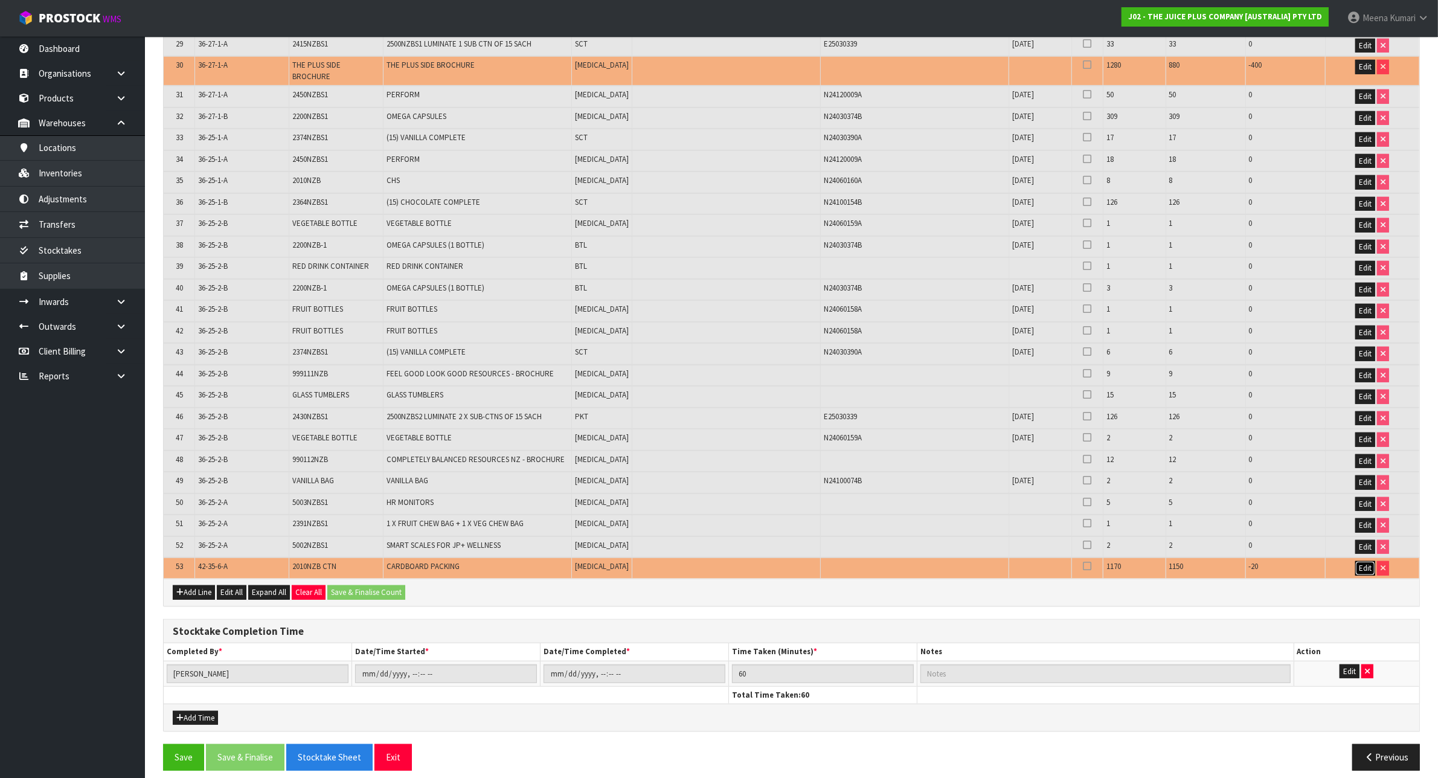
click at [1367, 563] on span "Edit" at bounding box center [1365, 568] width 13 height 10
drag, startPoint x: 1166, startPoint y: 556, endPoint x: 1128, endPoint y: 557, distance: 37.5
click at [1128, 558] on tr "53 42-35-6-A 2010NZB CTN CARDBOARD PACKING [MEDICAL_DATA] 1170 1150 -20 OK" at bounding box center [792, 569] width 1256 height 22
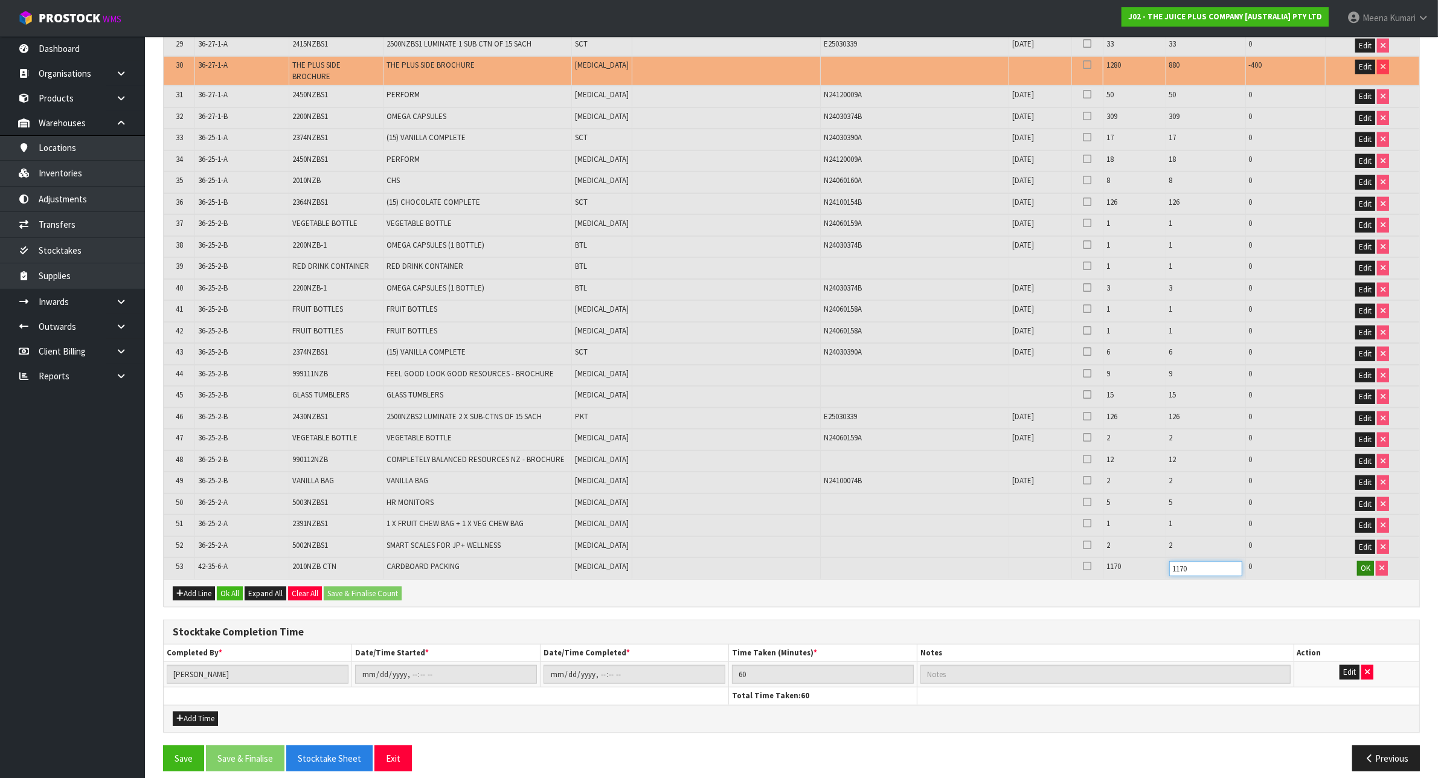
type input "1170"
click at [1365, 563] on span "OK" at bounding box center [1366, 568] width 10 height 10
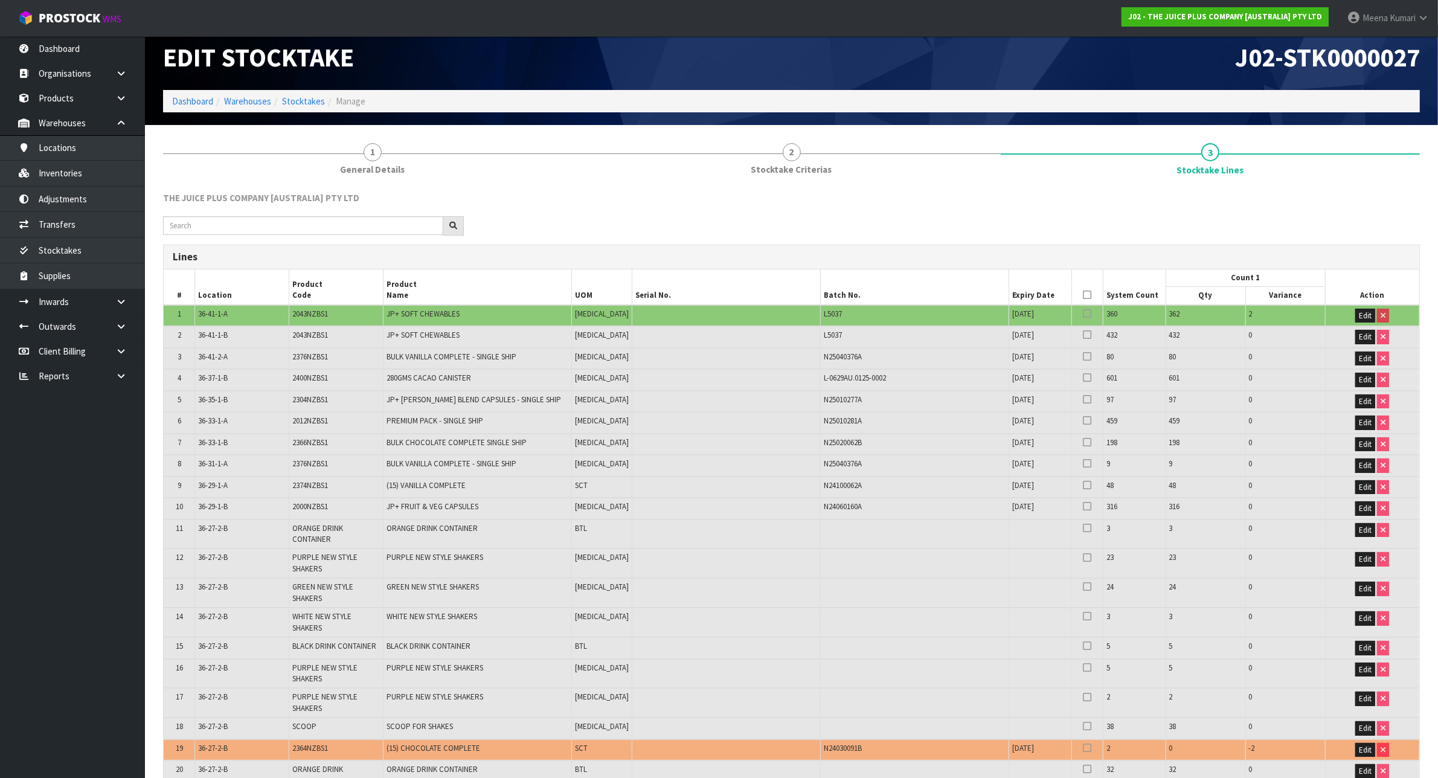
scroll to position [0, 0]
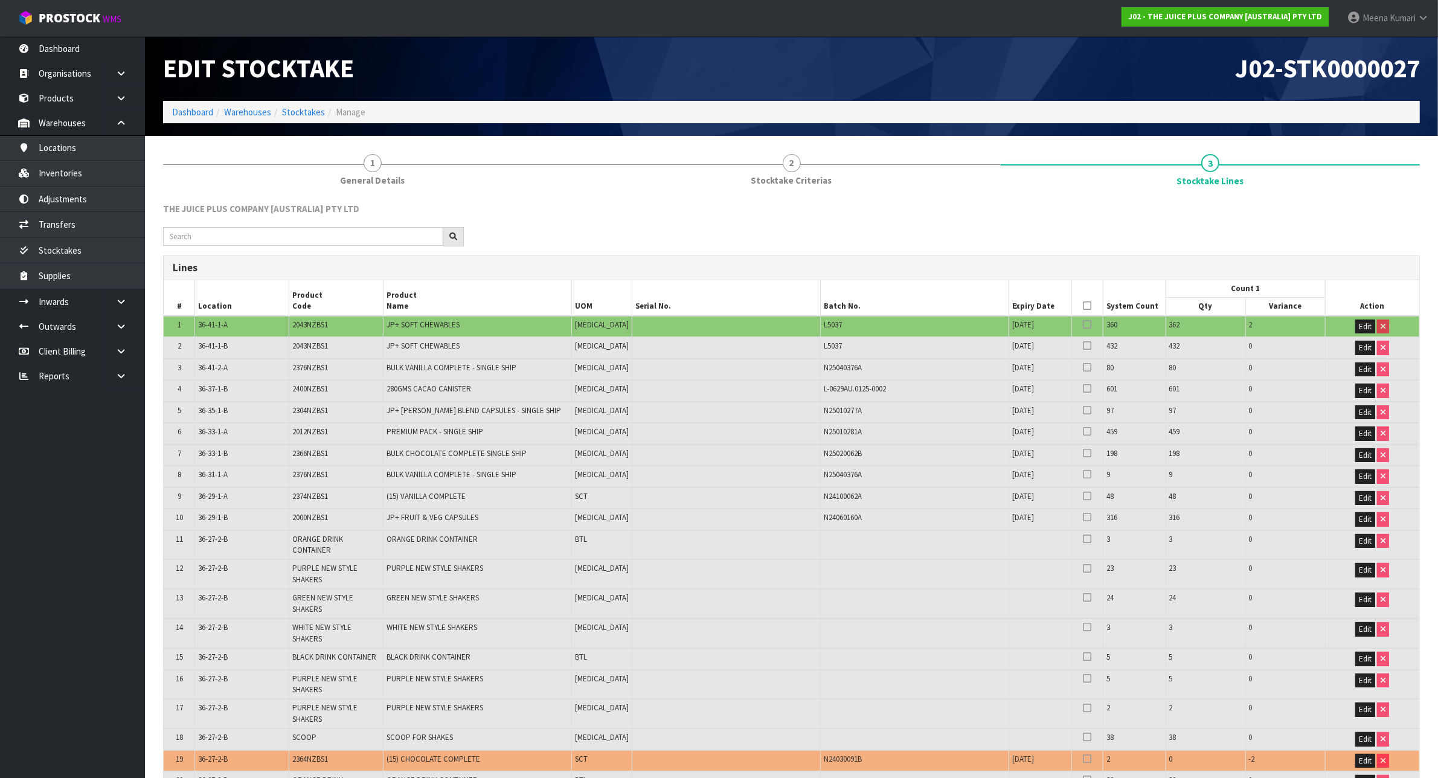
click at [1083, 306] on icon at bounding box center [1087, 306] width 8 height 1
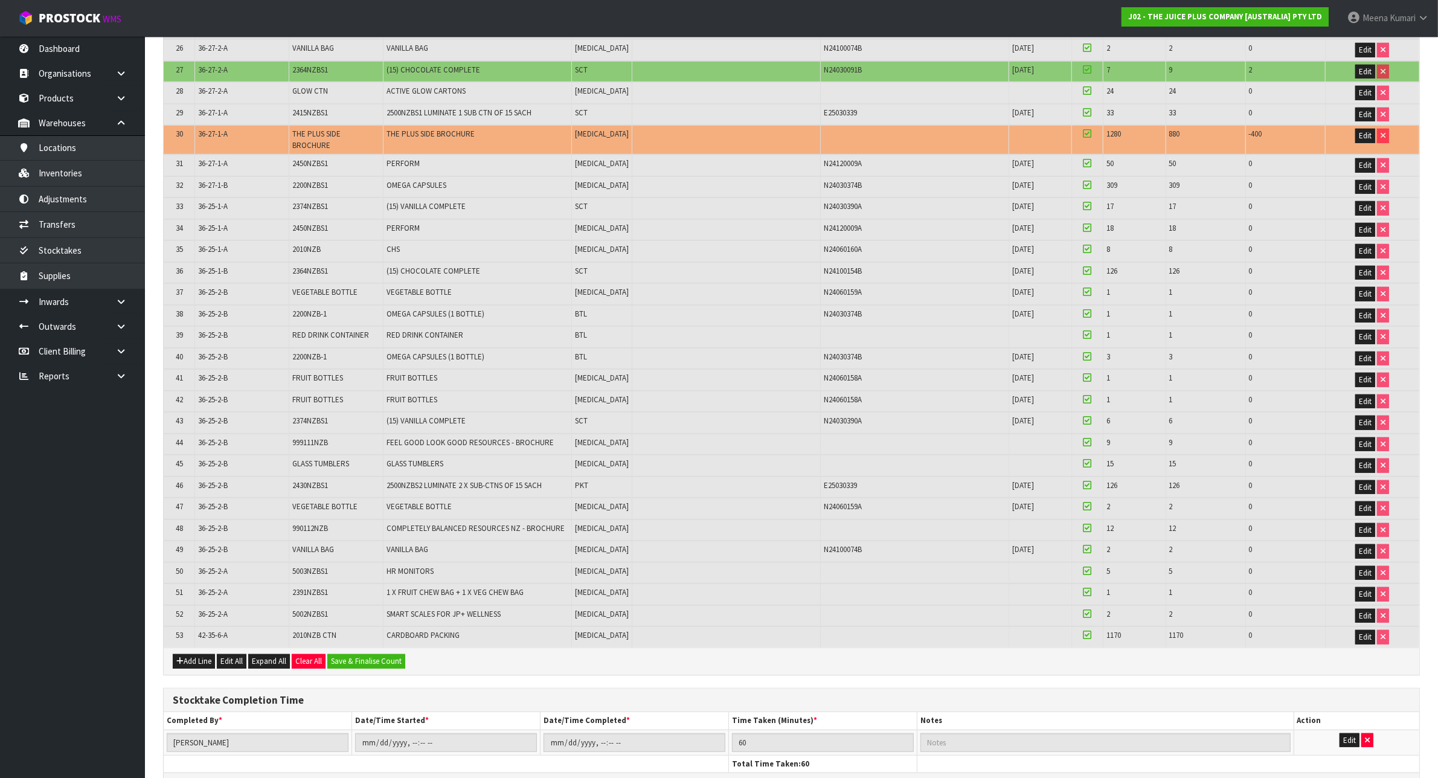
scroll to position [970, 0]
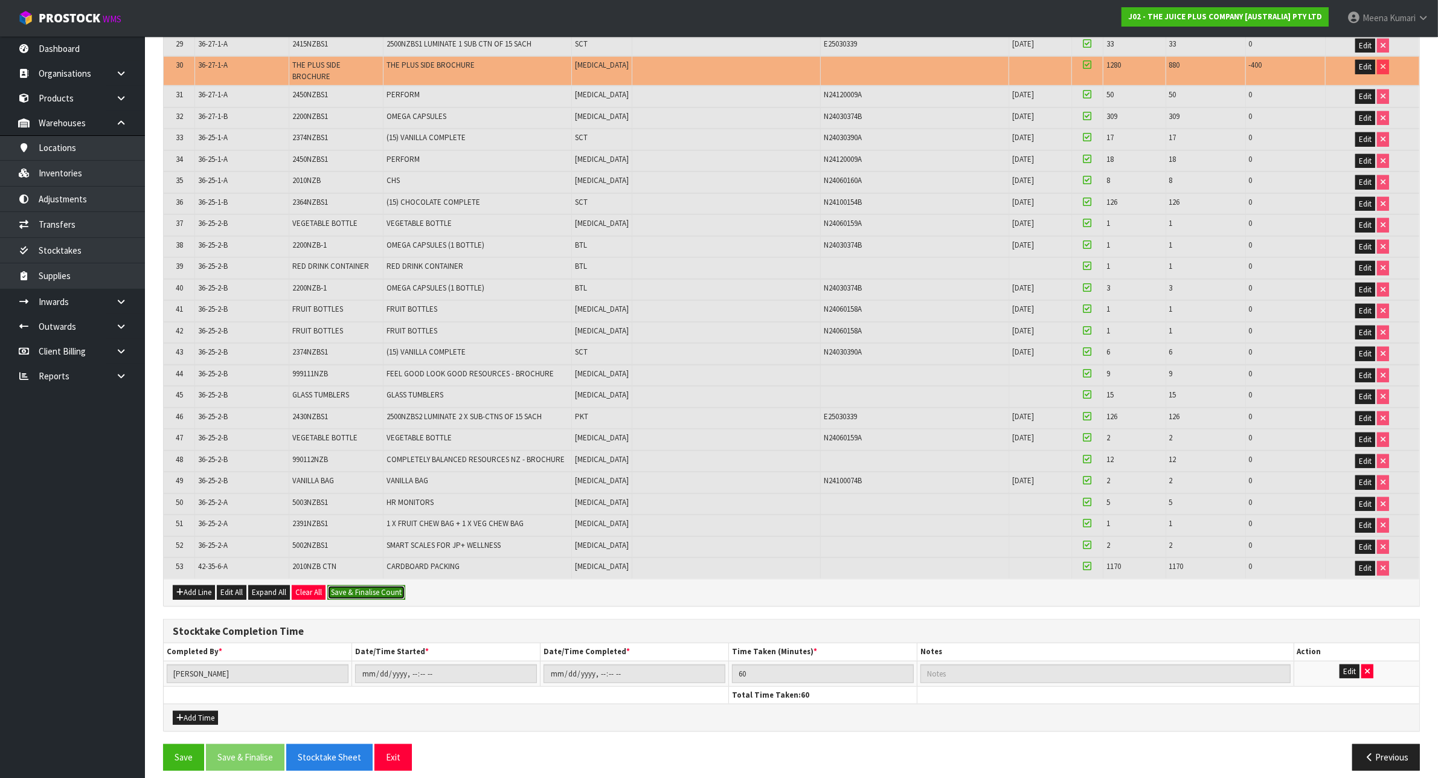
click at [375, 585] on button "Save & Finalise Count" at bounding box center [366, 592] width 78 height 14
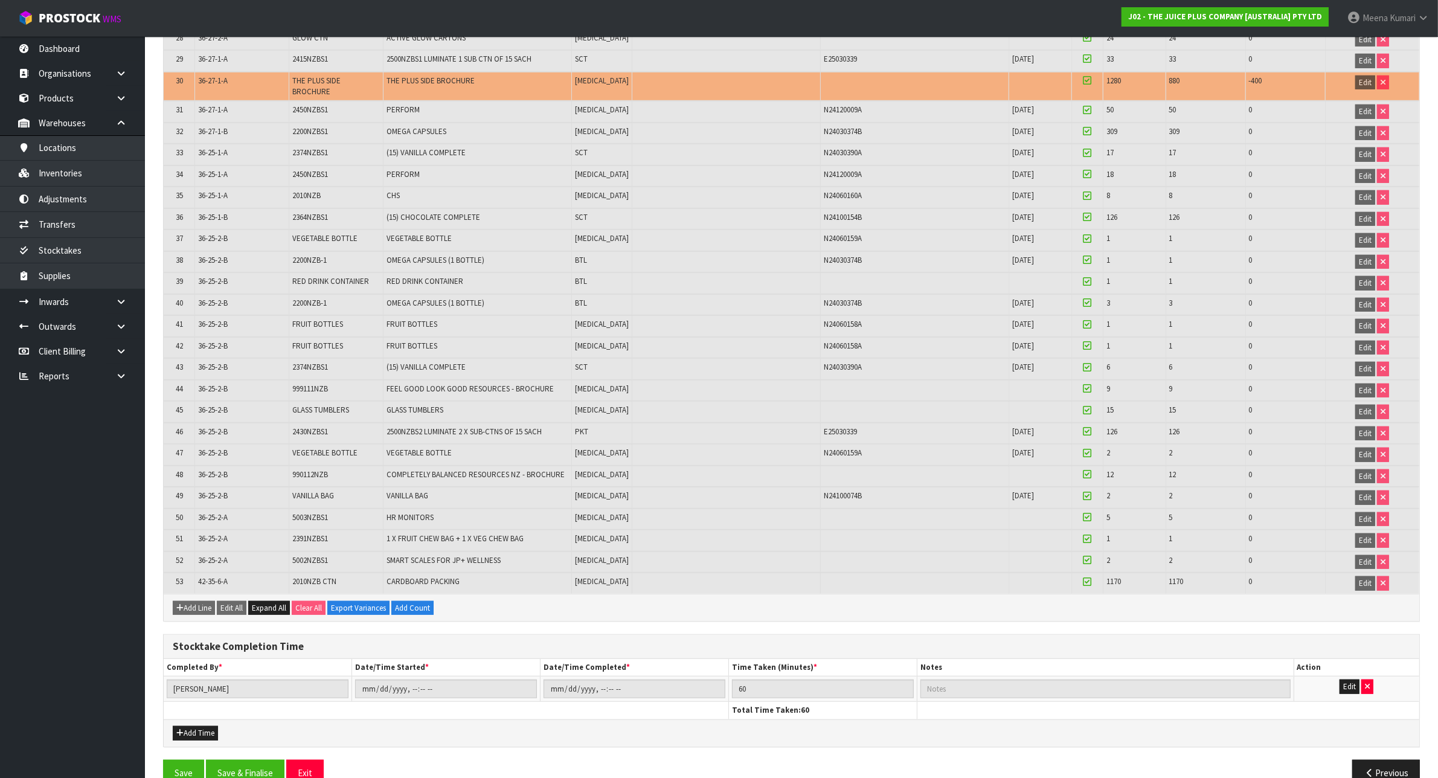
scroll to position [1014, 0]
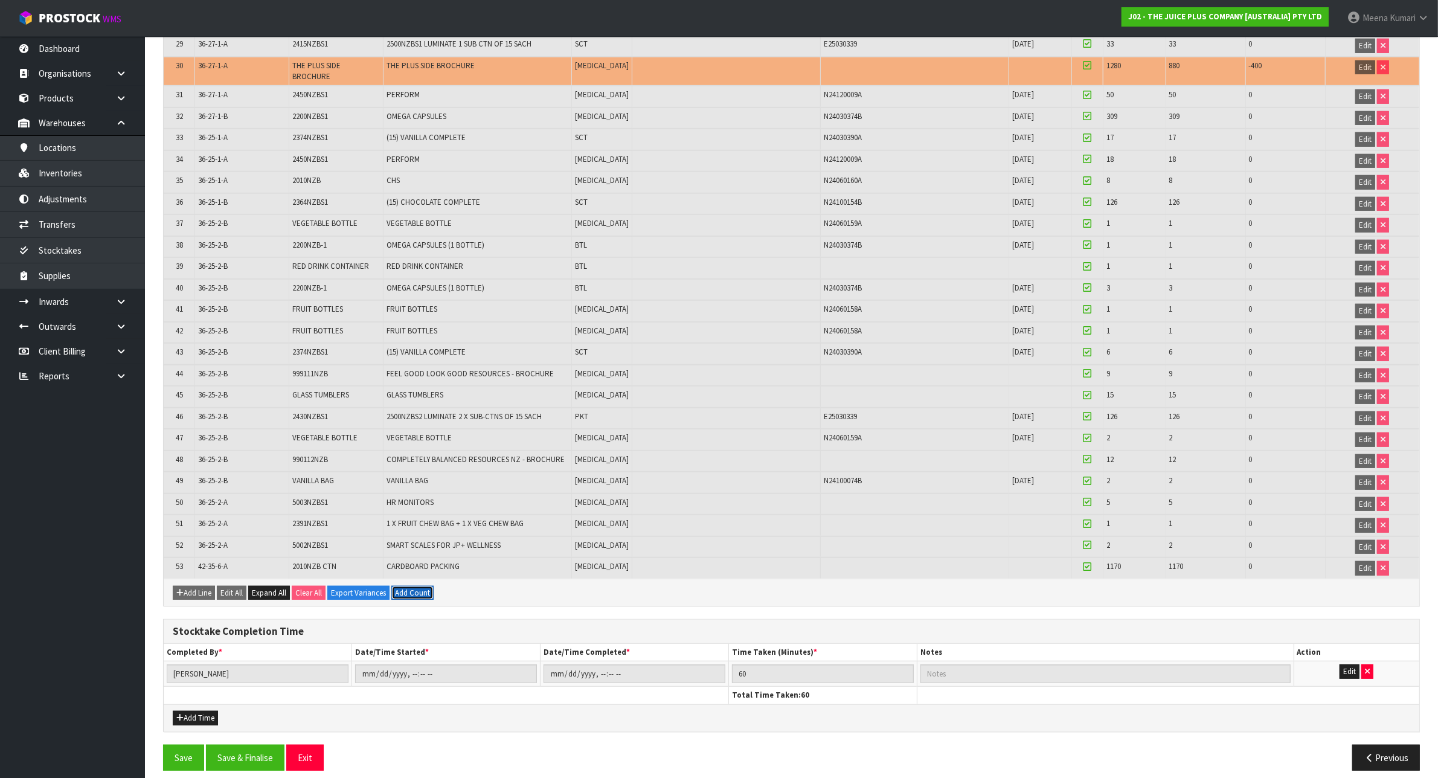
click at [425, 586] on button "Add Count" at bounding box center [412, 593] width 42 height 14
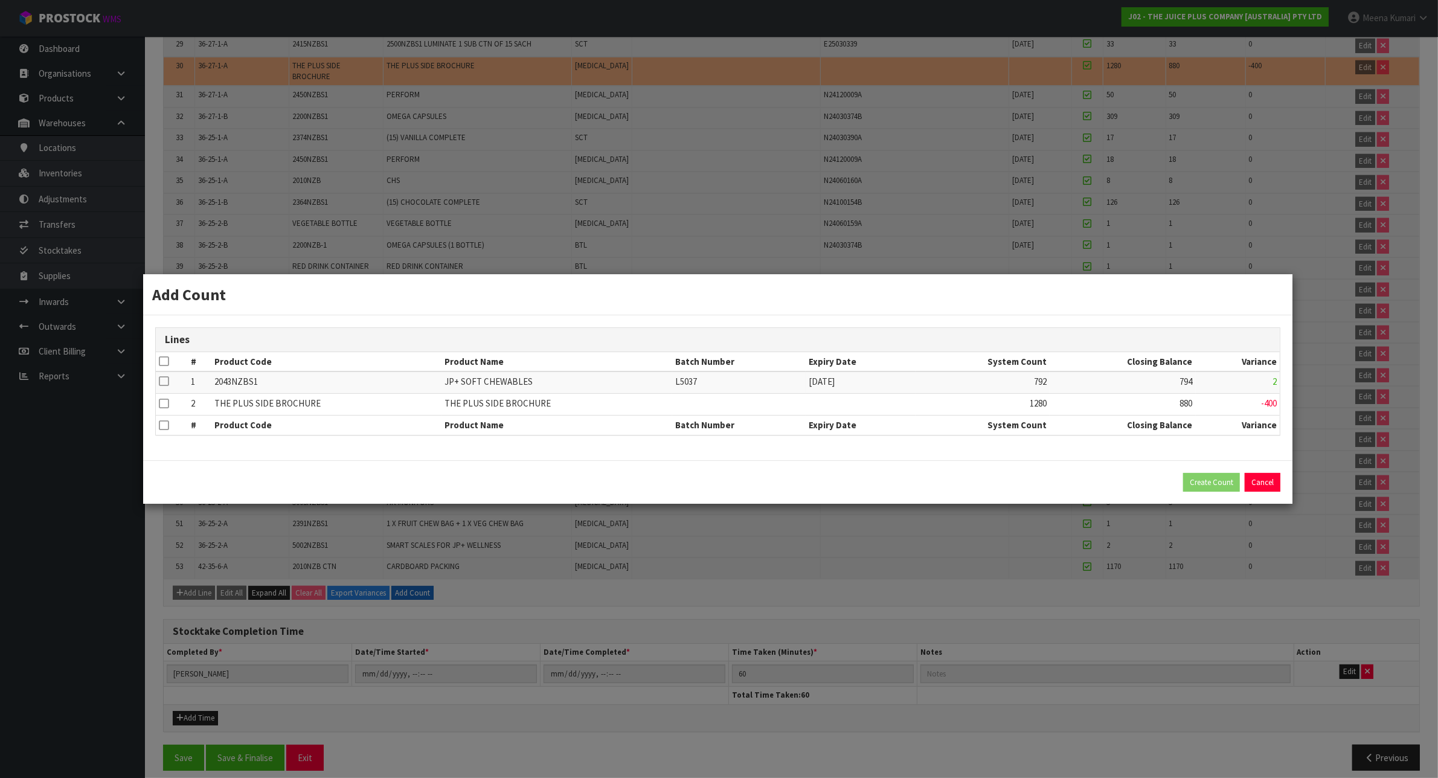
scroll to position [1006, 0]
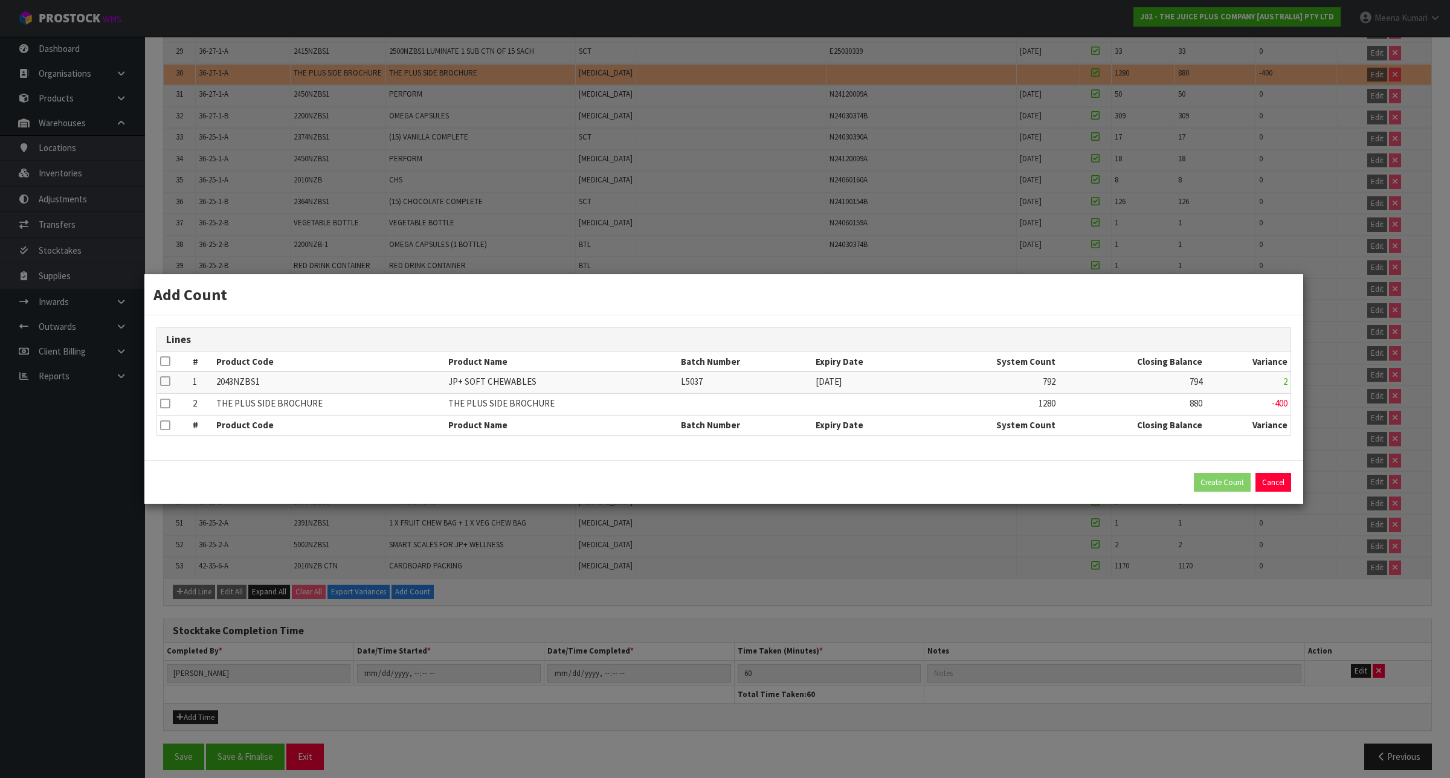
click at [166, 362] on icon at bounding box center [165, 361] width 10 height 1
click at [1211, 487] on button "Create Count" at bounding box center [1222, 482] width 57 height 19
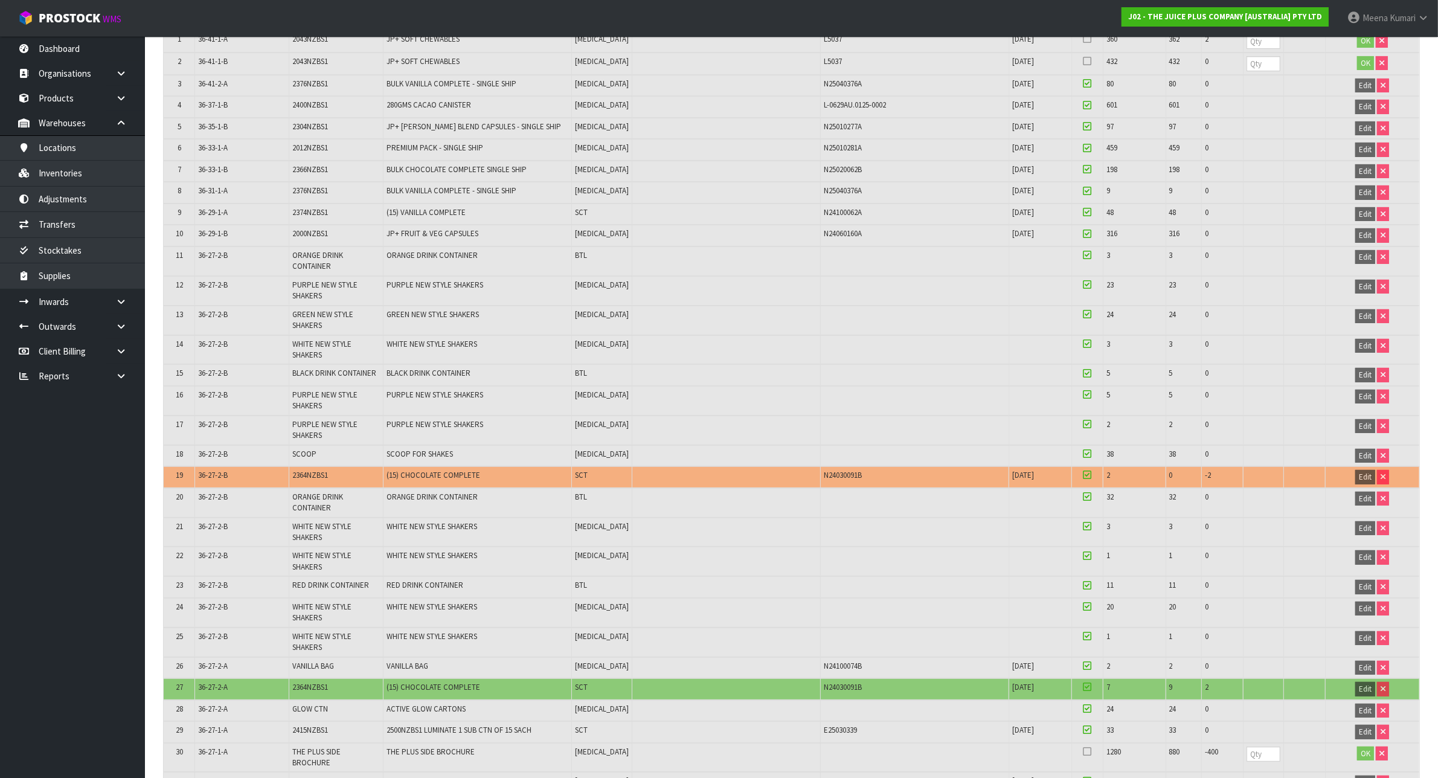
scroll to position [0, 0]
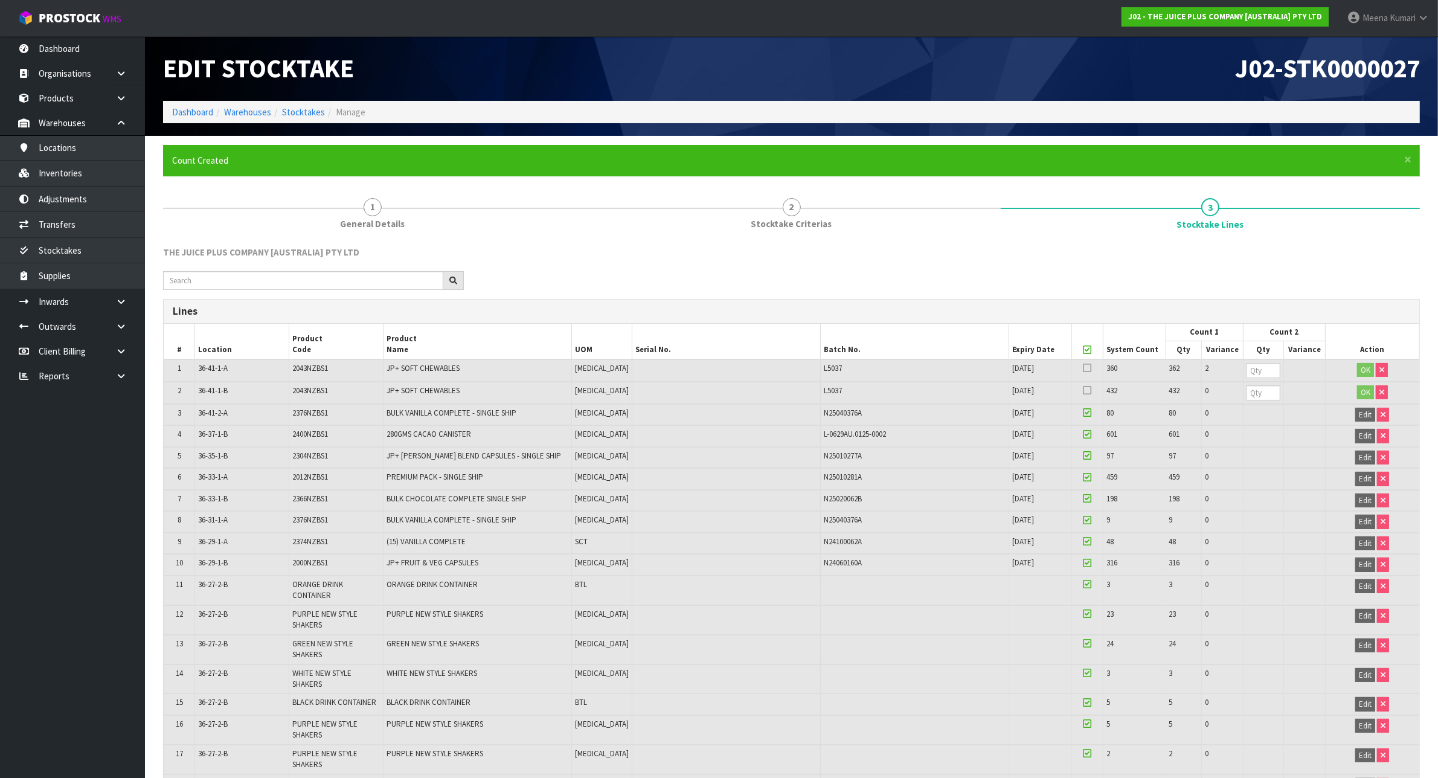
click at [1252, 360] on td at bounding box center [1263, 370] width 40 height 22
click at [1251, 367] on input "number" at bounding box center [1264, 370] width 34 height 15
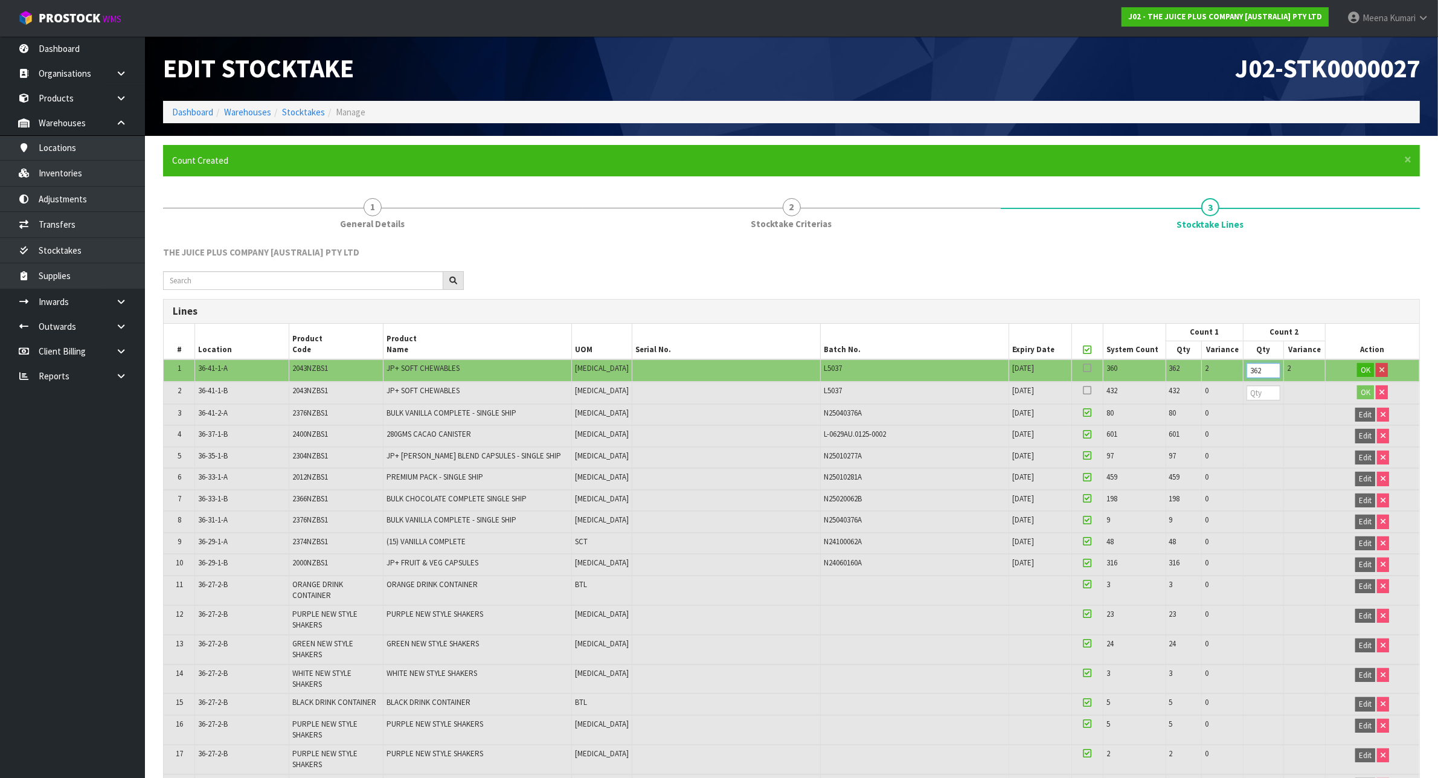
type input "362"
click at [1255, 388] on input "number" at bounding box center [1264, 392] width 34 height 15
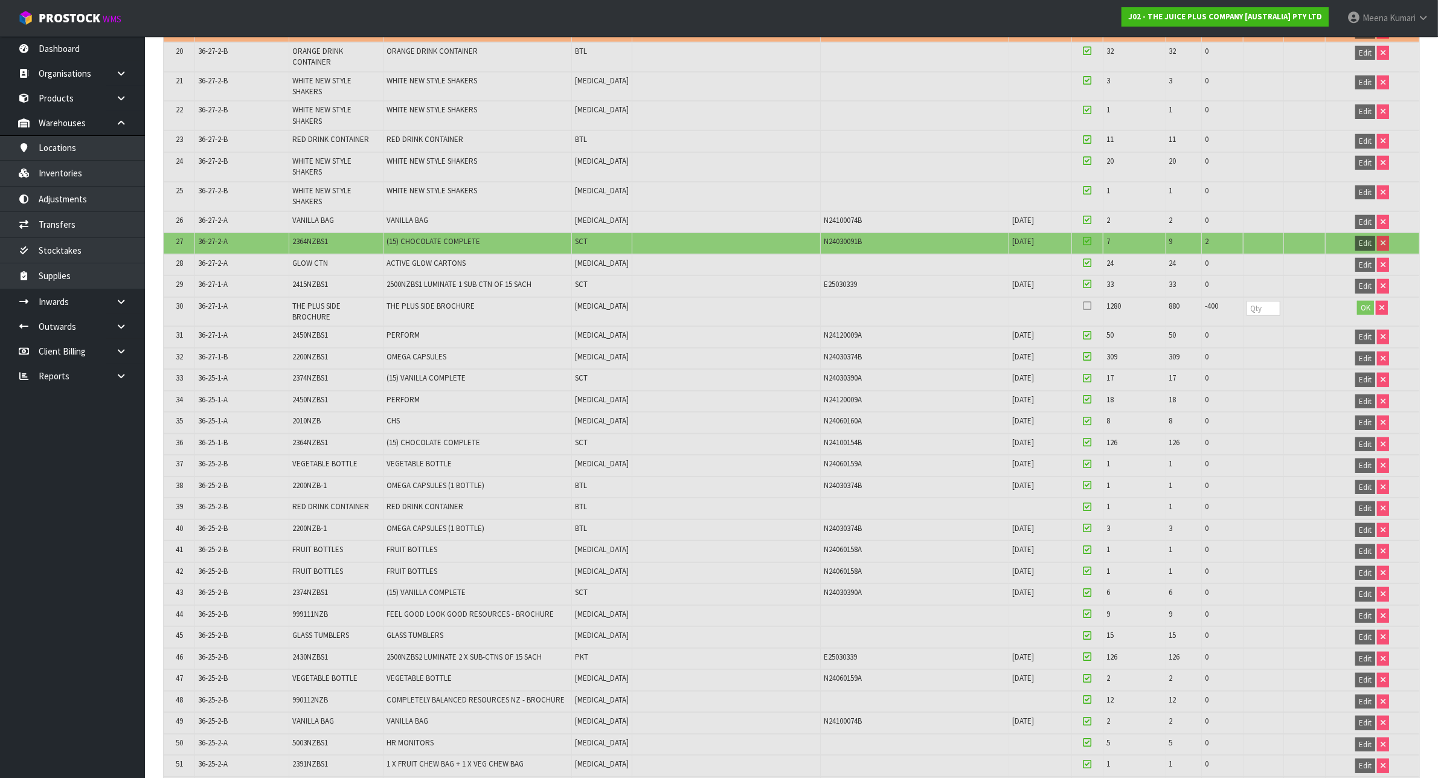
scroll to position [906, 0]
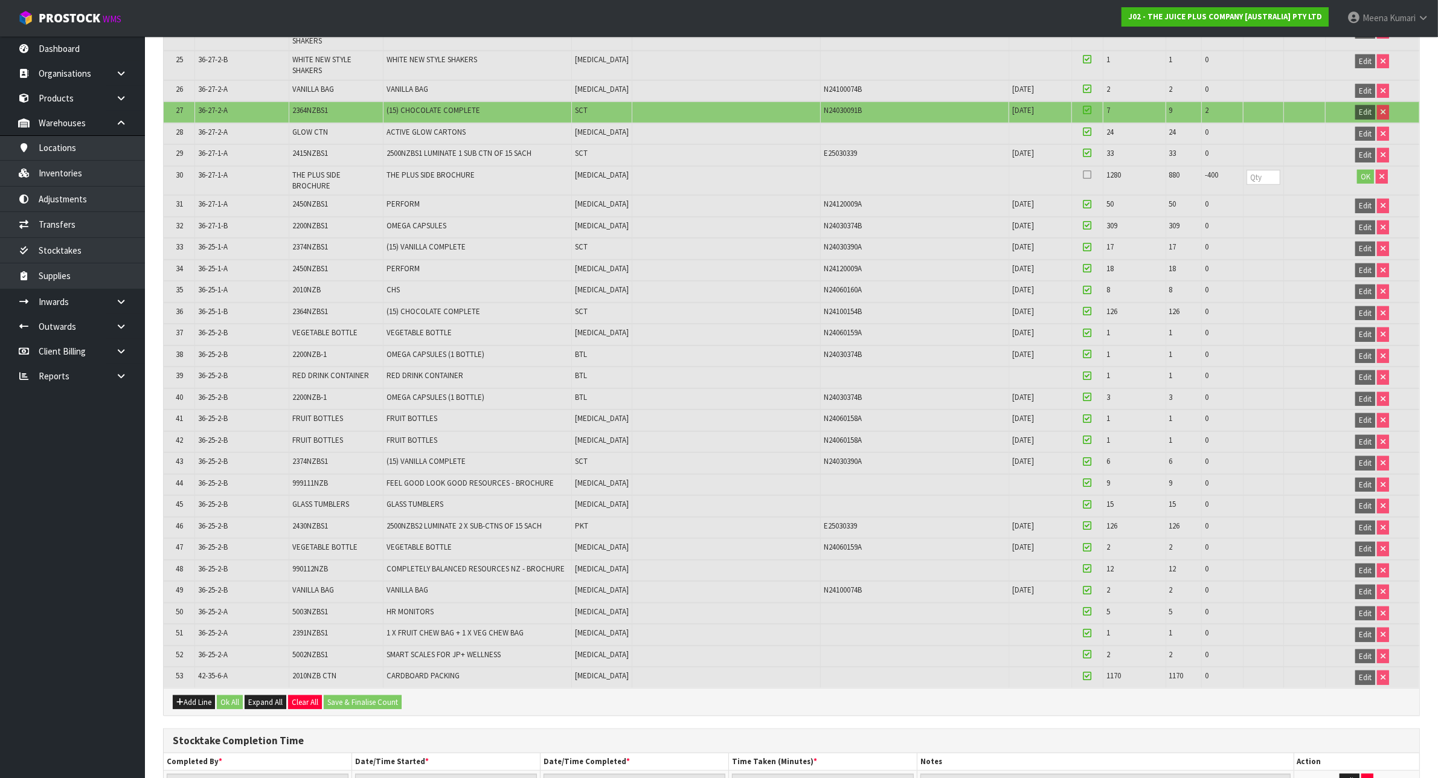
type input "432"
click at [1247, 170] on input "number" at bounding box center [1264, 177] width 34 height 15
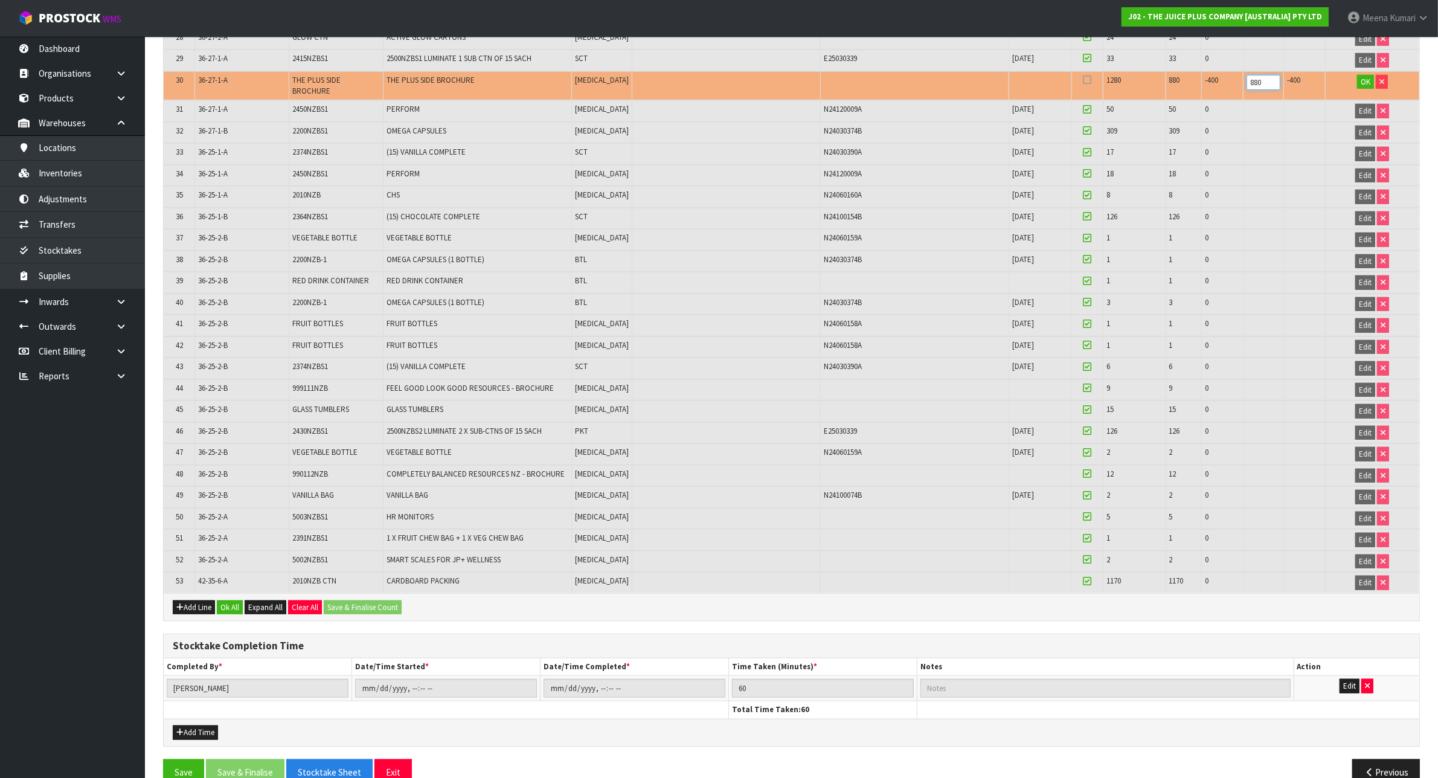
scroll to position [1015, 0]
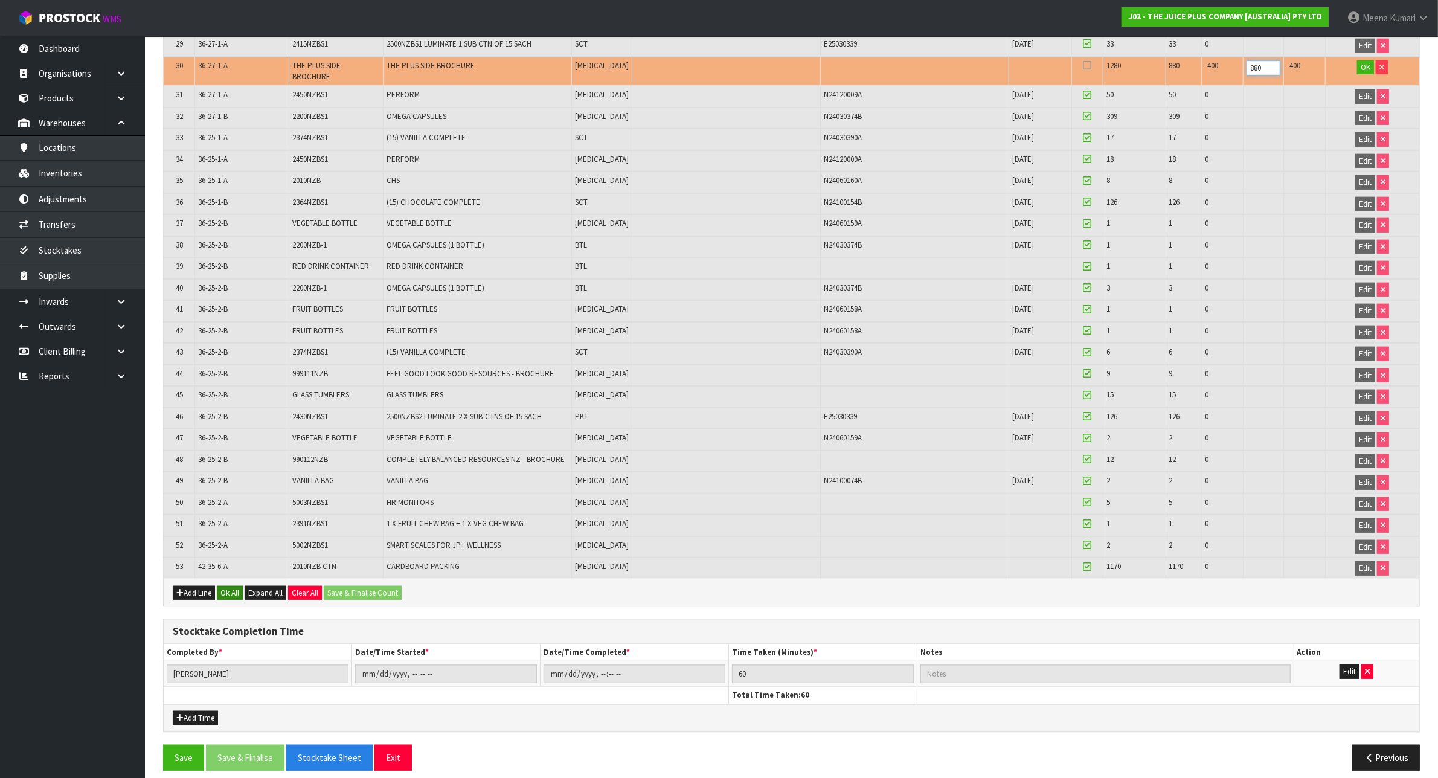
type input "880"
click at [236, 586] on button "Ok All" at bounding box center [230, 593] width 26 height 14
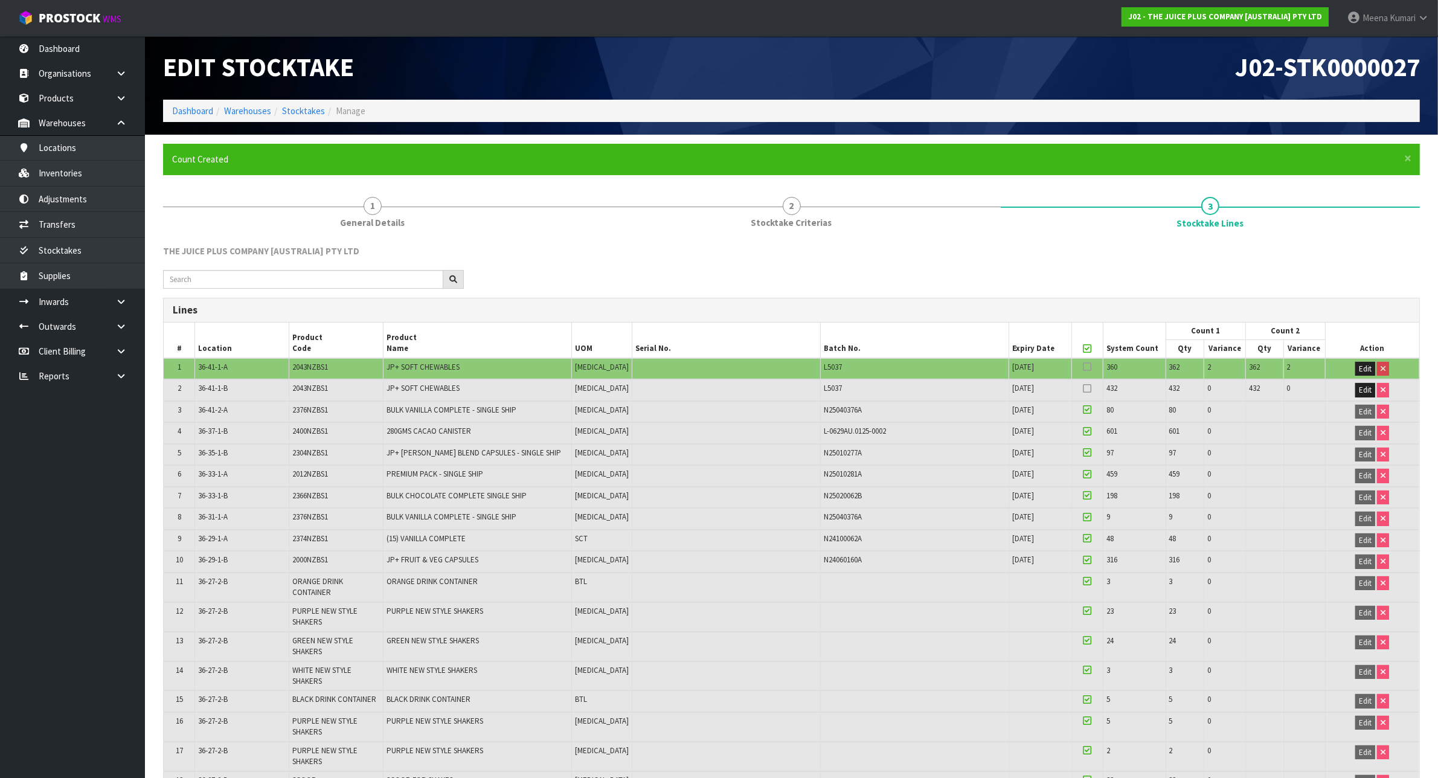
scroll to position [0, 0]
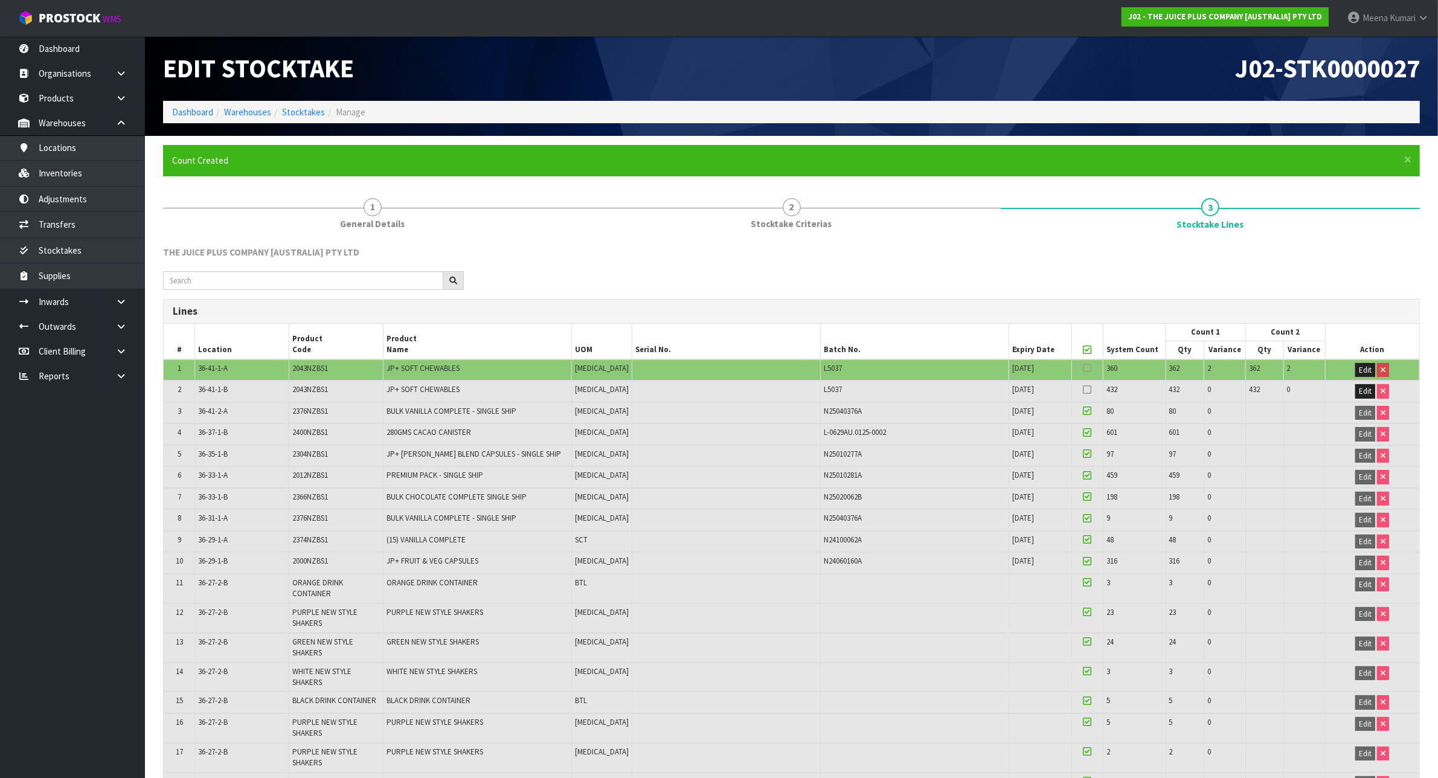
click at [1083, 350] on icon at bounding box center [1087, 350] width 8 height 1
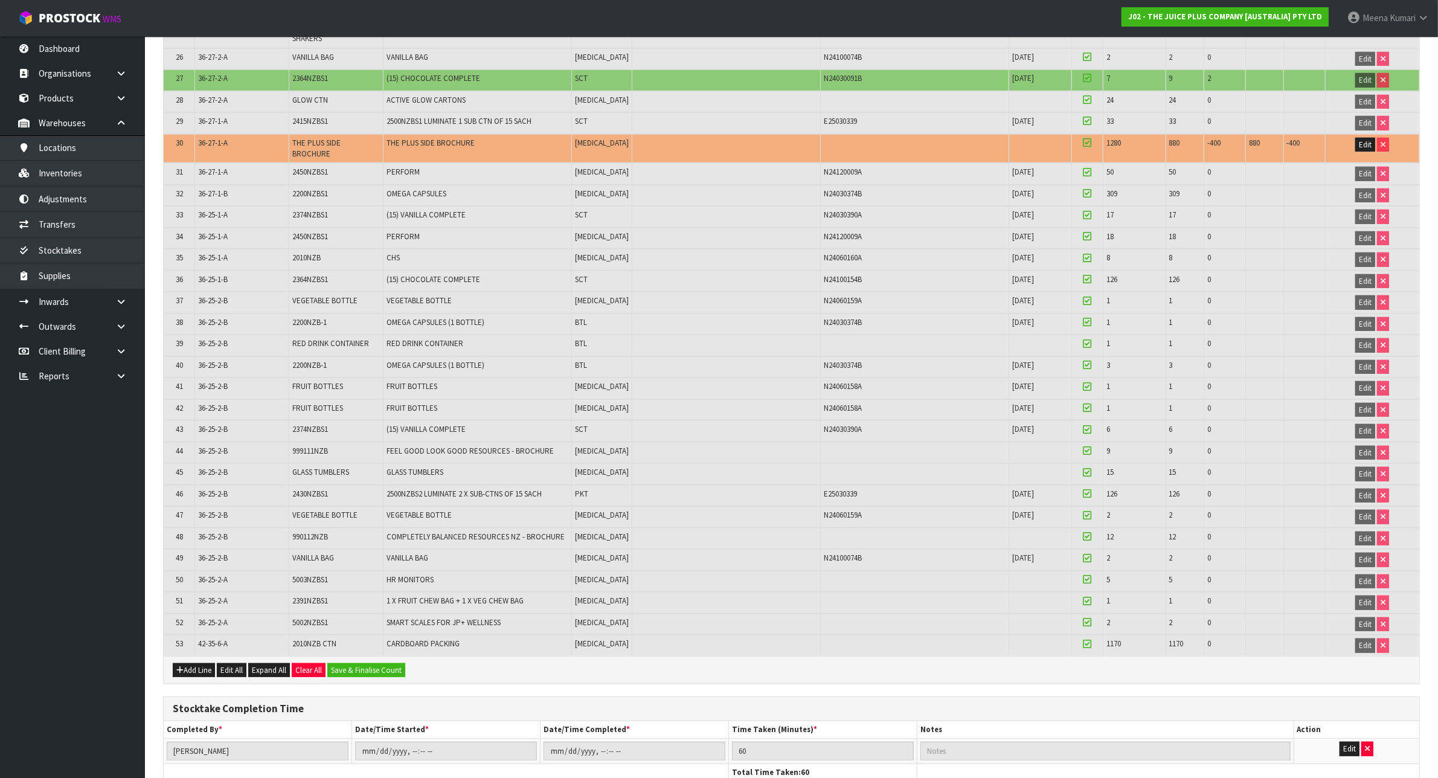
scroll to position [1014, 0]
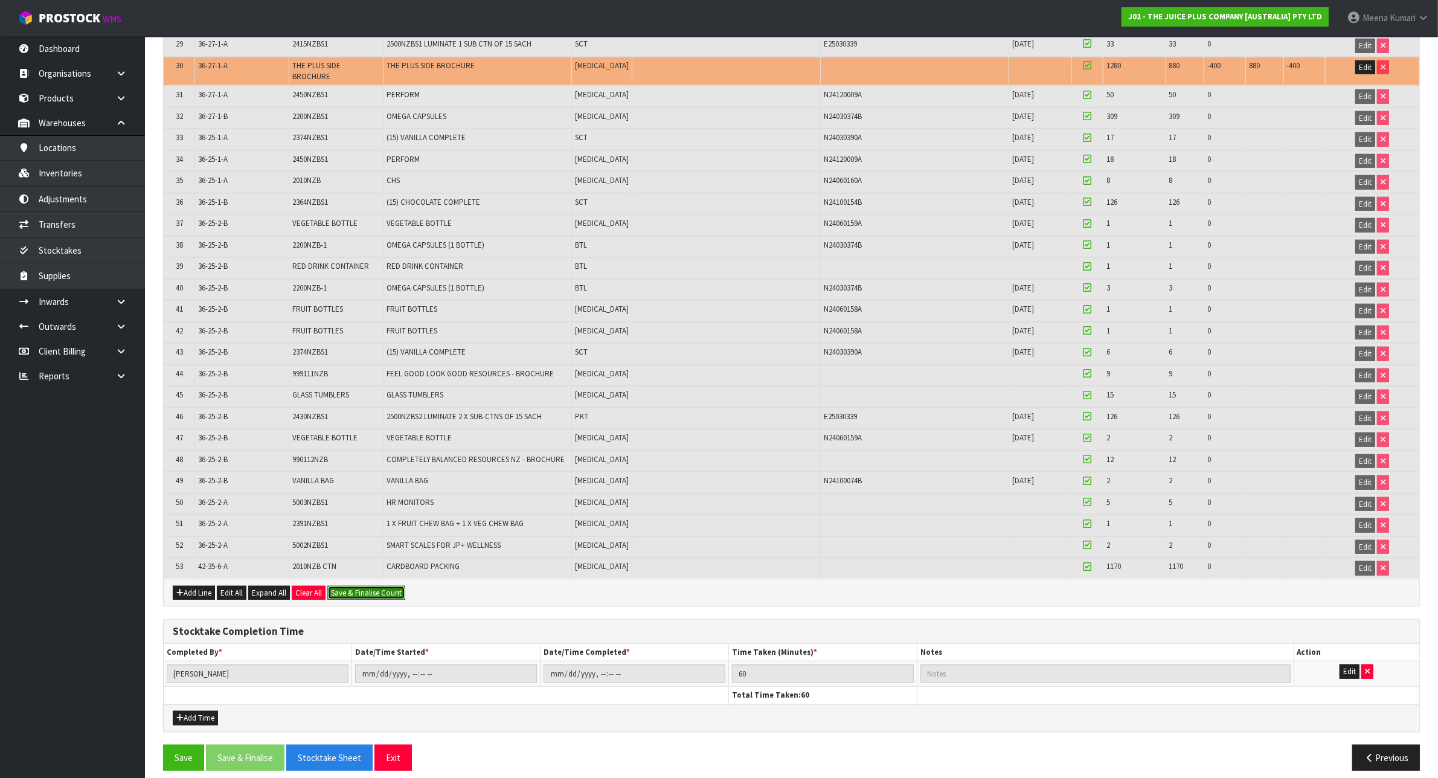
click at [384, 586] on button "Save & Finalise Count" at bounding box center [366, 593] width 78 height 14
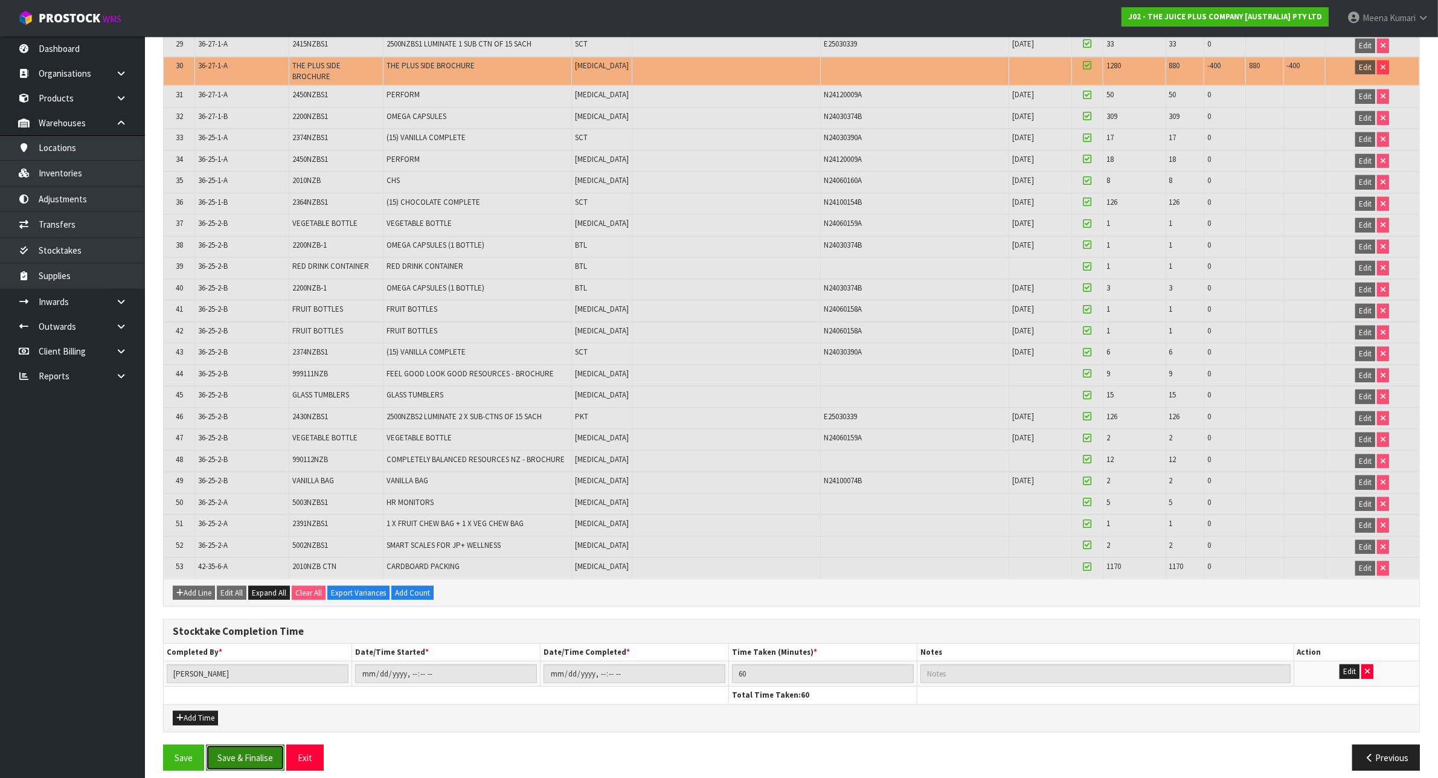
click at [233, 745] on button "Save & Finalise" at bounding box center [245, 758] width 79 height 26
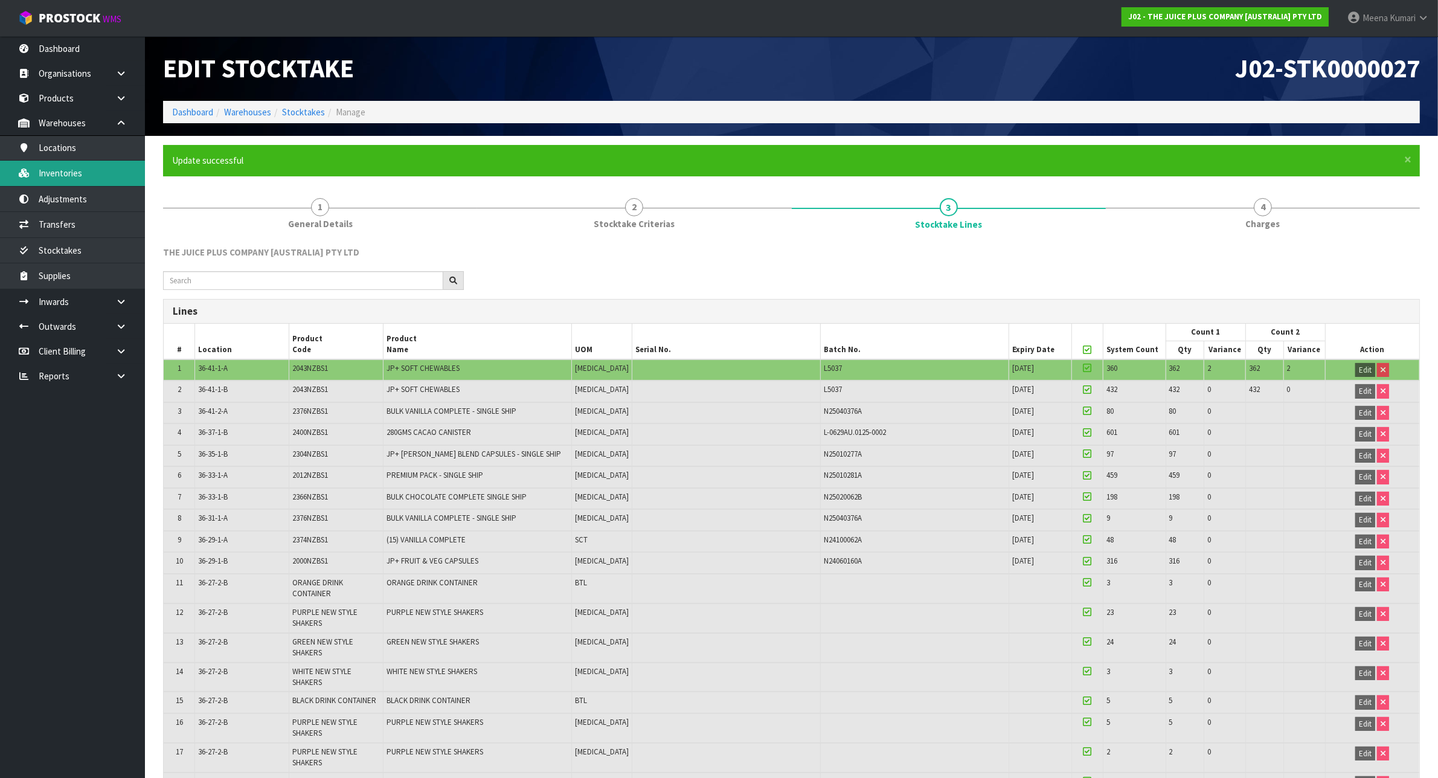
click at [101, 172] on link "Inventories" at bounding box center [72, 173] width 145 height 25
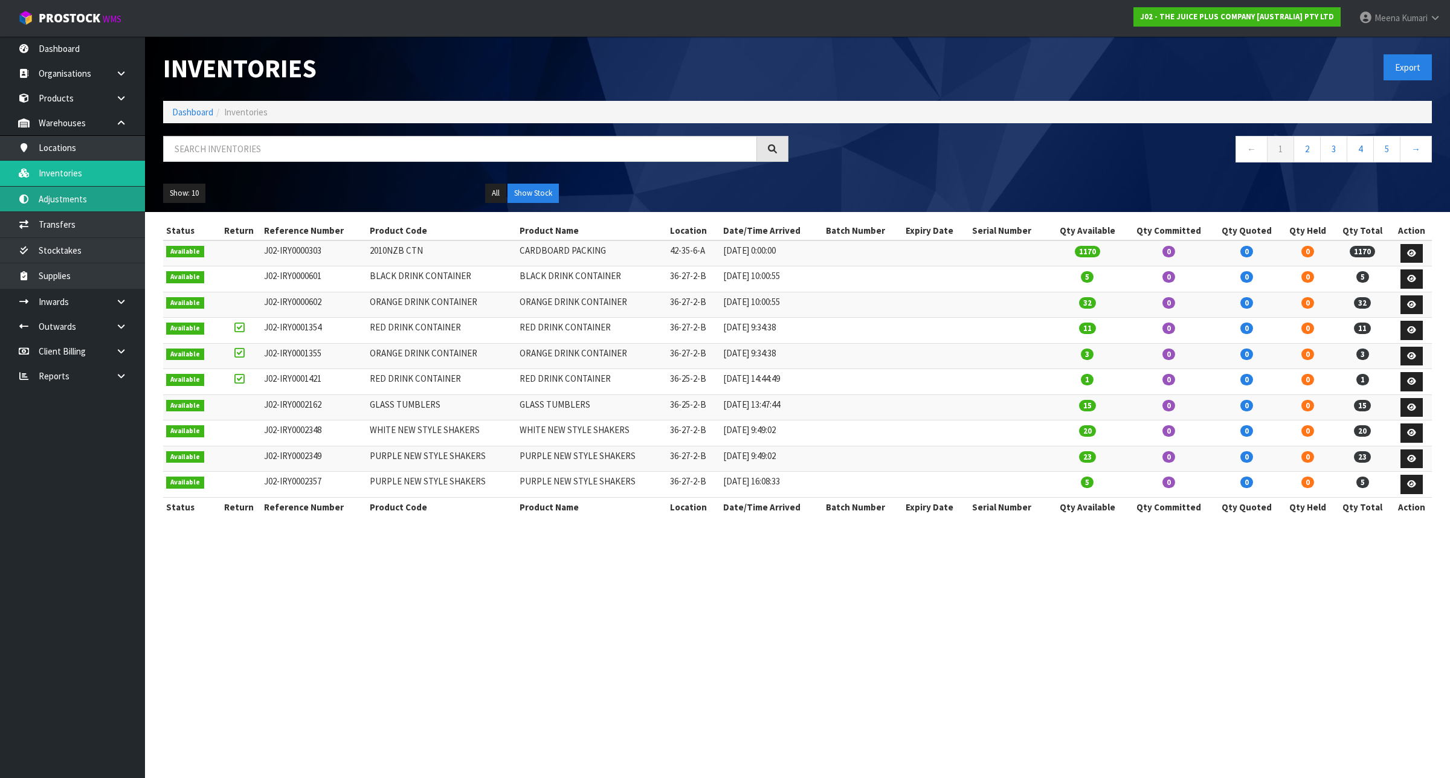
click at [109, 195] on link "Adjustments" at bounding box center [72, 199] width 145 height 25
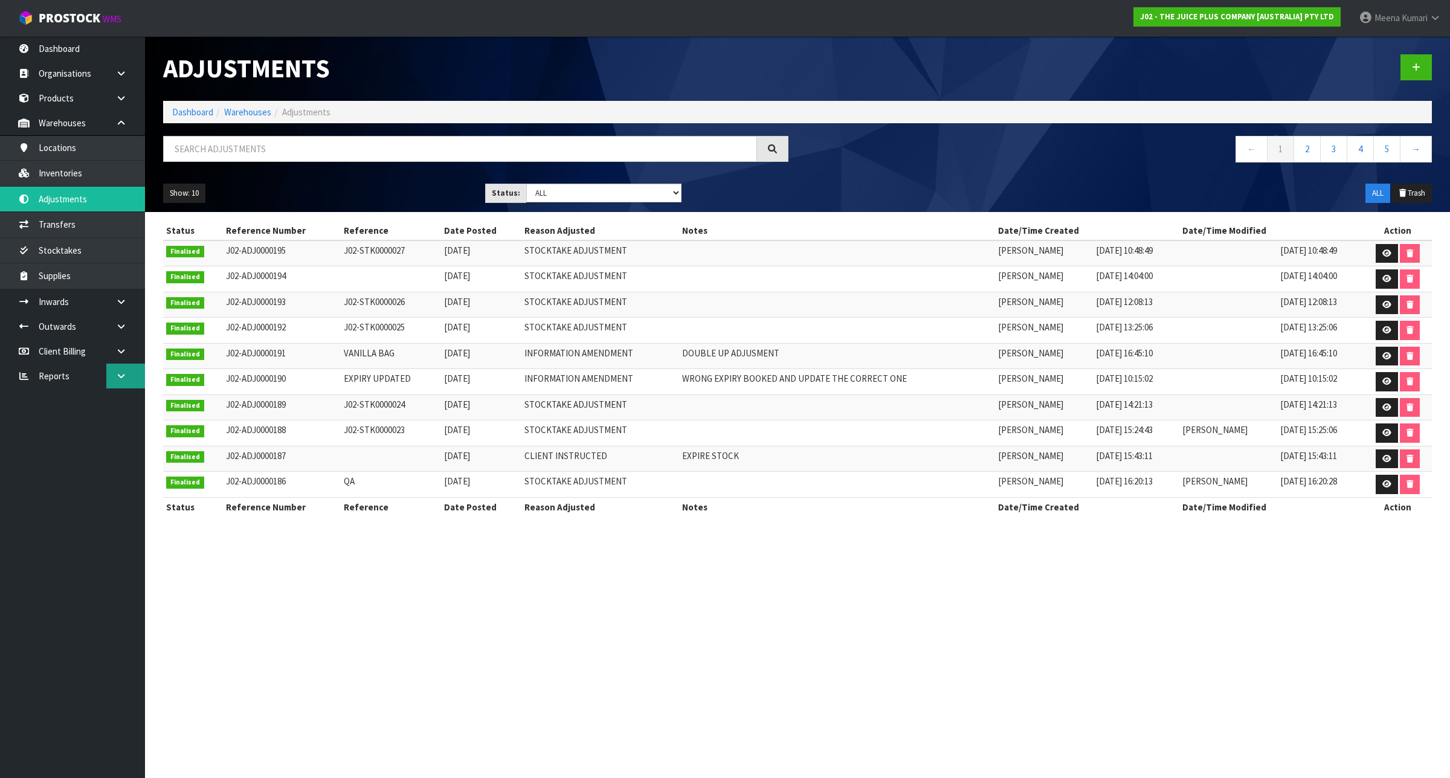
click at [122, 375] on icon at bounding box center [120, 375] width 11 height 9
click at [120, 405] on link "Client" at bounding box center [72, 400] width 145 height 25
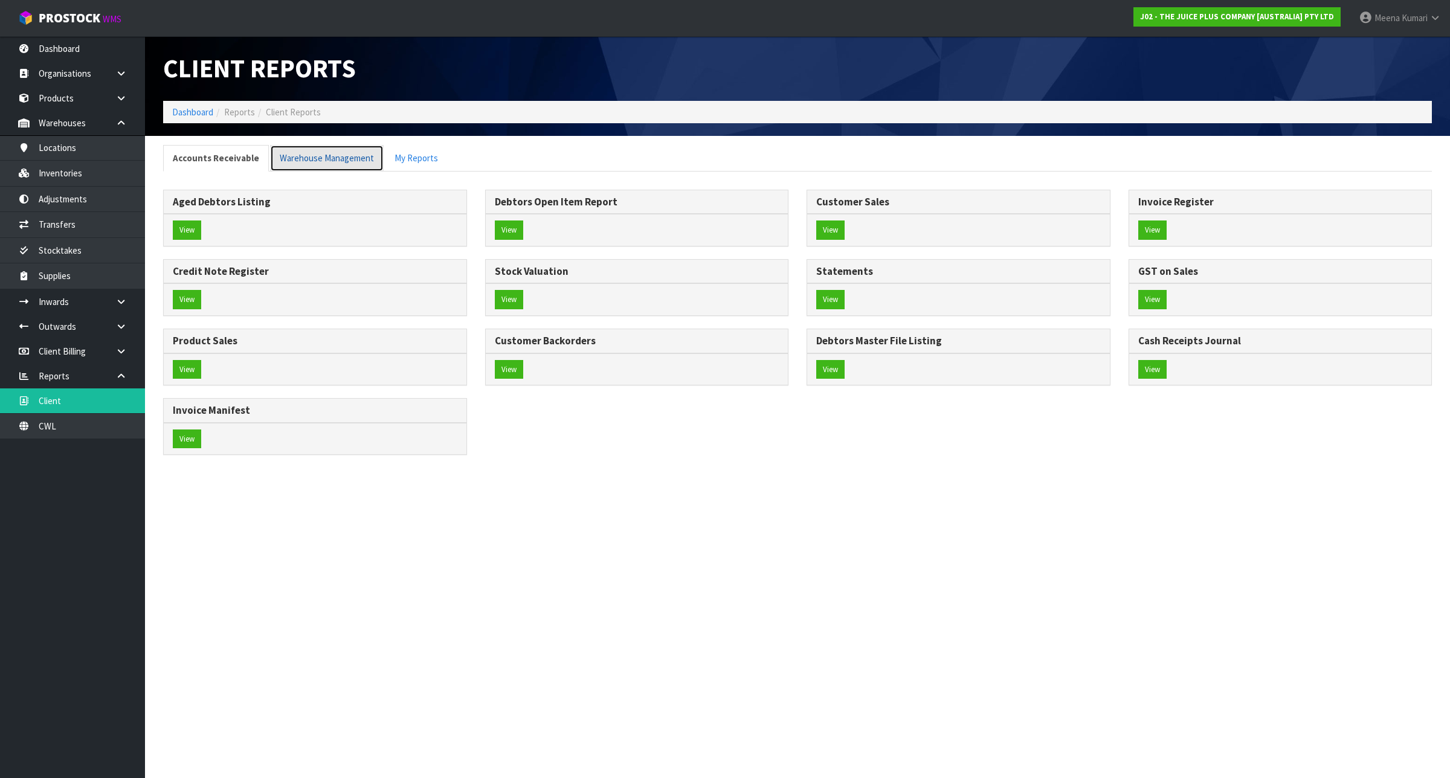
click at [298, 152] on link "Warehouse Management" at bounding box center [327, 158] width 114 height 26
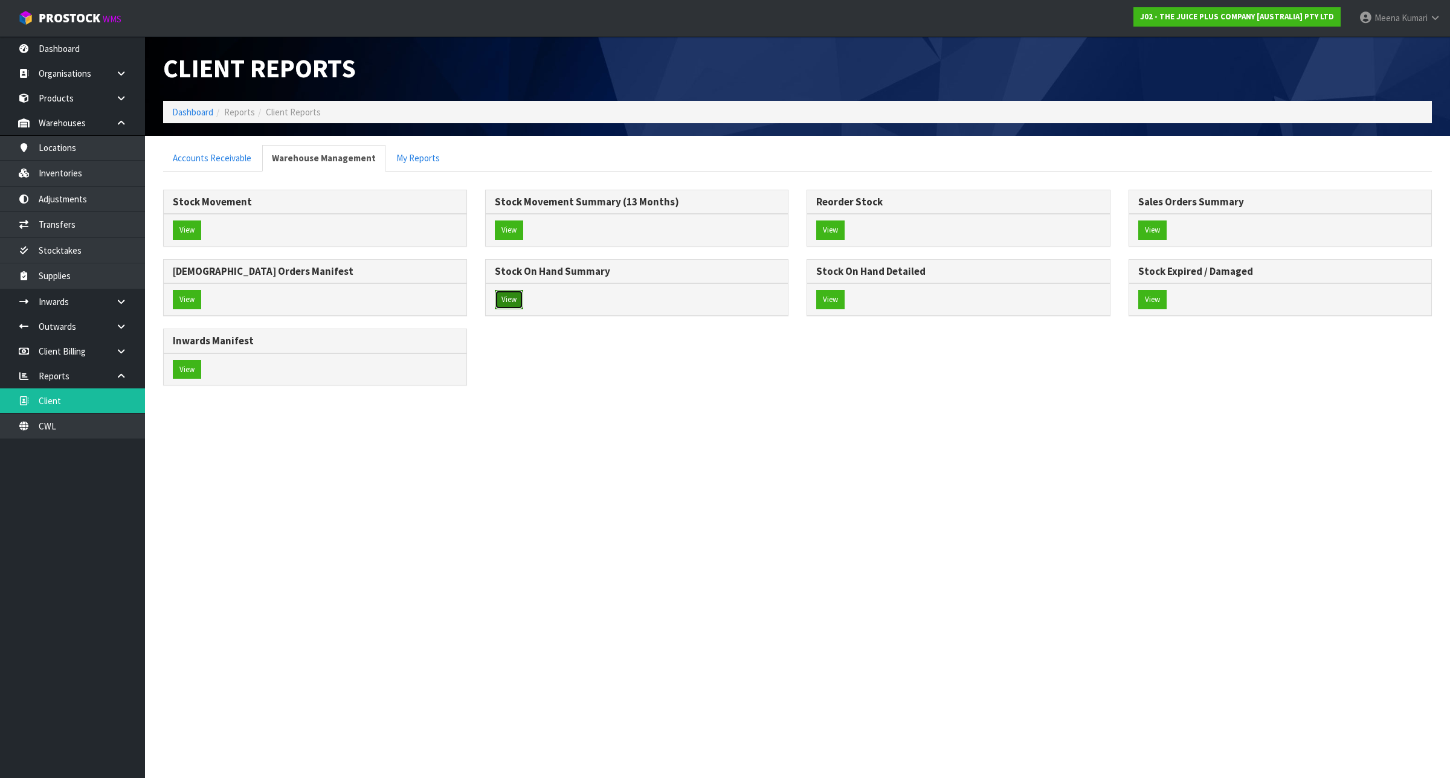
click at [514, 294] on button "View" at bounding box center [509, 299] width 28 height 19
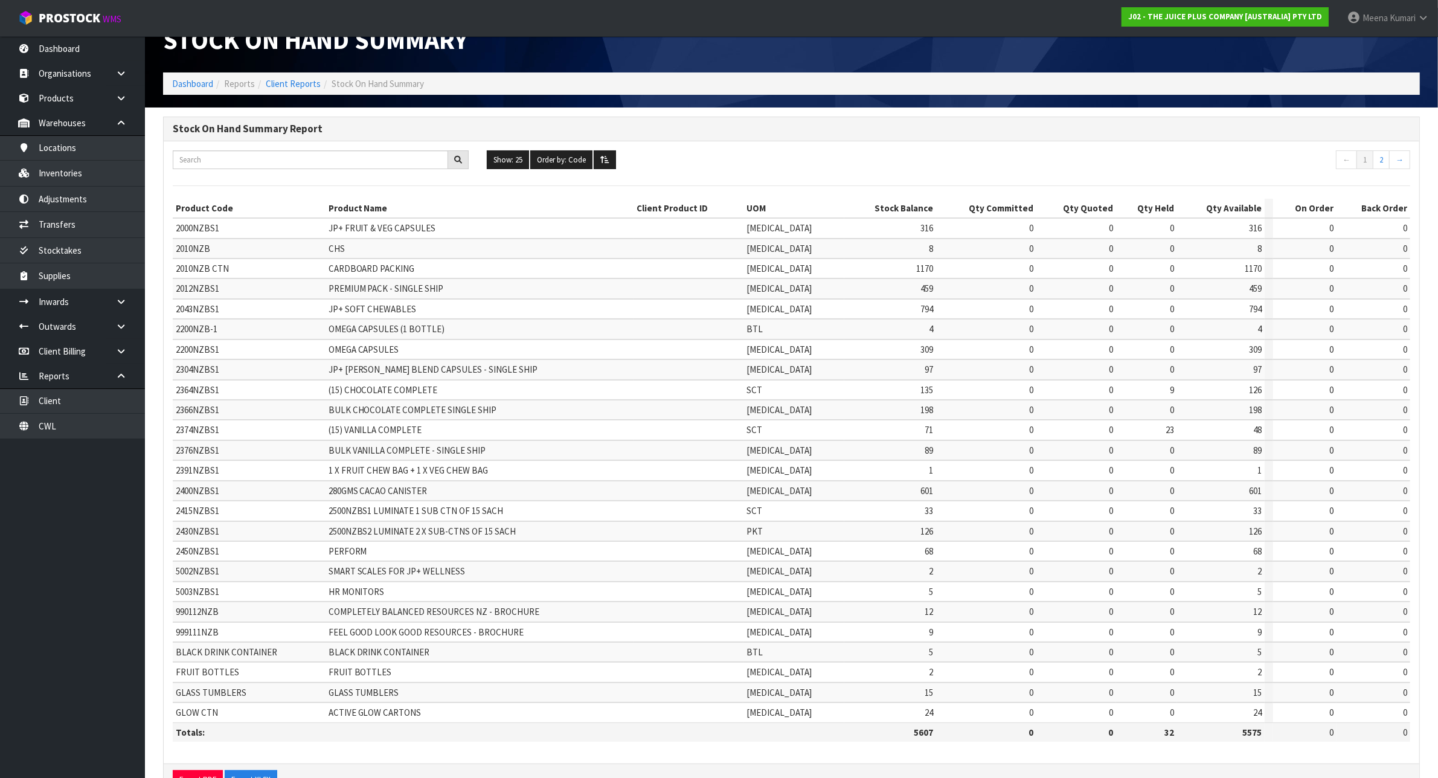
scroll to position [57, 0]
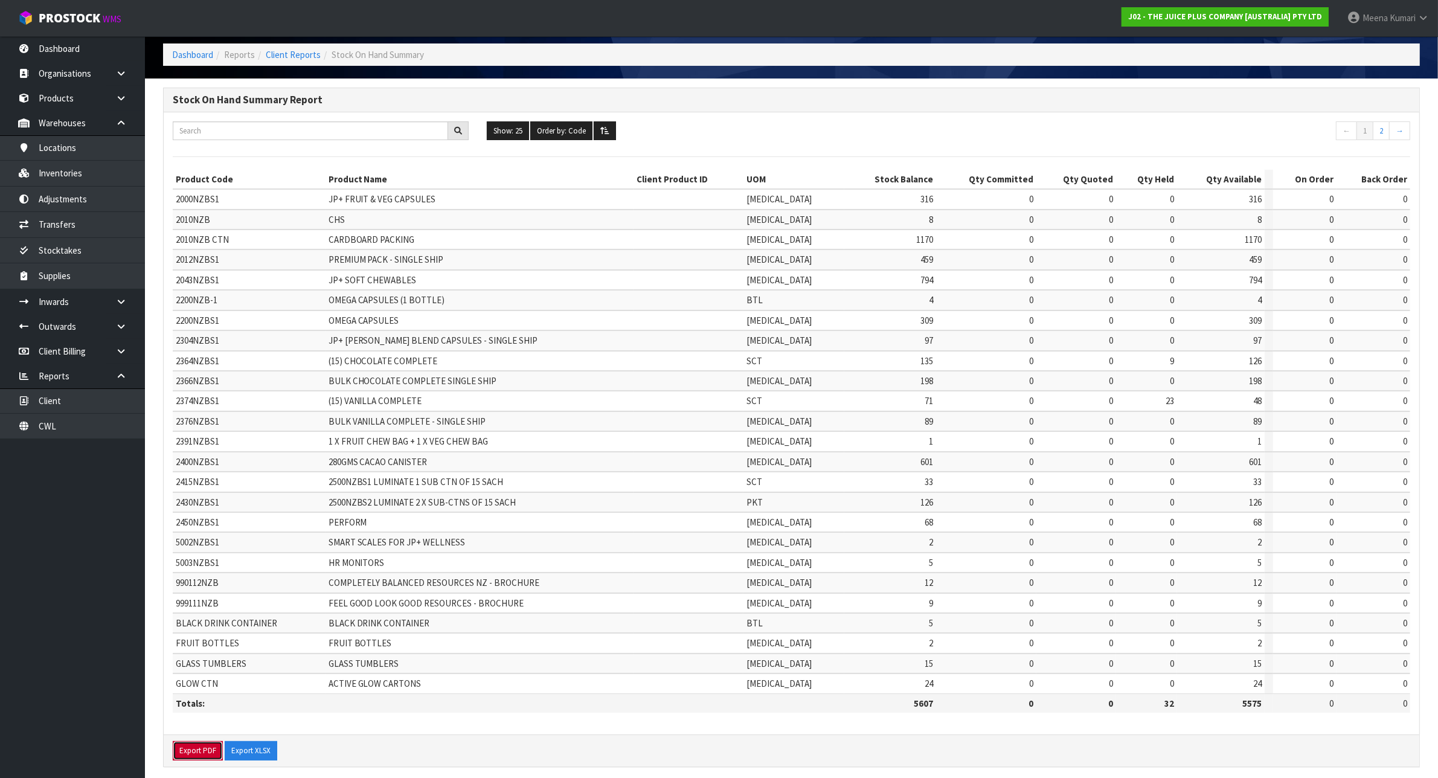
click at [185, 741] on button "Export PDF" at bounding box center [198, 750] width 50 height 19
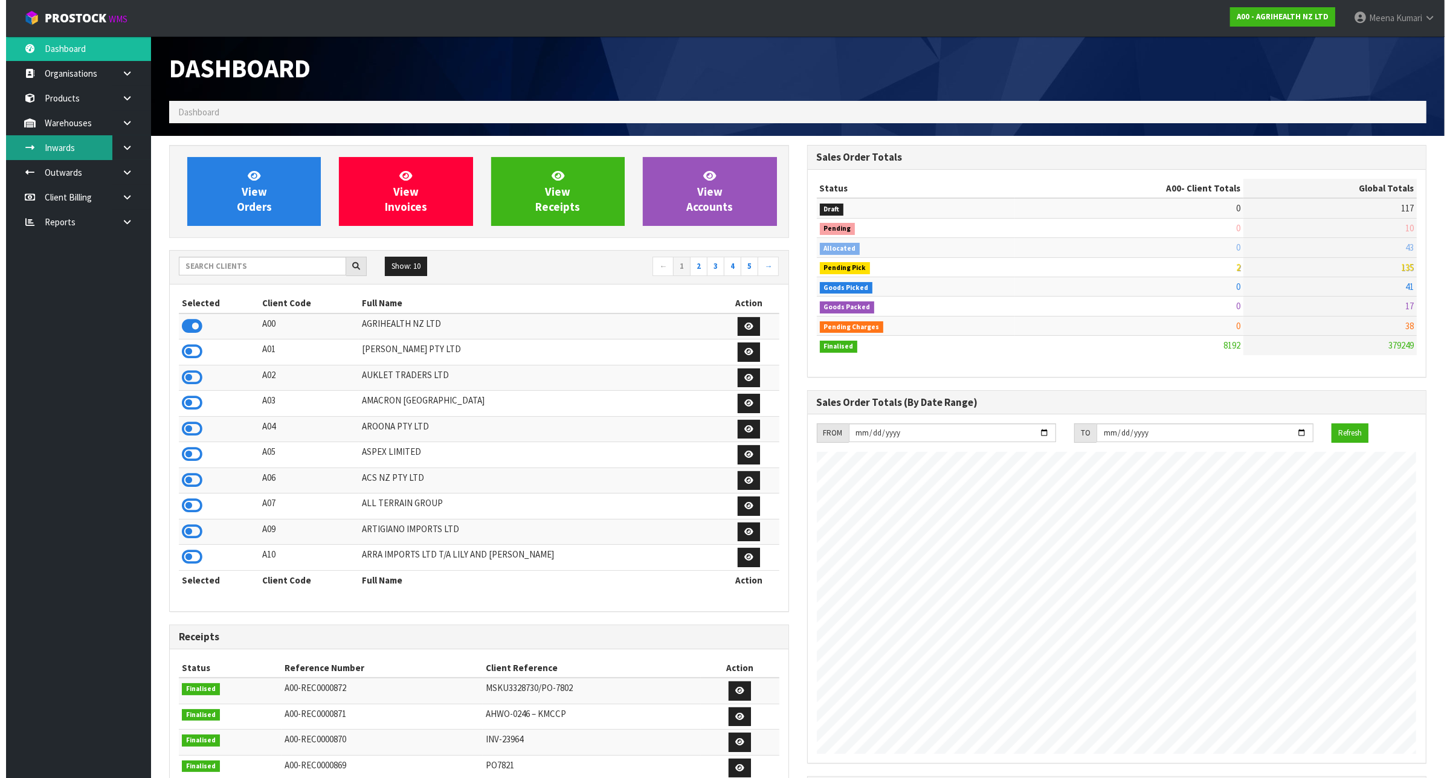
scroll to position [919, 637]
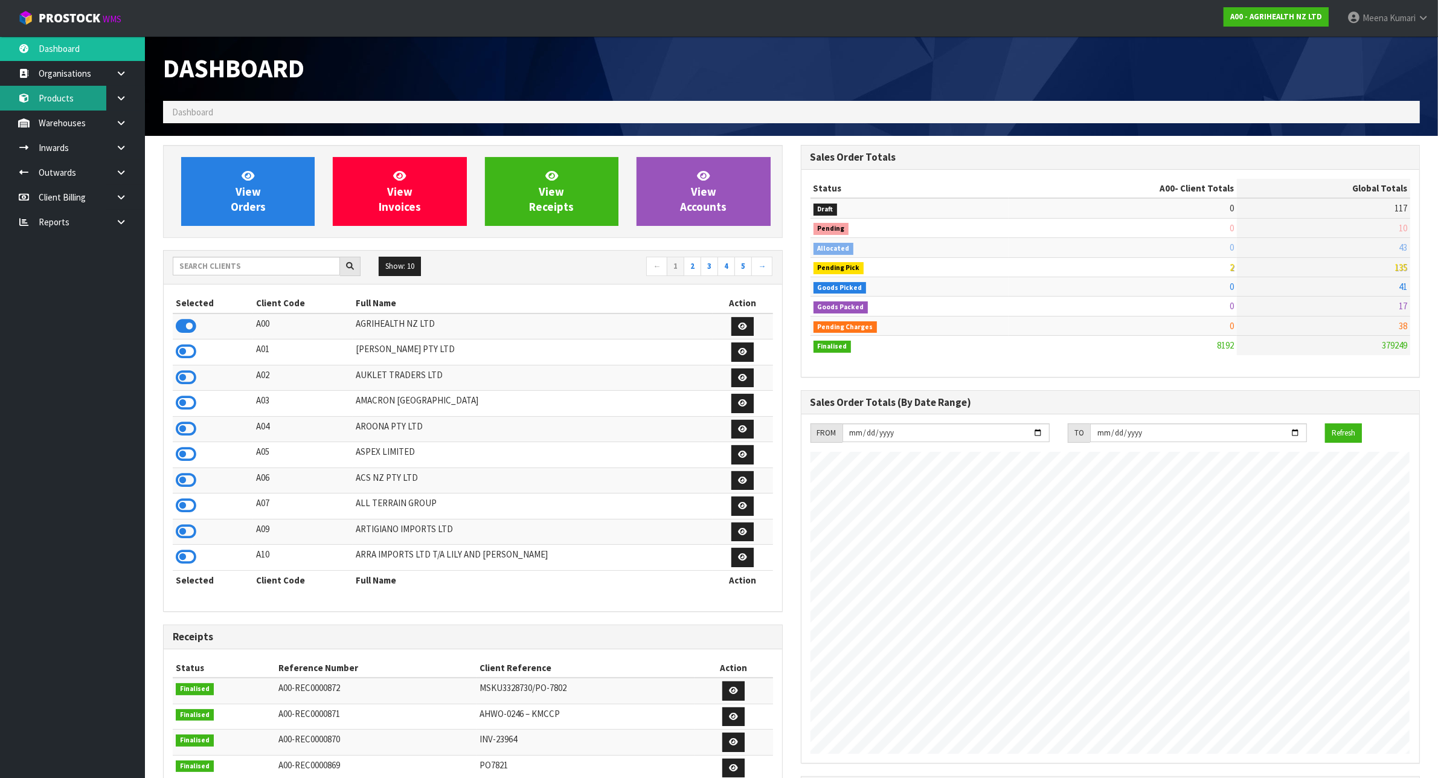
click at [50, 101] on link "Products" at bounding box center [72, 98] width 145 height 25
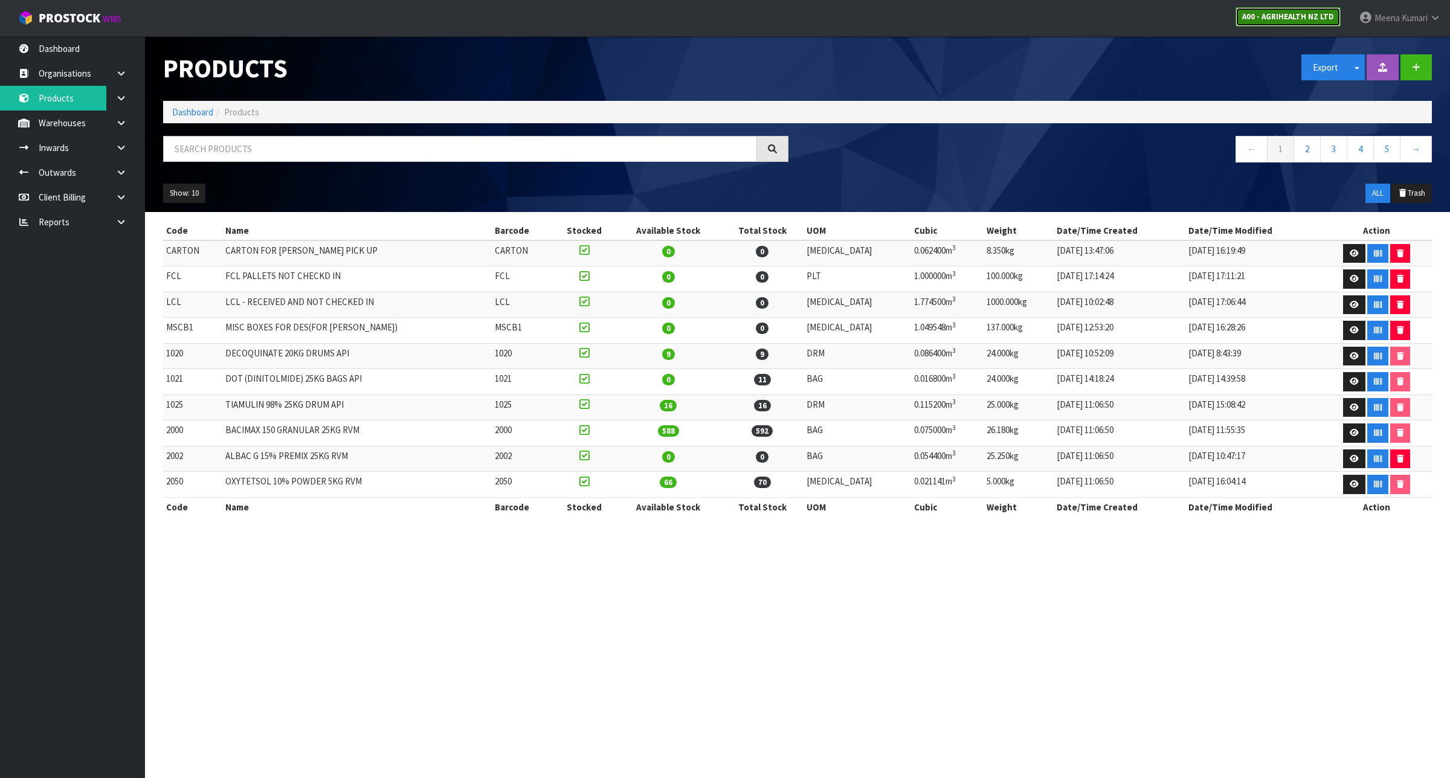
click at [1248, 18] on strong "A00 - AGRIHEALTH NZ LTD" at bounding box center [1288, 16] width 92 height 10
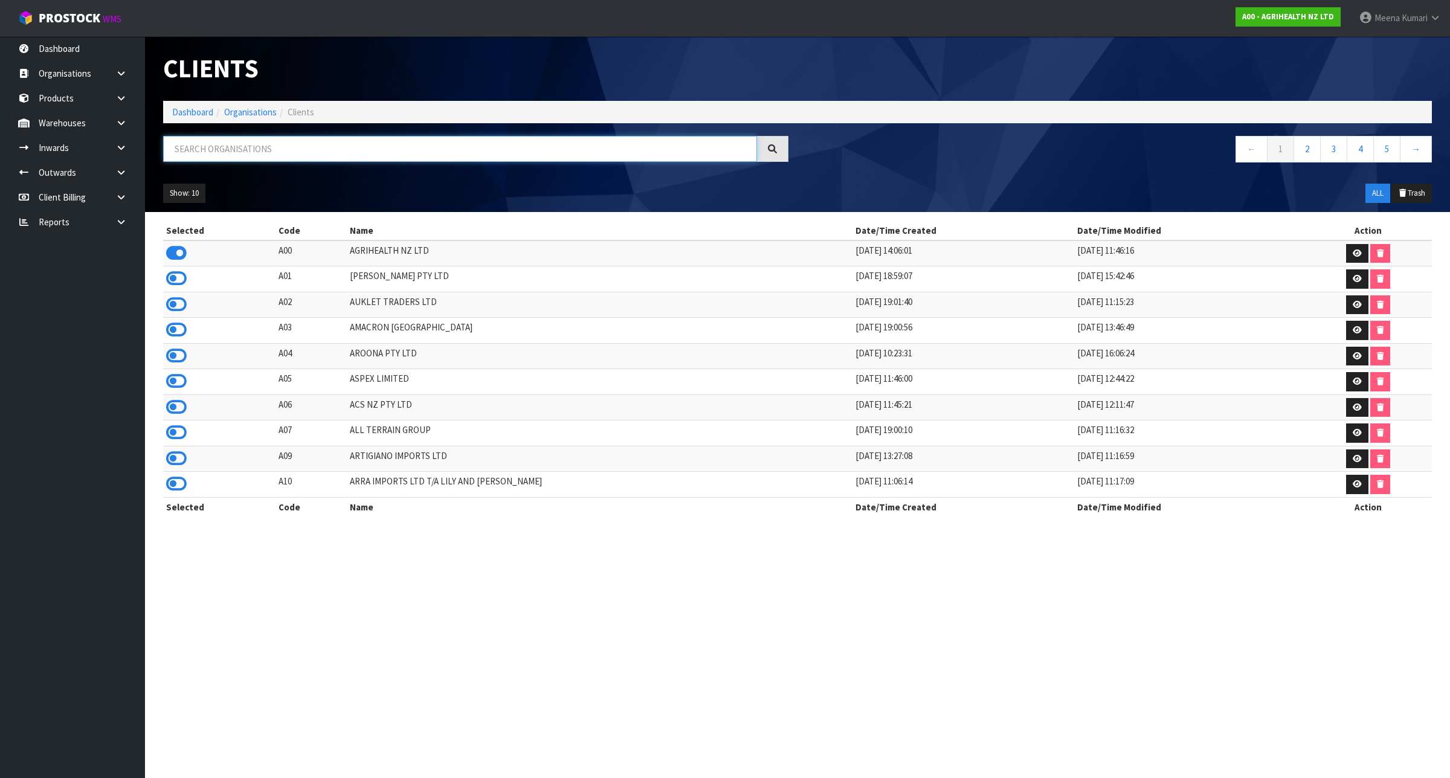
click at [220, 161] on input "text" at bounding box center [460, 149] width 594 height 26
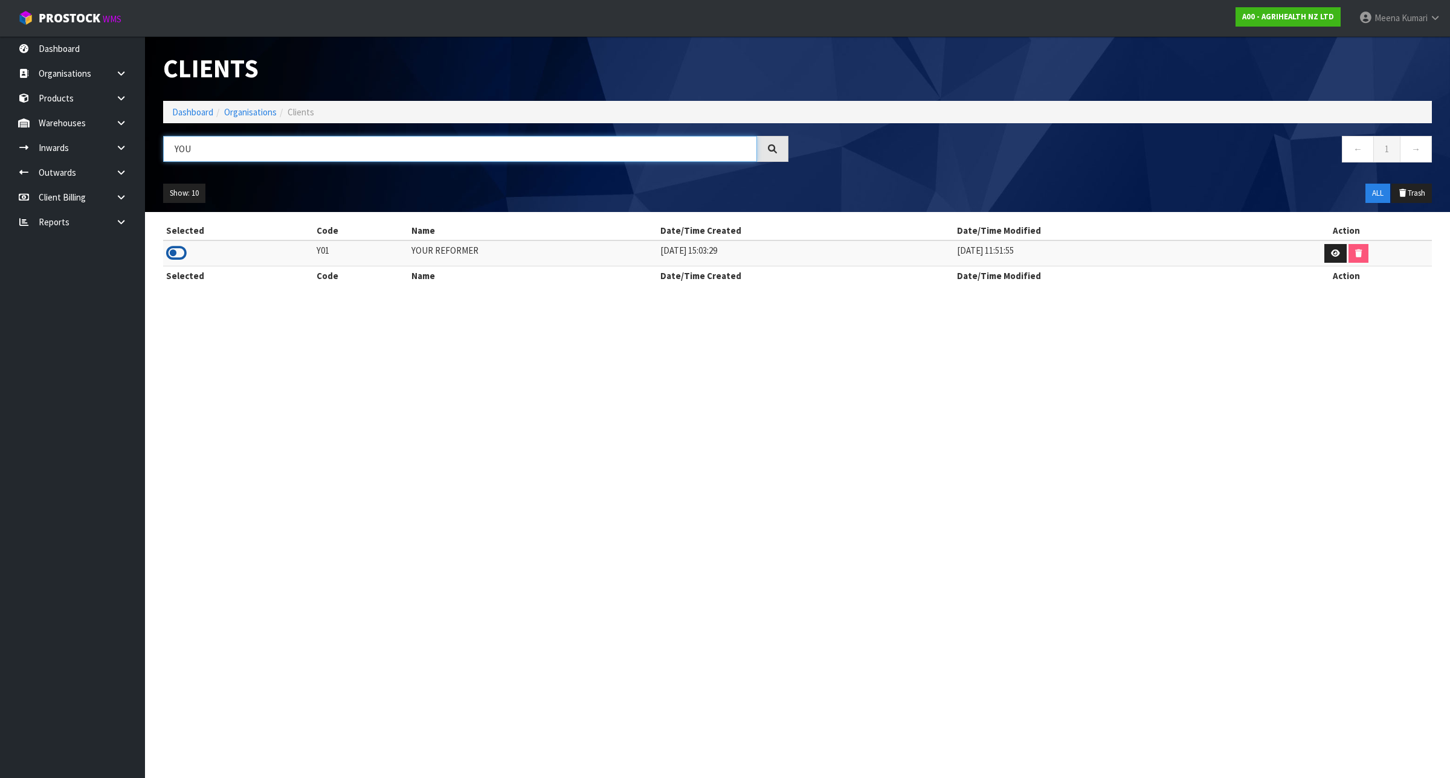
type input "YOU"
click at [177, 257] on icon at bounding box center [176, 253] width 21 height 18
click at [92, 107] on link "Products" at bounding box center [72, 98] width 145 height 25
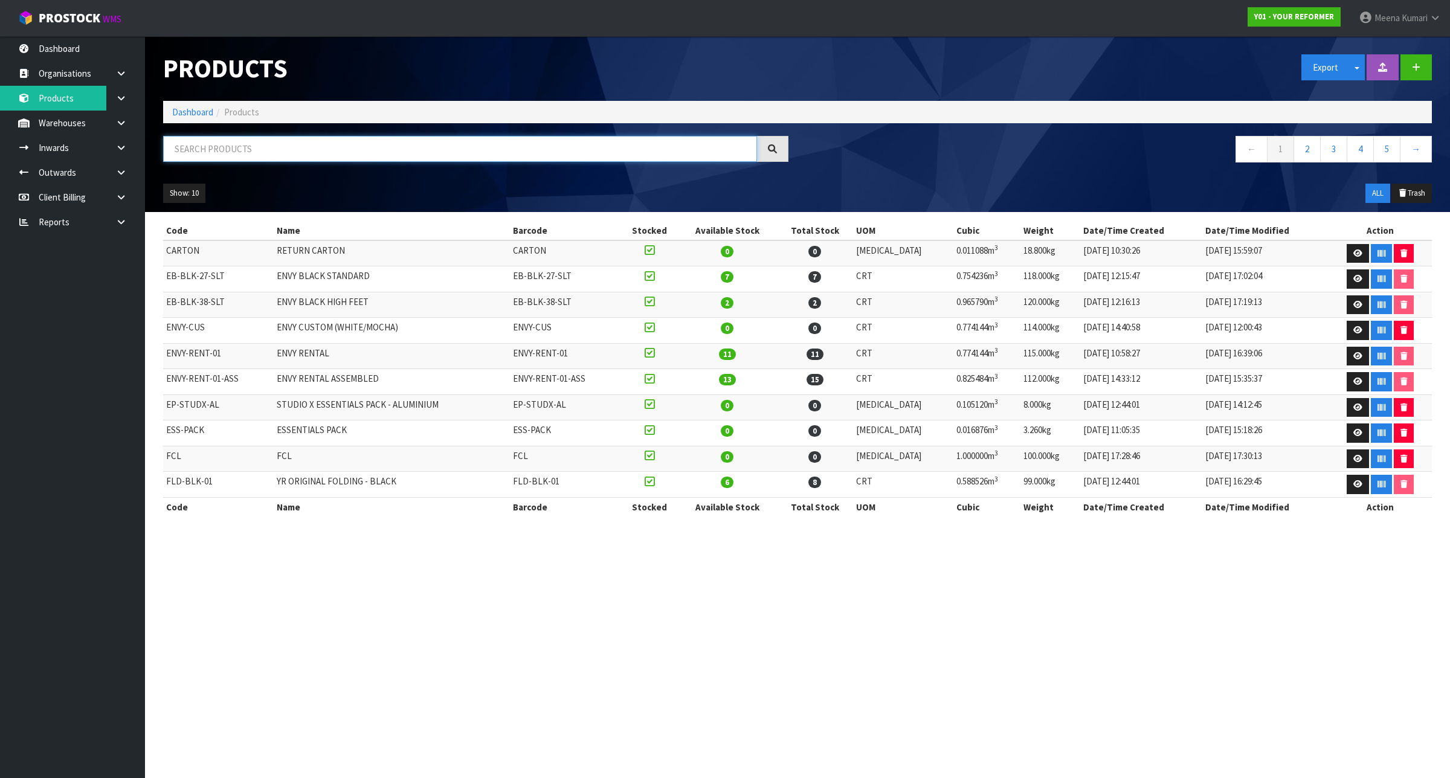
click at [252, 158] on input "text" at bounding box center [460, 149] width 594 height 26
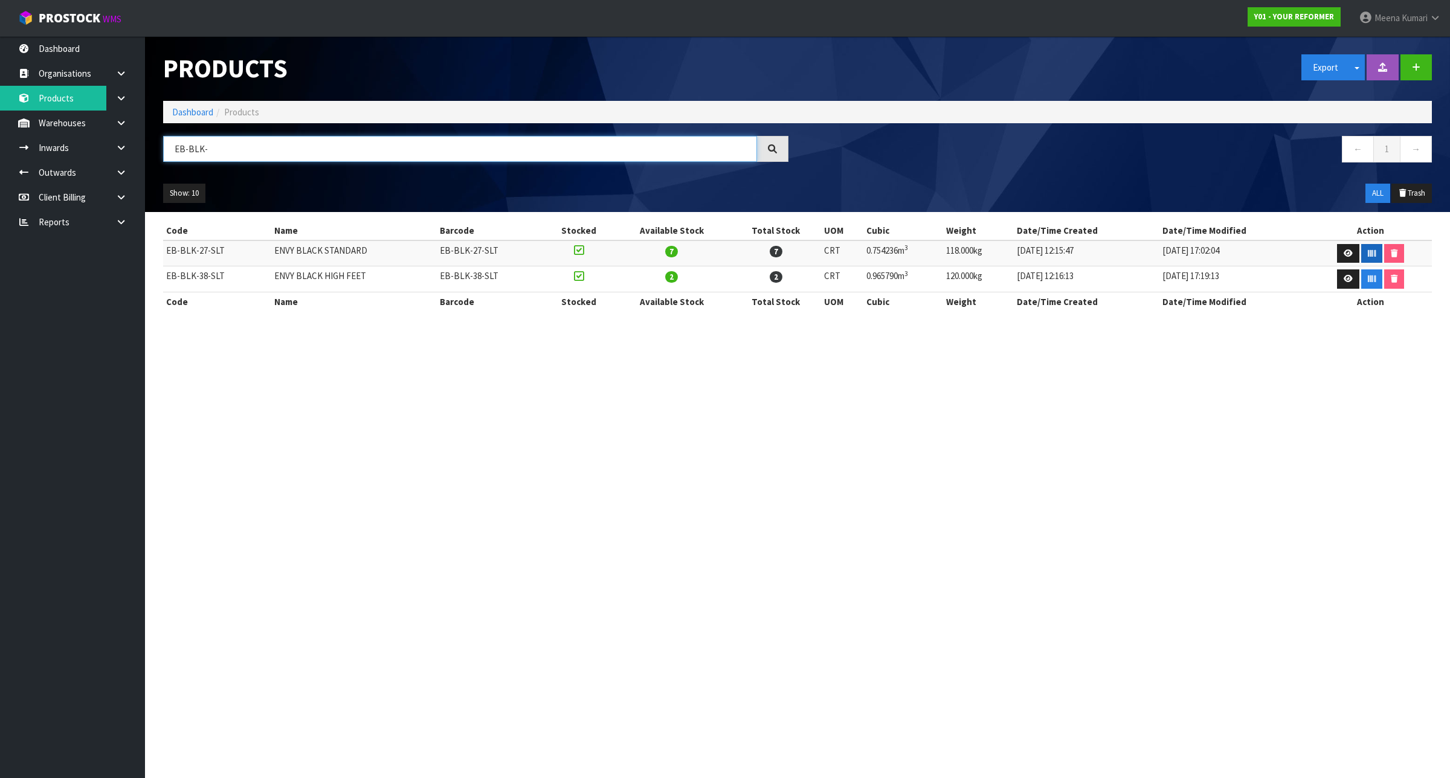
type input "EB-BLK-"
click at [1368, 254] on icon "button" at bounding box center [1372, 253] width 8 height 8
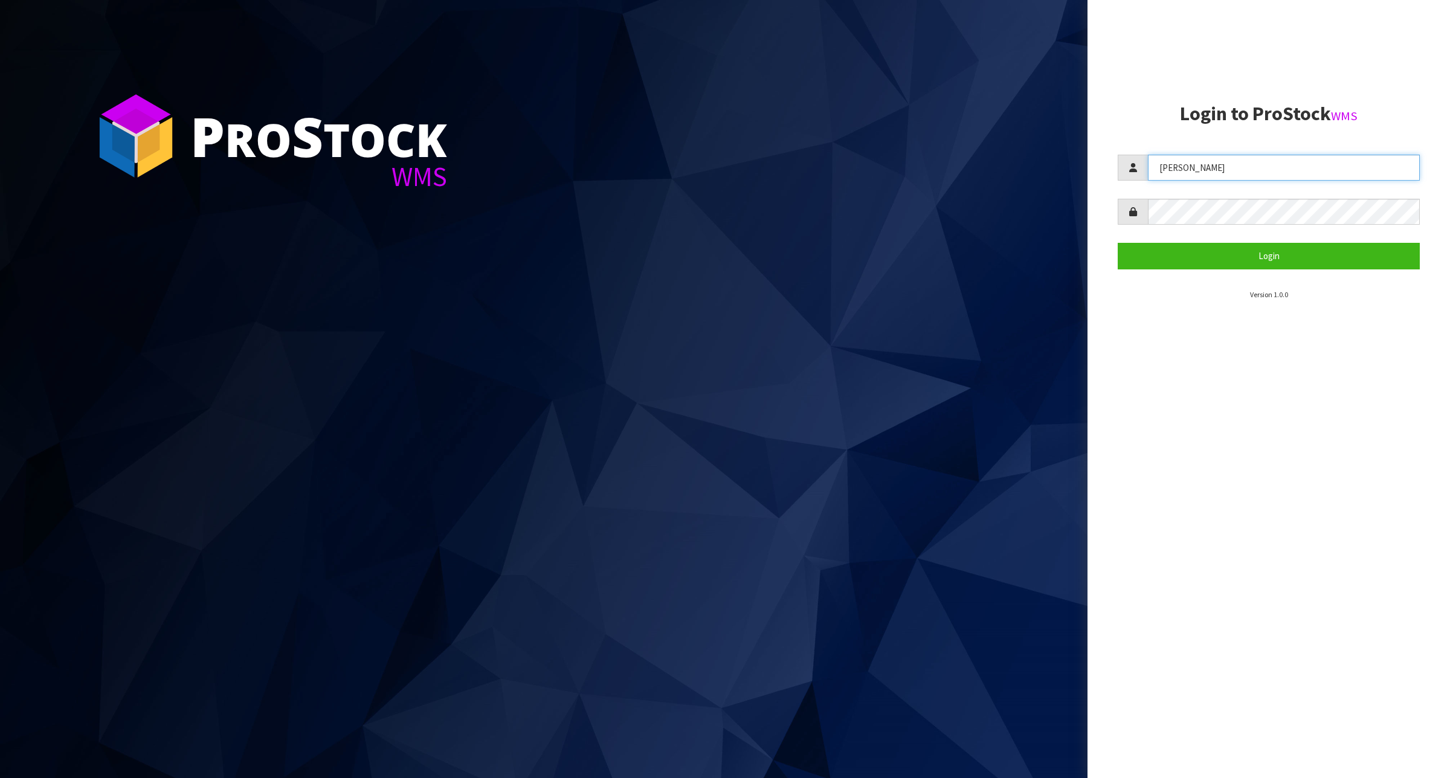
drag, startPoint x: 1244, startPoint y: 173, endPoint x: 979, endPoint y: 138, distance: 267.5
click at [979, 138] on div "P ro S tock WMS Login to ProStock WMS ZACKARY Login Version 1.0.0" at bounding box center [725, 389] width 1450 height 778
type input "Meena"
click at [1257, 249] on button "Login" at bounding box center [1269, 256] width 302 height 26
